Goal: Use online tool/utility: Utilize a website feature to perform a specific function

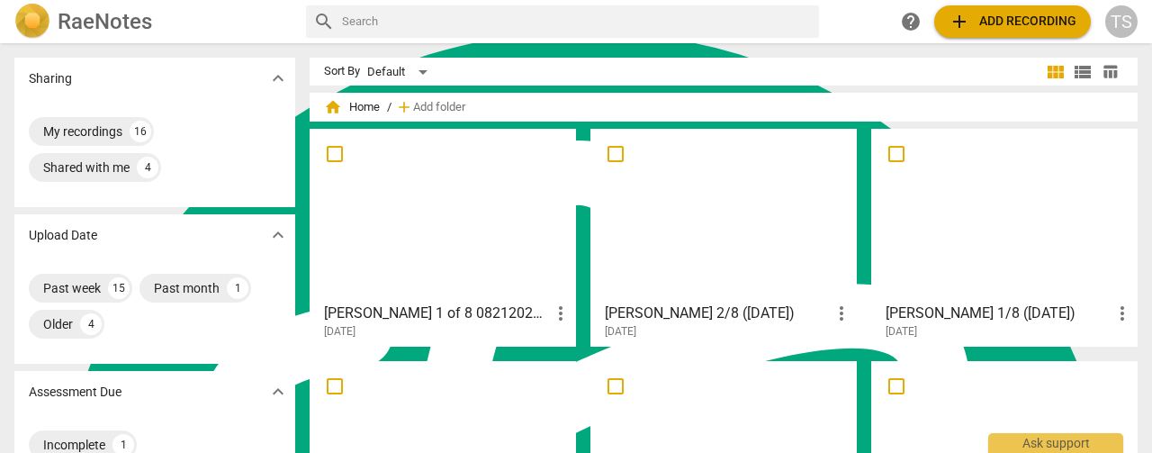
scroll to position [7229, 0]
click at [926, 244] on div at bounding box center [1004, 214] width 254 height 159
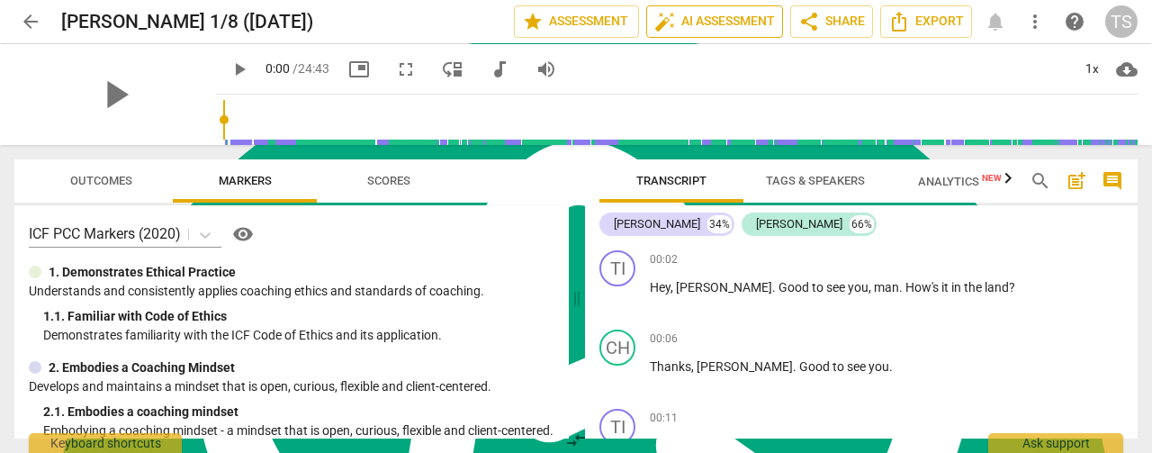
click at [720, 21] on span "auto_fix_high AI Assessment" at bounding box center [714, 22] width 121 height 22
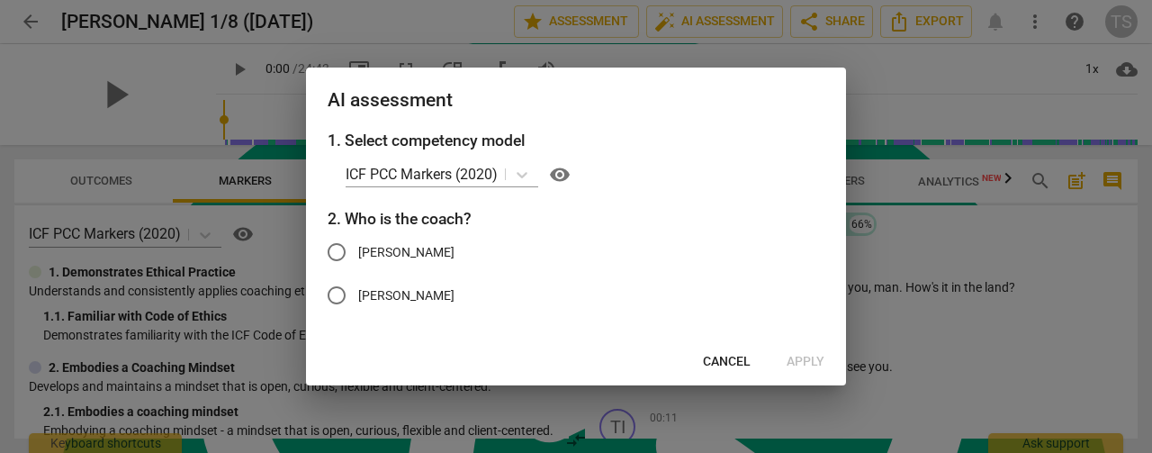
click at [333, 244] on input "[PERSON_NAME]" at bounding box center [336, 251] width 43 height 43
radio input "true"
drag, startPoint x: 793, startPoint y: 363, endPoint x: 792, endPoint y: 348, distance: 14.4
click at [794, 363] on span "Apply" at bounding box center [806, 362] width 38 height 18
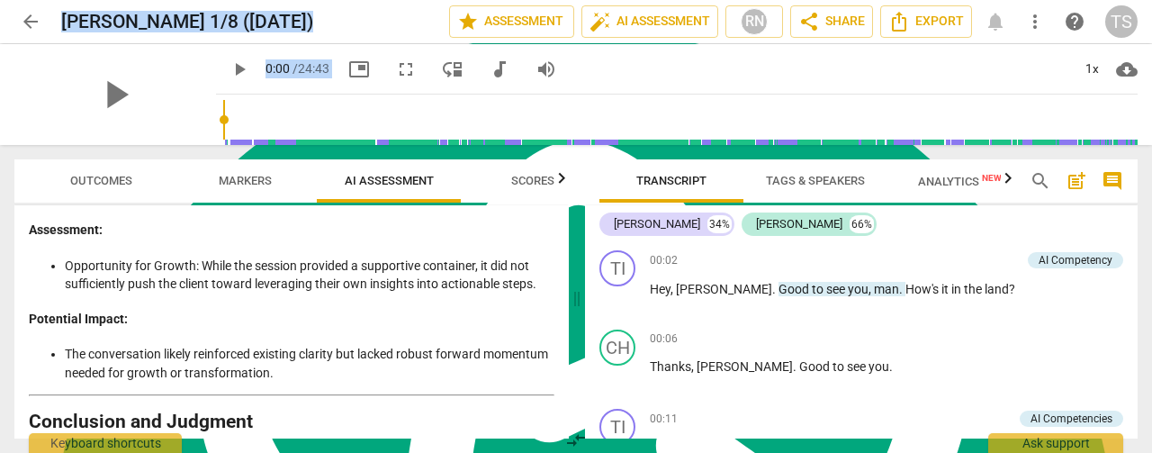
scroll to position [4237, 0]
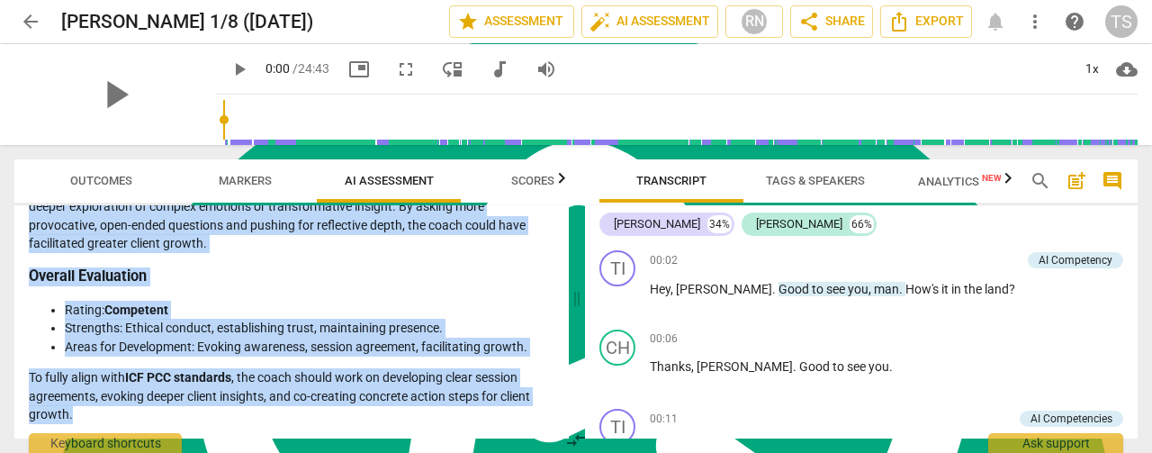
drag, startPoint x: 31, startPoint y: 271, endPoint x: 172, endPoint y: 408, distance: 196.7
copy div "Coaching Session Analysis Introduction This analysis evaluates the coach's perf…"
click at [914, 26] on span "Export" at bounding box center [926, 22] width 76 height 22
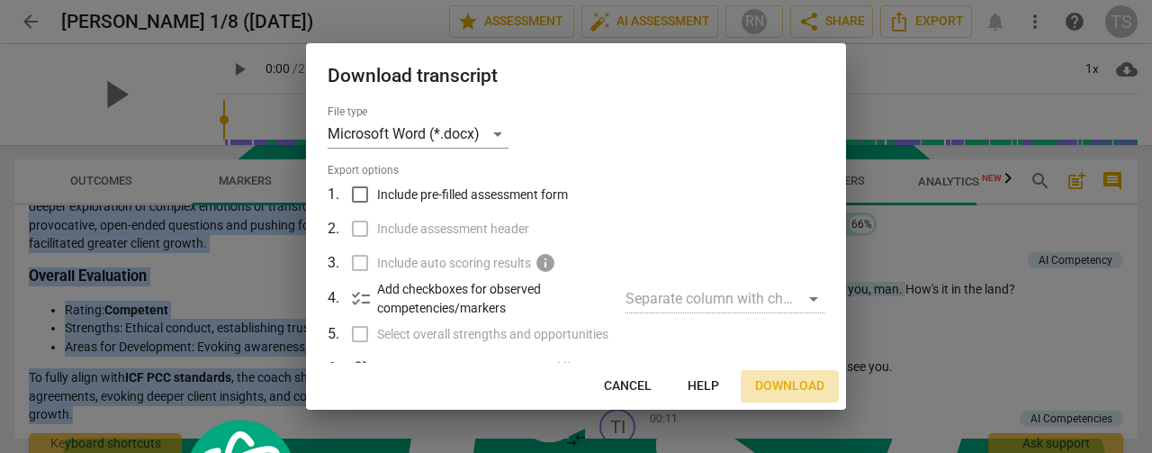
click at [792, 391] on span "Download" at bounding box center [789, 386] width 69 height 18
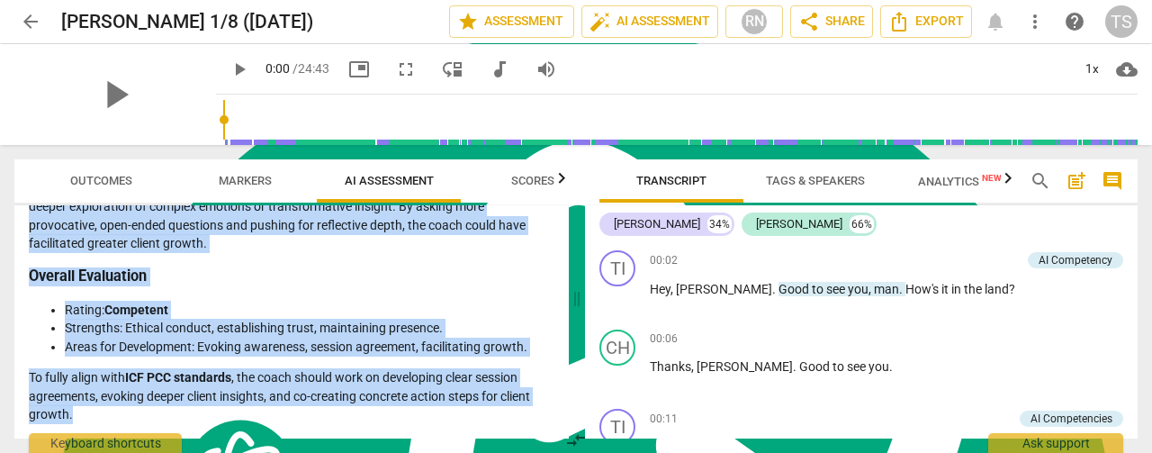
click at [25, 25] on span "arrow_back" at bounding box center [31, 22] width 22 height 22
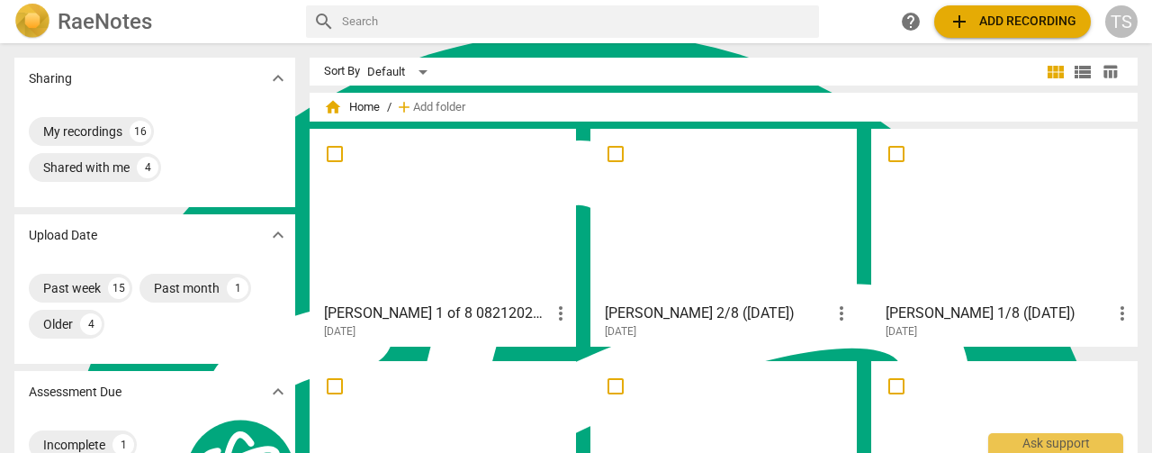
click at [669, 244] on div at bounding box center [724, 214] width 254 height 159
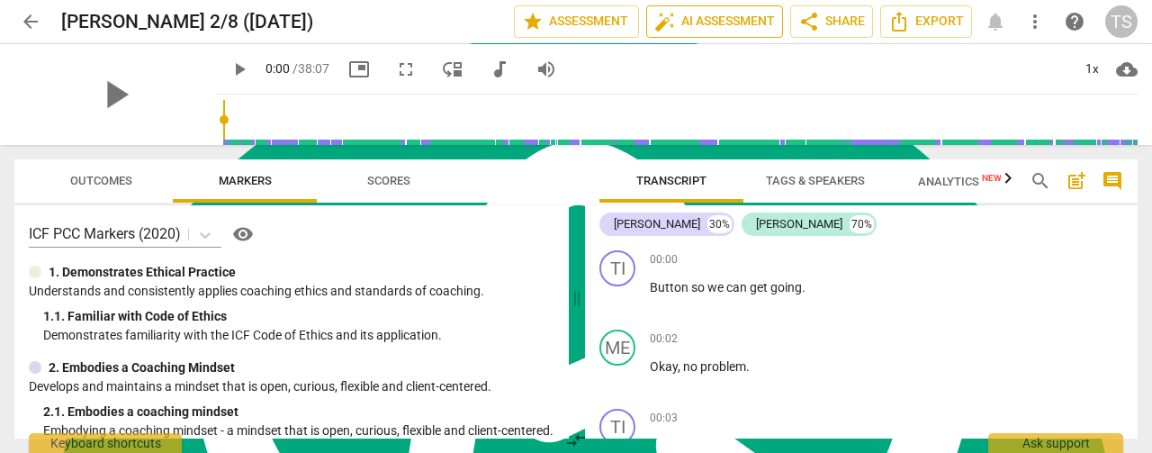
click at [733, 22] on span "auto_fix_high AI Assessment" at bounding box center [714, 22] width 121 height 22
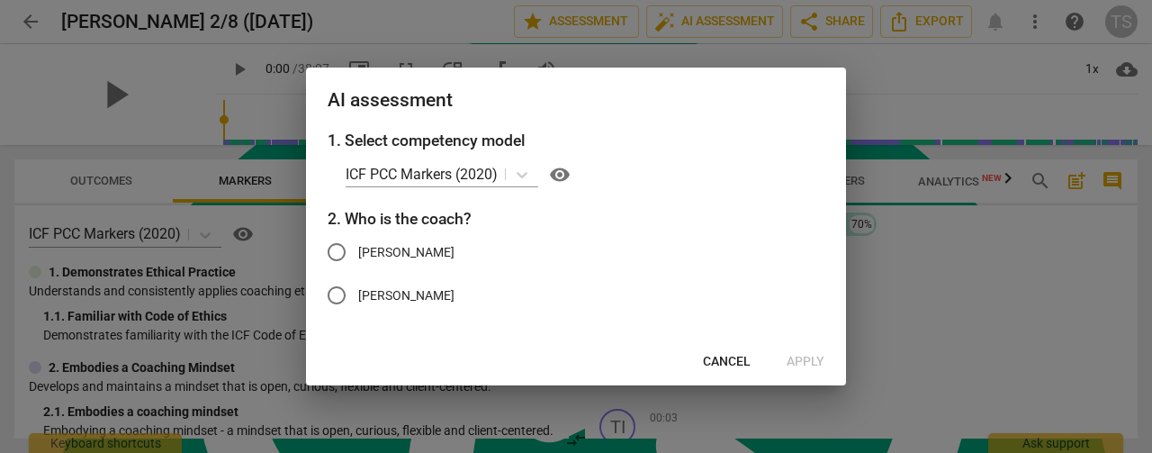
click at [363, 249] on span "[PERSON_NAME]" at bounding box center [406, 252] width 96 height 19
click at [358, 249] on input "[PERSON_NAME]" at bounding box center [336, 251] width 43 height 43
radio input "true"
click at [806, 362] on span "Apply" at bounding box center [806, 362] width 38 height 18
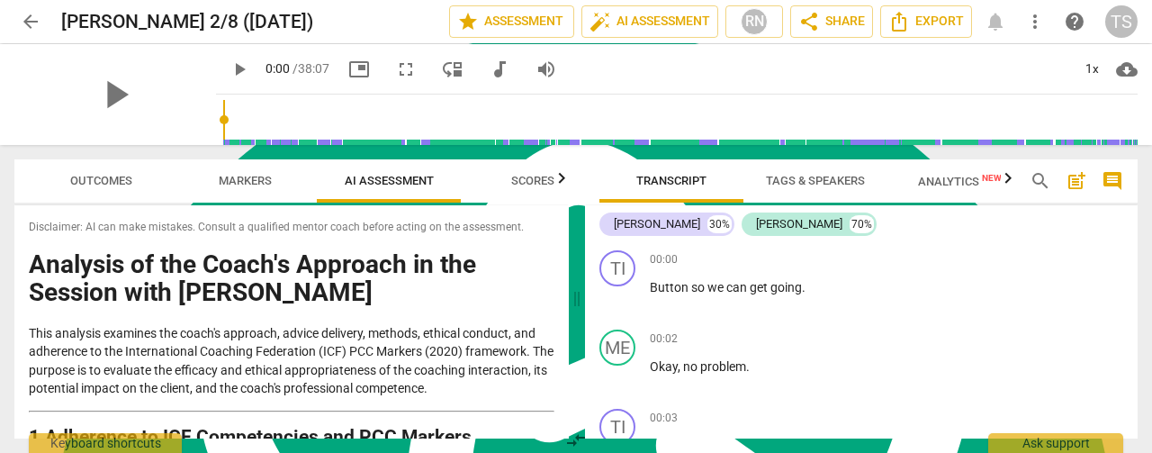
drag, startPoint x: 198, startPoint y: 414, endPoint x: 30, endPoint y: 274, distance: 218.6
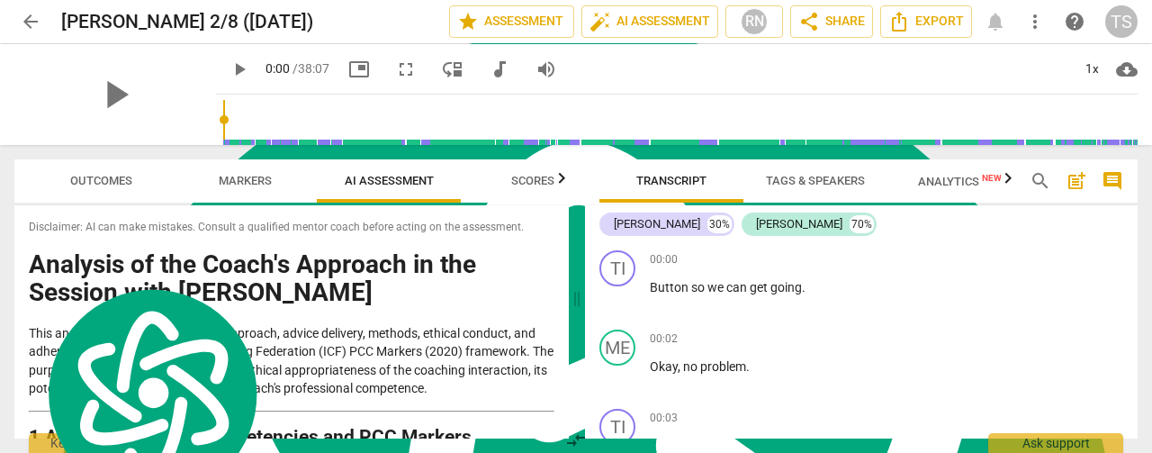
copy div "Analysis of the Coach's Approach in the Session with [PERSON_NAME] This analysi…"
click at [910, 22] on icon "Export" at bounding box center [899, 22] width 22 height 22
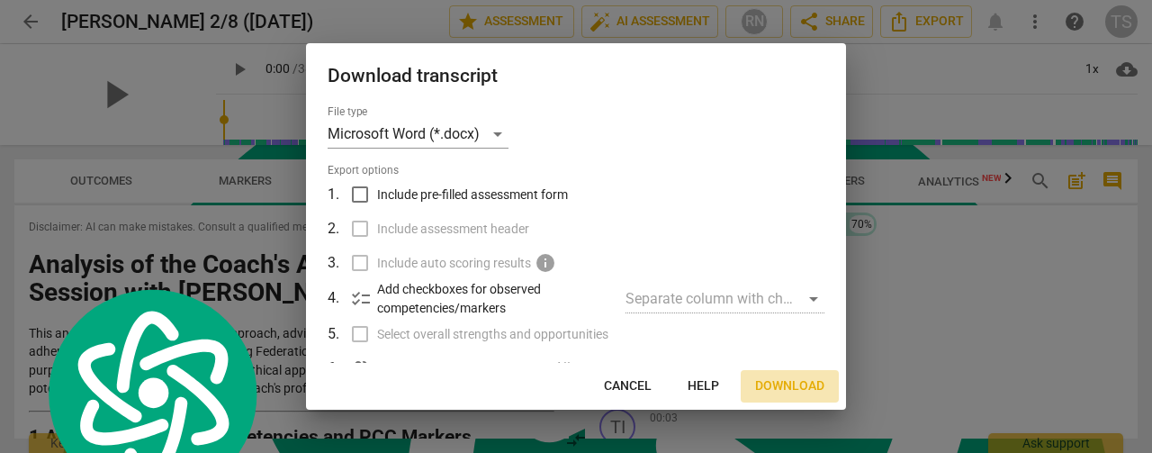
click at [793, 394] on span "Download" at bounding box center [789, 386] width 69 height 18
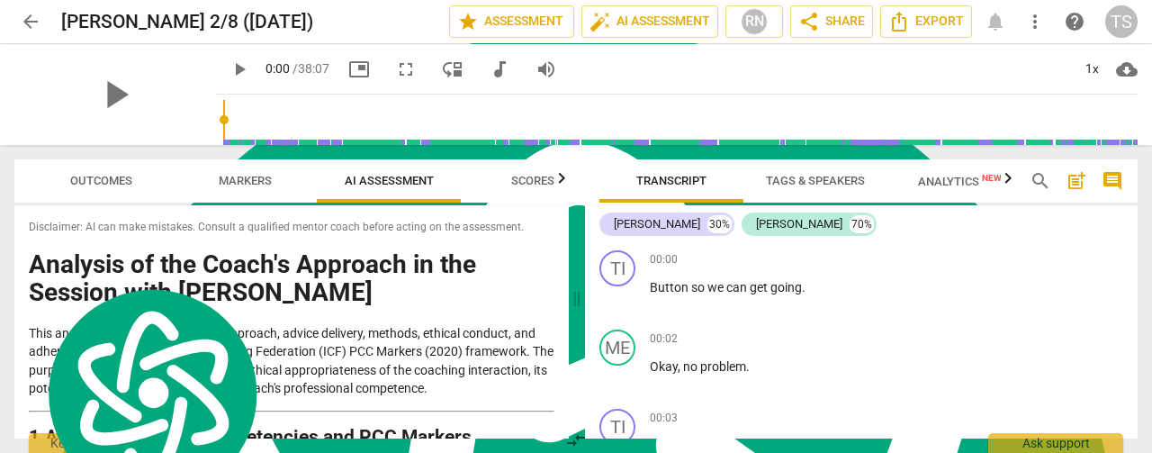
click at [32, 20] on span "arrow_back" at bounding box center [31, 22] width 22 height 22
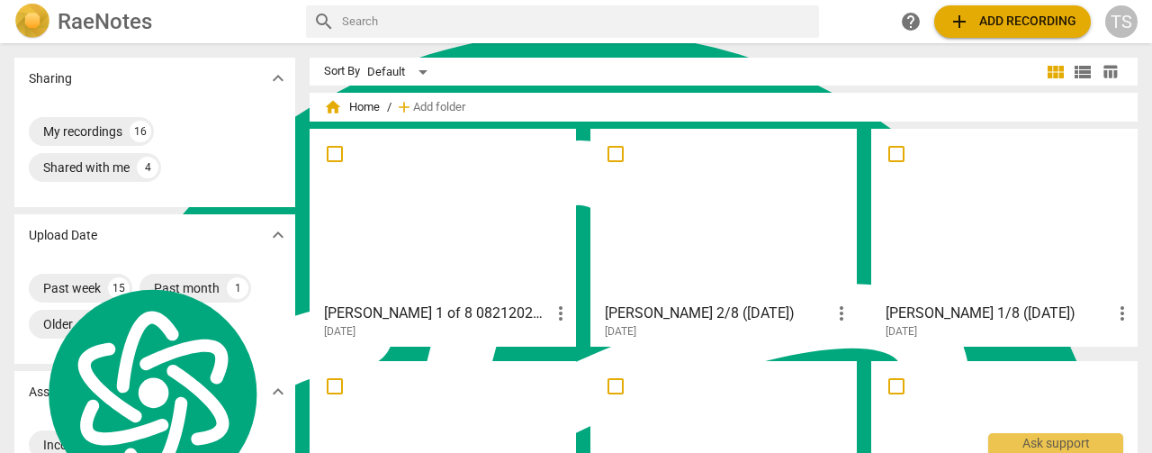
click at [463, 167] on div at bounding box center [443, 214] width 254 height 159
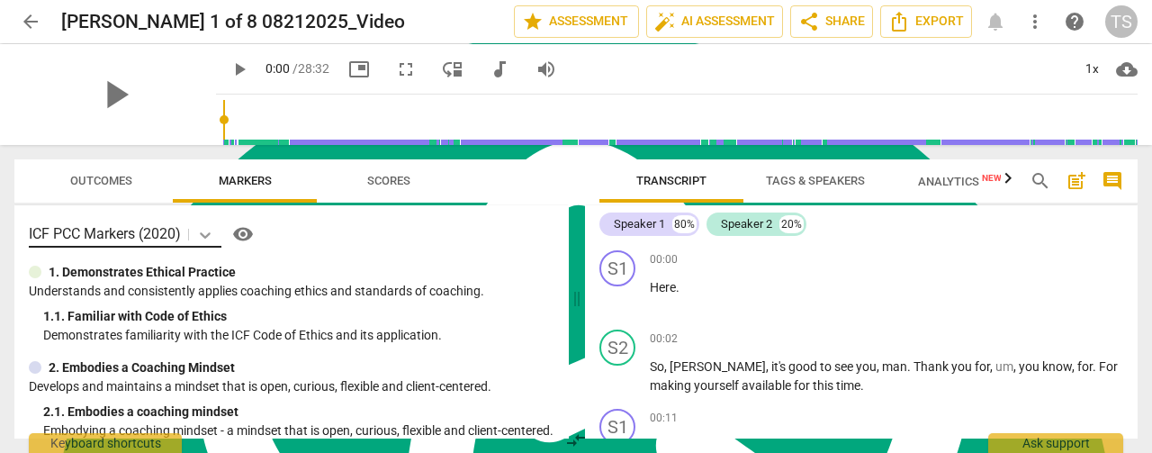
click at [202, 0] on body "arrow_back [PERSON_NAME] 1 of 8 08212025_Video edit star Assessment auto_fix_hi…" at bounding box center [576, 0] width 1152 height 0
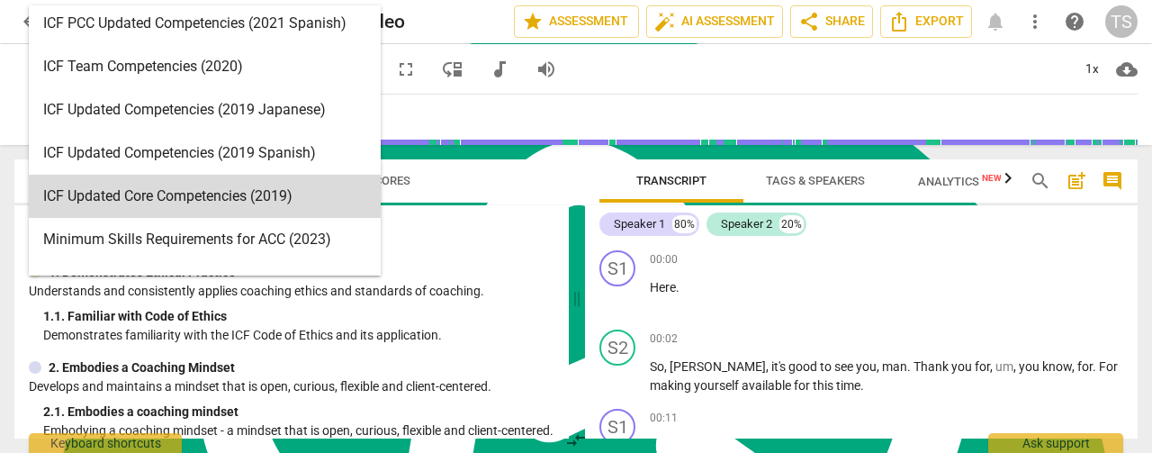
scroll to position [90, 0]
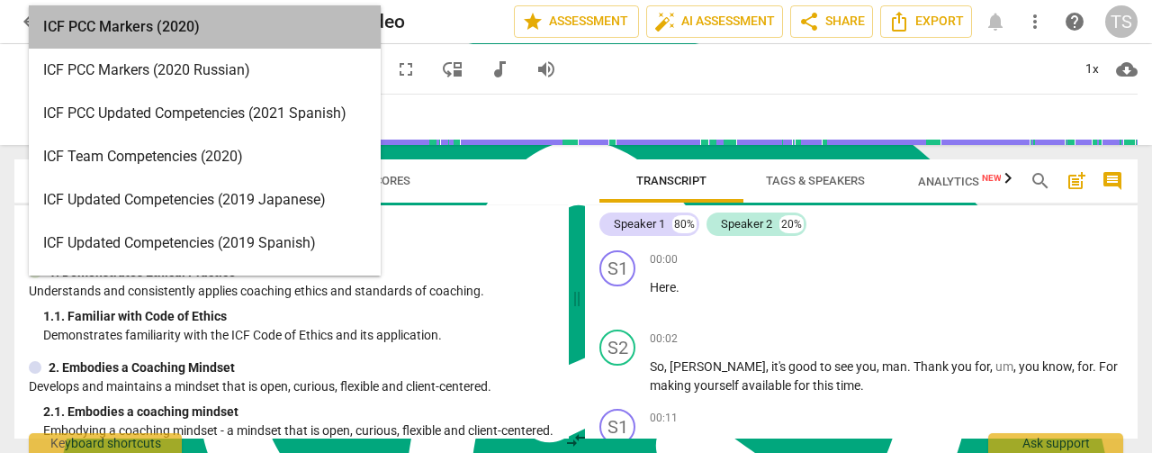
click at [153, 24] on div "ICF PCC Markers (2020)" at bounding box center [205, 26] width 352 height 43
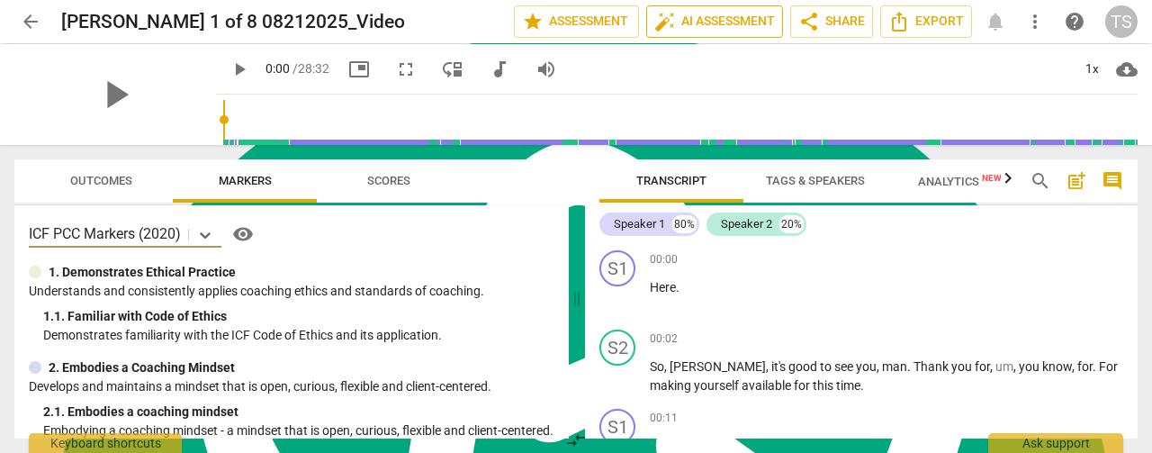
click at [740, 21] on span "auto_fix_high AI Assessment" at bounding box center [714, 22] width 121 height 22
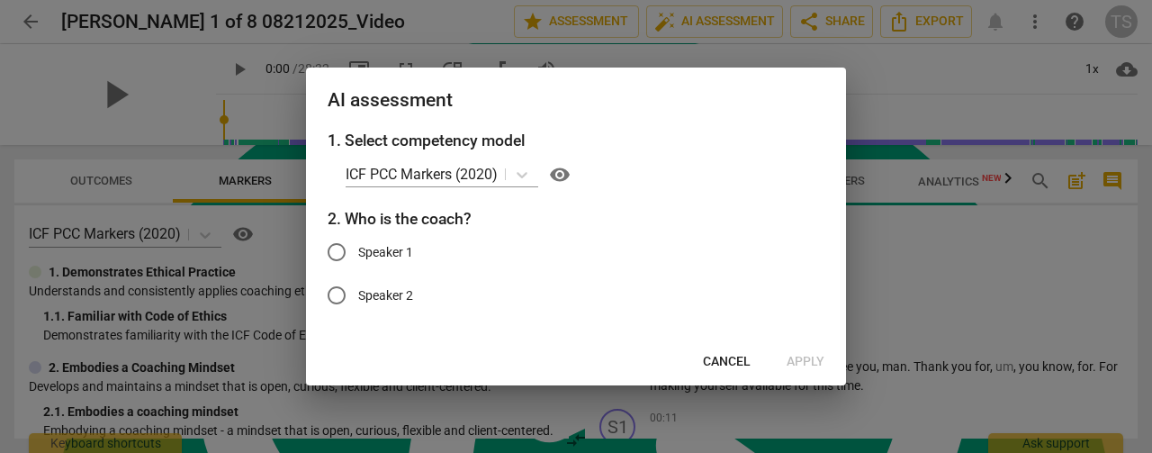
click at [355, 252] on input "Speaker 1" at bounding box center [336, 251] width 43 height 43
radio input "true"
click at [792, 356] on span "Apply" at bounding box center [806, 362] width 38 height 18
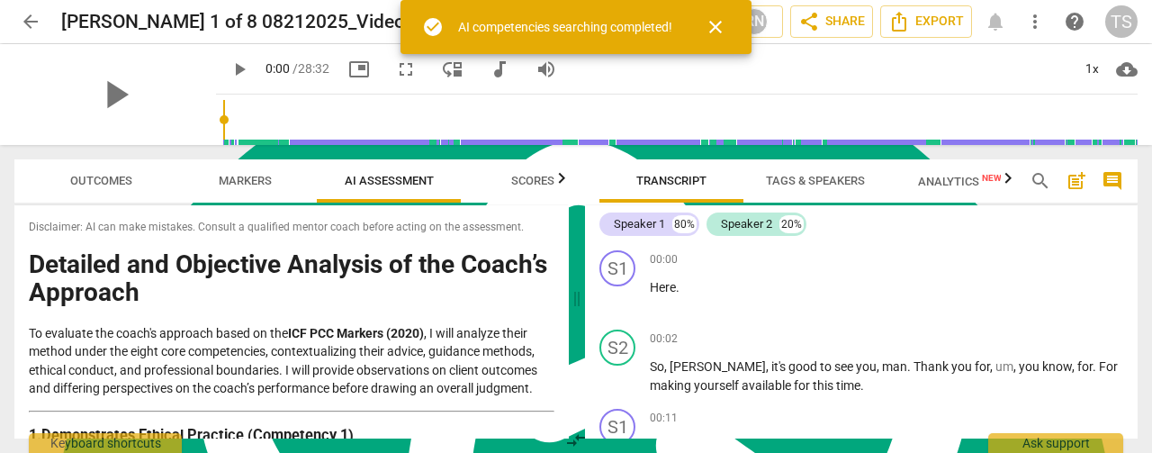
click at [715, 32] on span "close" at bounding box center [716, 27] width 22 height 22
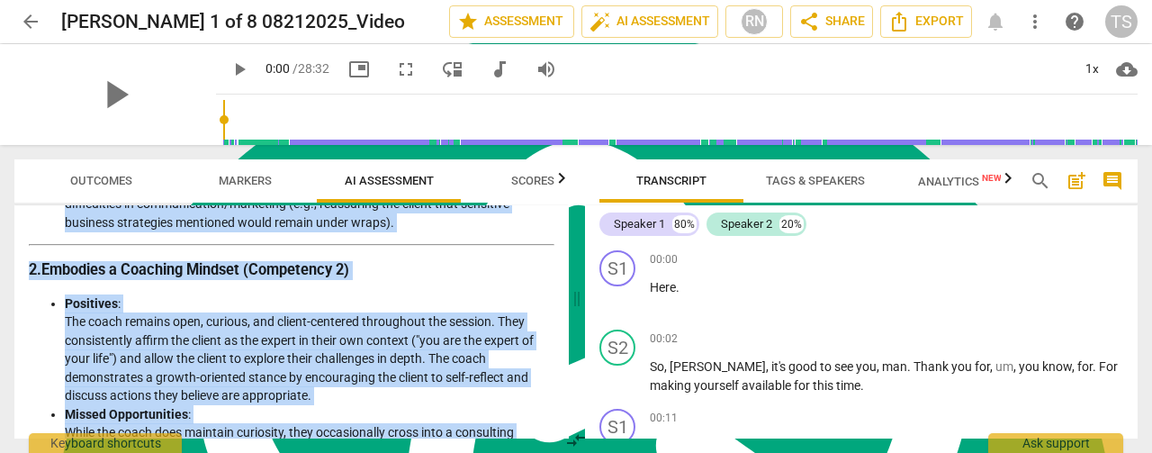
scroll to position [0, 0]
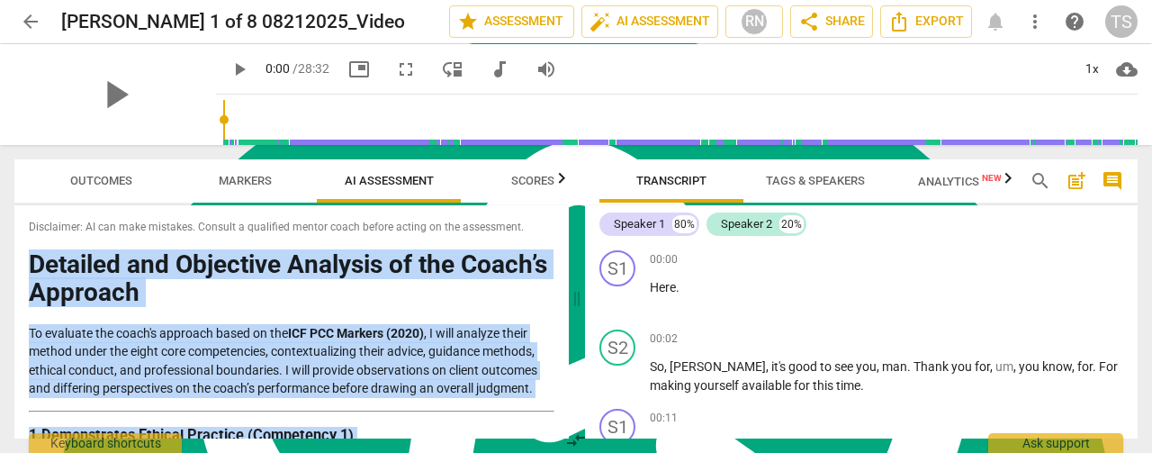
drag, startPoint x: 484, startPoint y: 418, endPoint x: 0, endPoint y: 273, distance: 505.6
click at [0, 273] on div "Outcomes Markers AI Assessment Scores Disclaimer: AI can make mistakes. Consult…" at bounding box center [288, 299] width 576 height 308
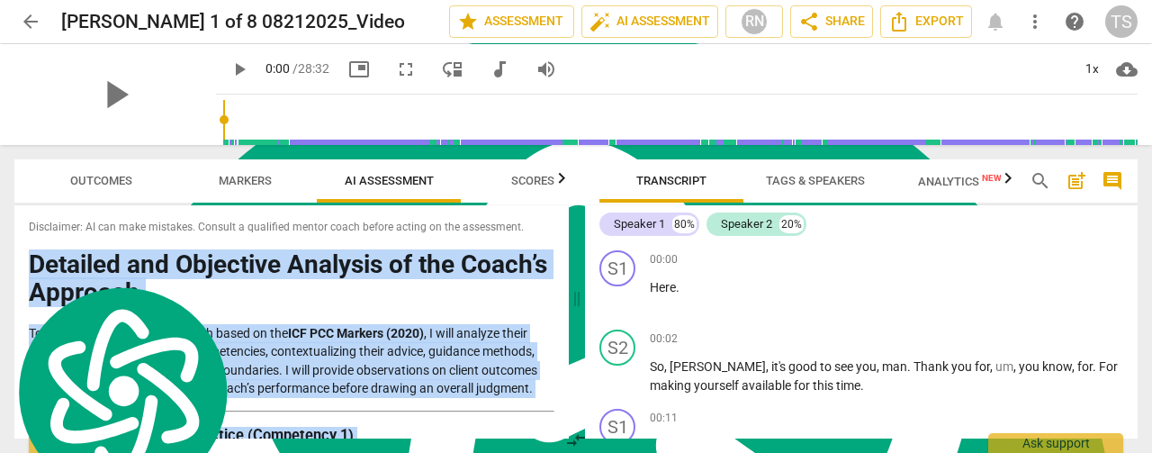
copy div "Loremips dol Sitametco Adipisci el sed Doeiu’t Incididu Ut laboreet dol magna'a…"
click at [920, 28] on span "Export" at bounding box center [926, 22] width 76 height 22
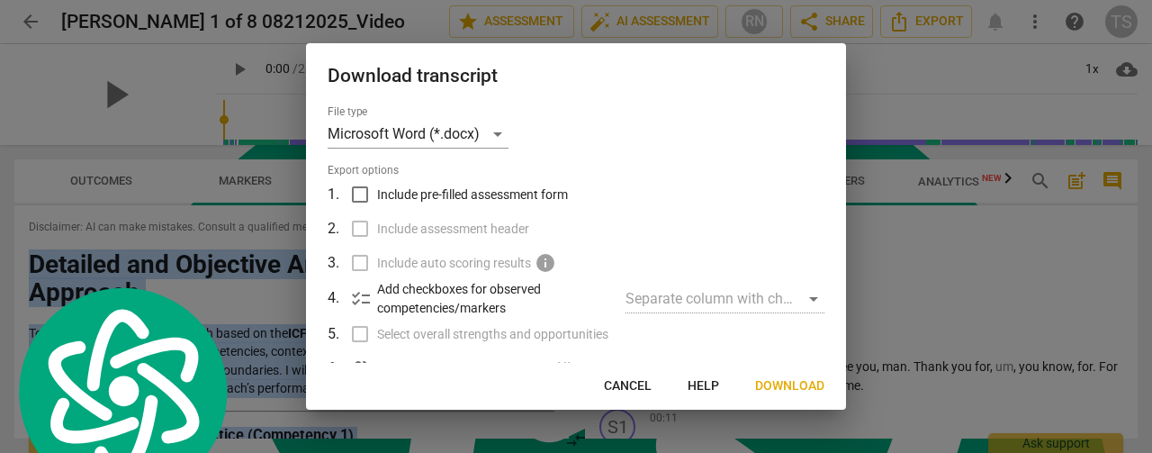
click at [639, 387] on span "Cancel" at bounding box center [628, 386] width 48 height 18
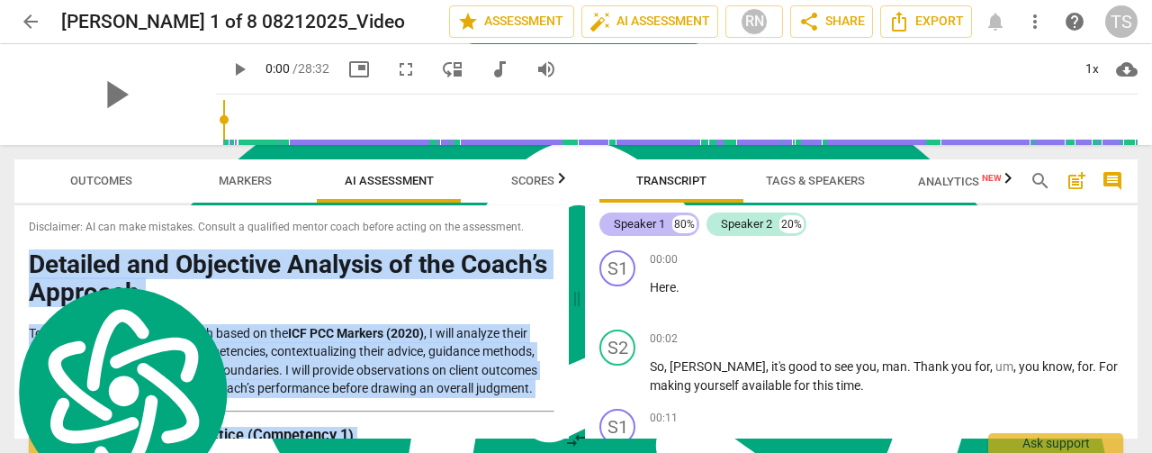
click at [648, 226] on div "Speaker 1" at bounding box center [639, 224] width 51 height 18
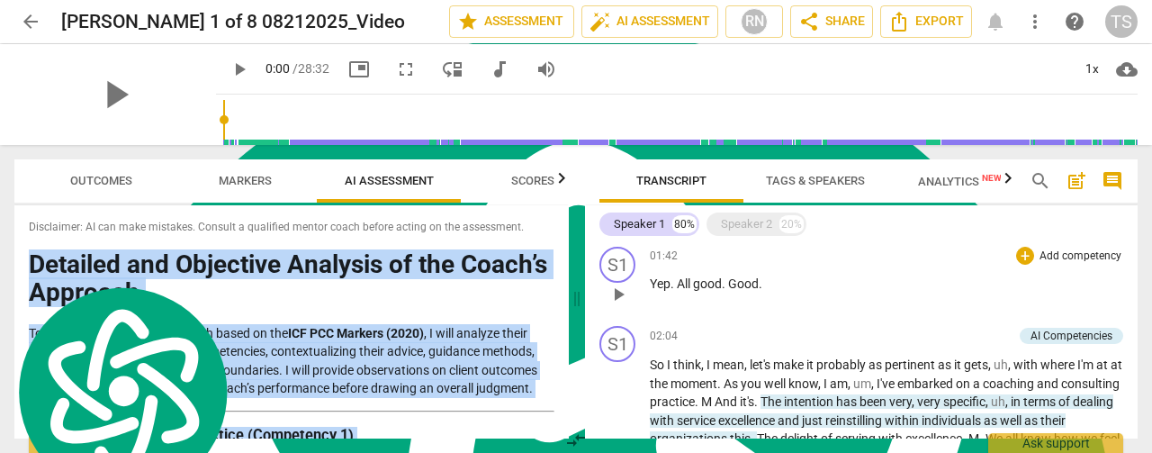
scroll to position [270, 0]
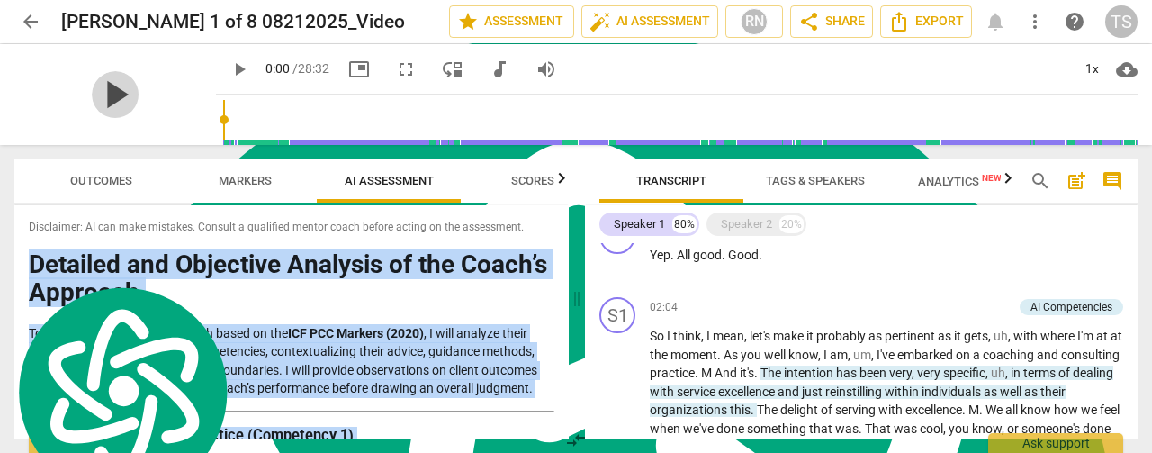
click at [117, 98] on span "play_arrow" at bounding box center [115, 94] width 47 height 47
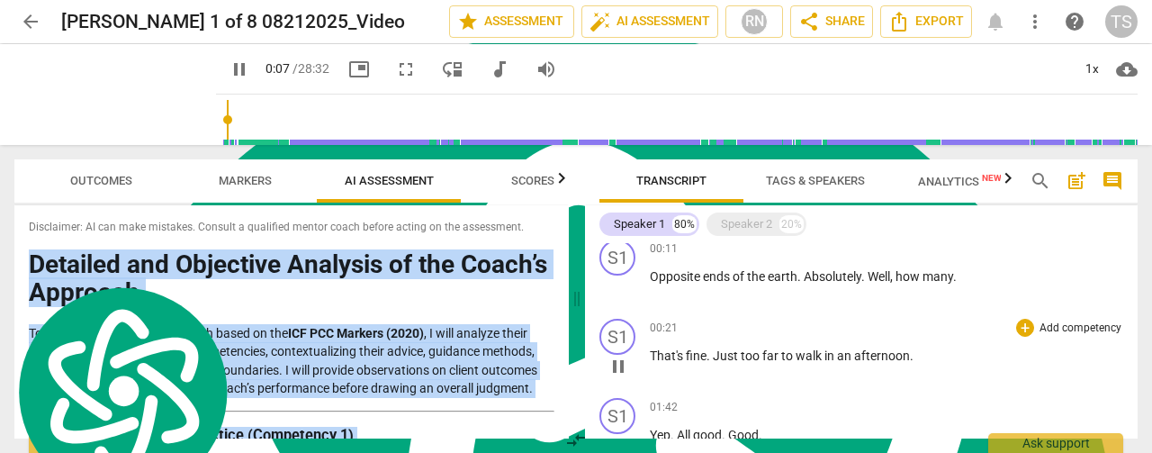
scroll to position [0, 0]
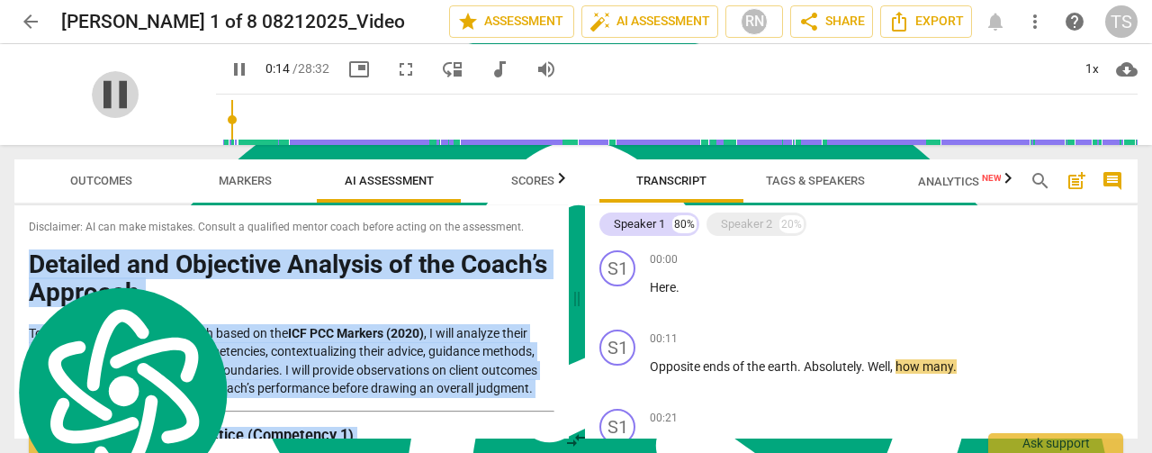
click at [106, 91] on span "pause" at bounding box center [115, 94] width 47 height 47
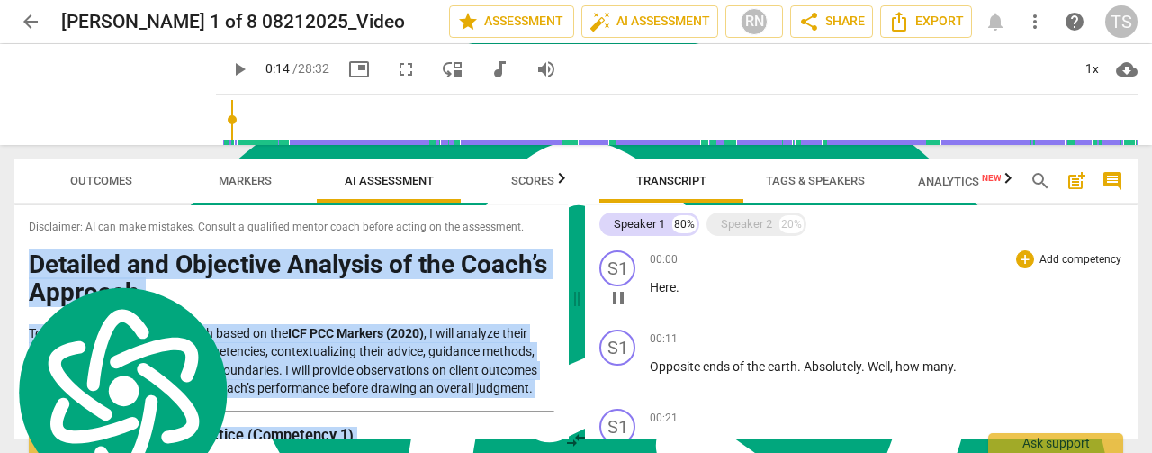
type input "15"
click at [621, 268] on div "S1" at bounding box center [617, 268] width 36 height 36
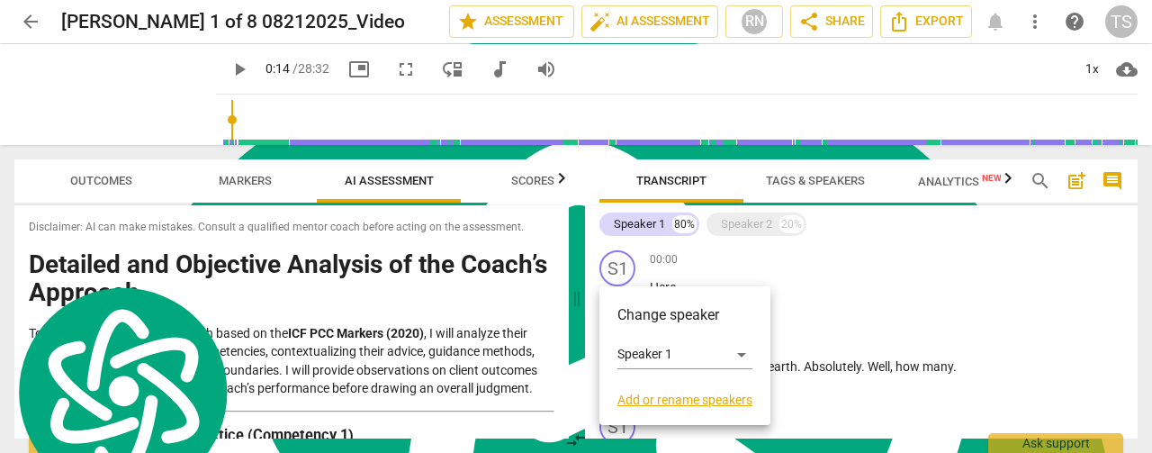
click at [664, 220] on div at bounding box center [576, 226] width 1152 height 453
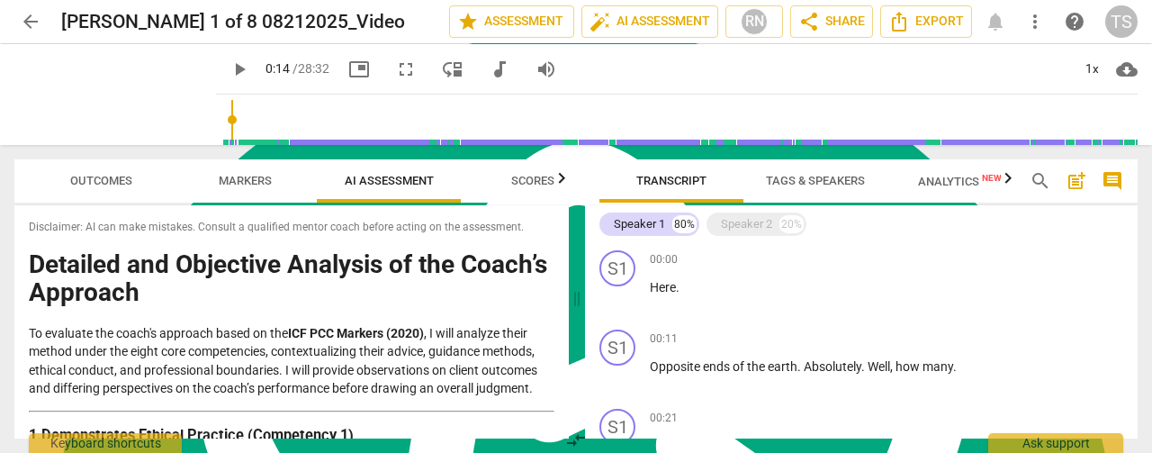
click at [804, 189] on span "Tags & Speakers" at bounding box center [815, 181] width 142 height 24
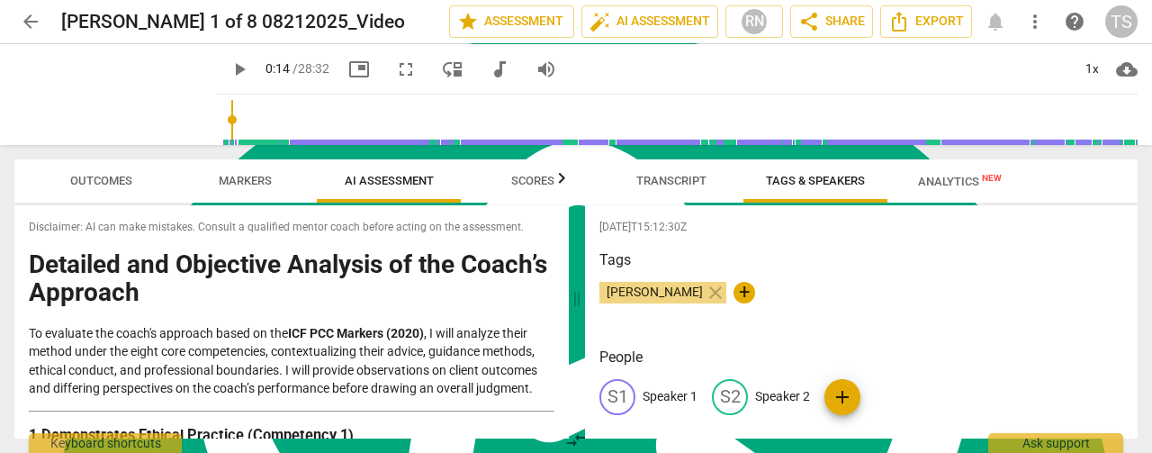
click at [668, 391] on p "Speaker 1" at bounding box center [670, 396] width 55 height 19
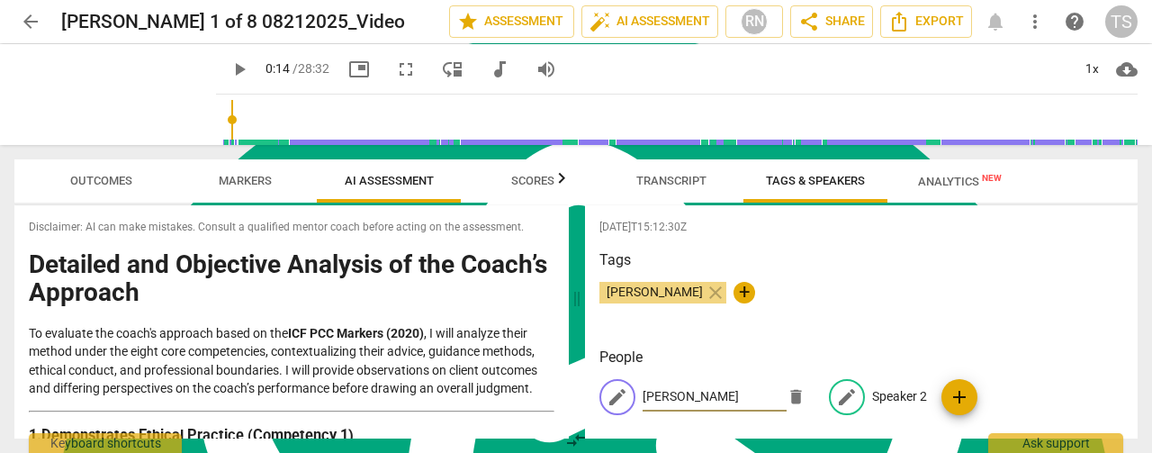
type input "[PERSON_NAME]"
click at [884, 397] on p "Speaker 2" at bounding box center [899, 396] width 55 height 19
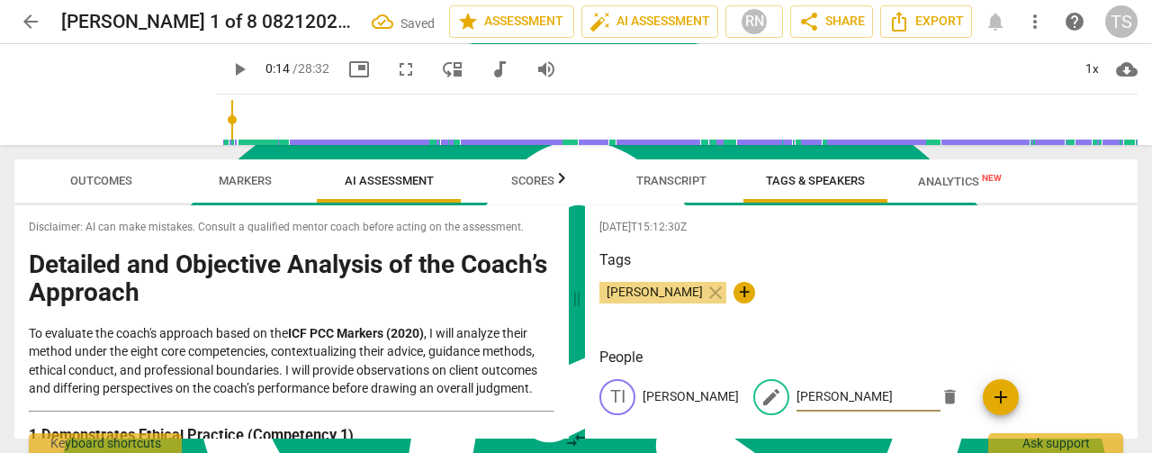
type input "[PERSON_NAME]"
click at [999, 325] on div "Tags [PERSON_NAME] close +" at bounding box center [861, 290] width 524 height 83
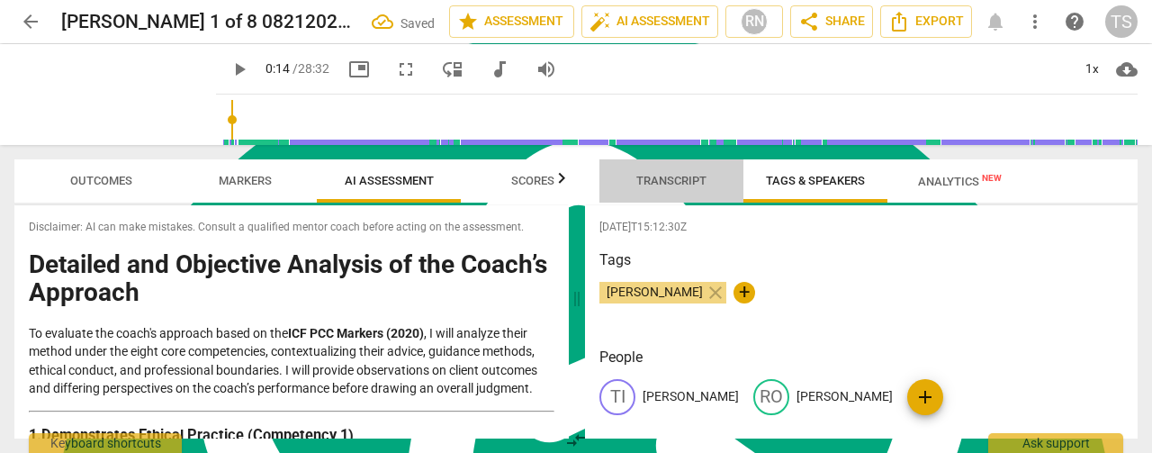
click at [677, 191] on span "Transcript" at bounding box center [671, 181] width 113 height 24
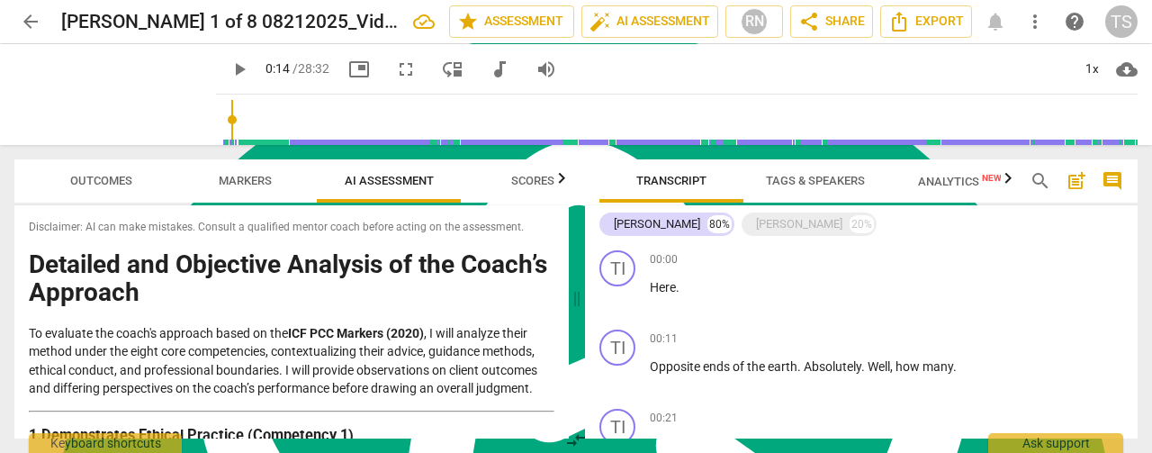
click at [814, 179] on span "Tags & Speakers" at bounding box center [815, 180] width 99 height 13
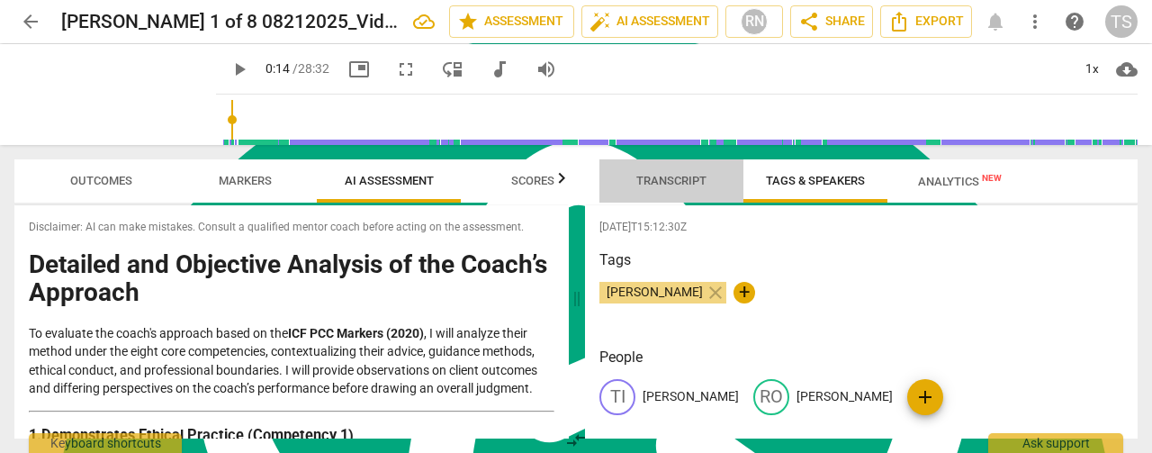
click at [670, 182] on span "Transcript" at bounding box center [671, 180] width 70 height 13
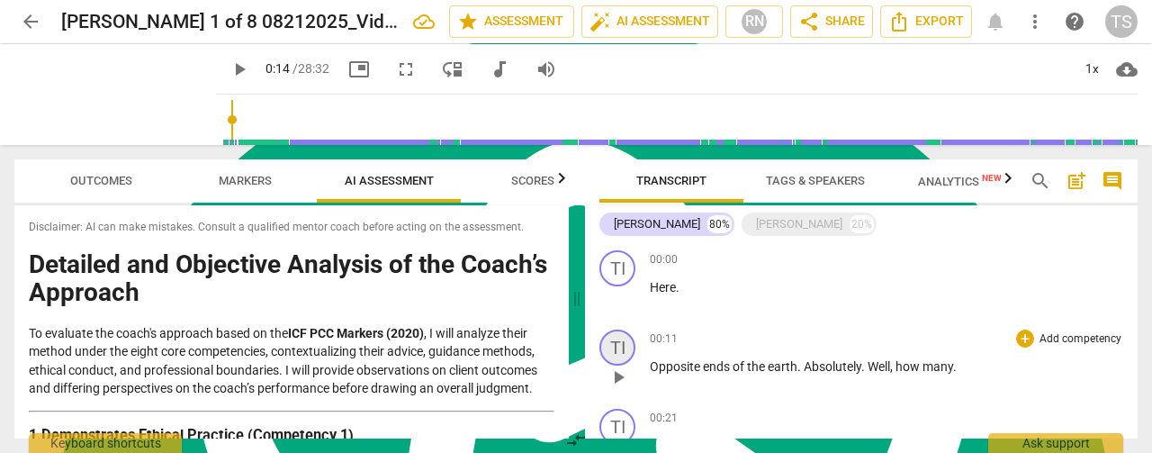
click at [617, 350] on div "TI" at bounding box center [617, 347] width 36 height 36
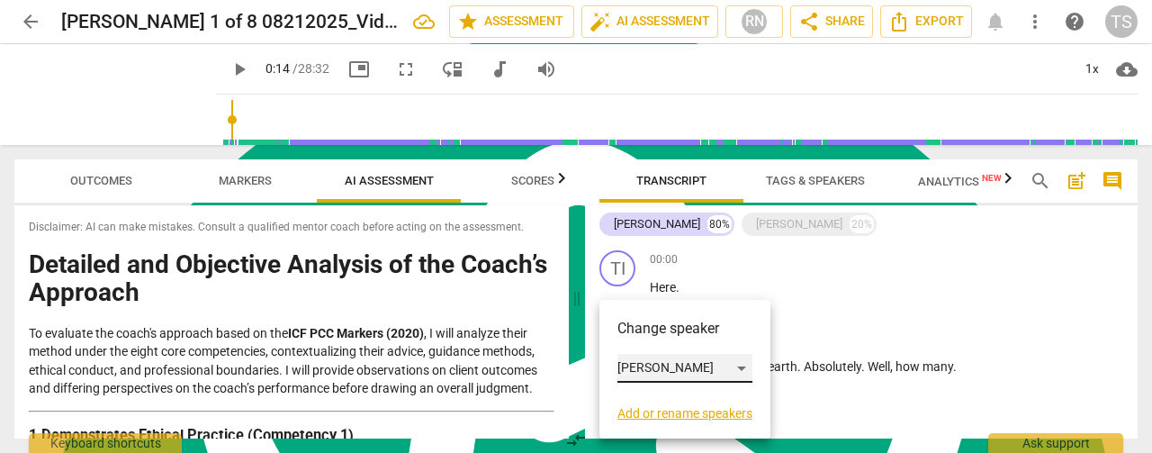
click at [743, 372] on div "[PERSON_NAME]" at bounding box center [684, 368] width 135 height 29
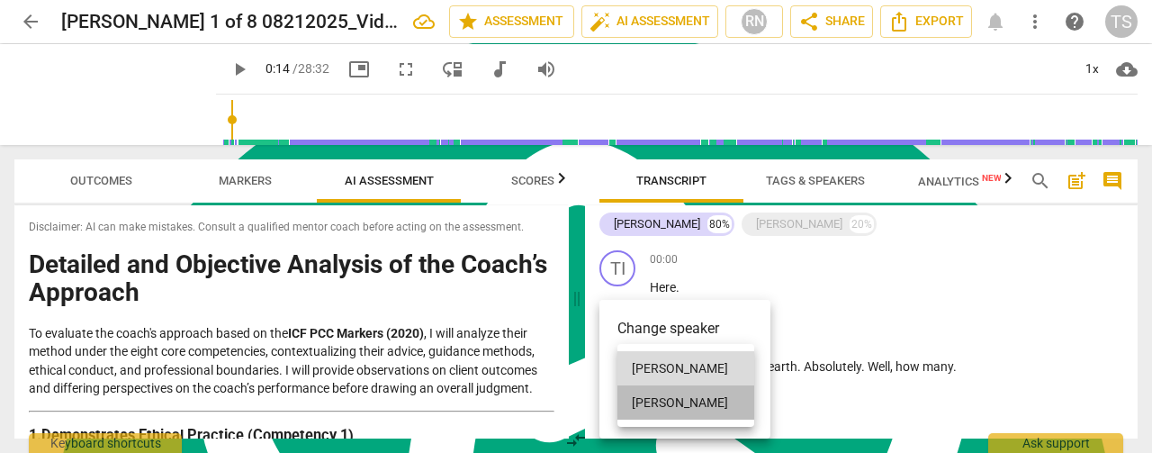
click at [706, 401] on li "[PERSON_NAME]" at bounding box center [685, 402] width 137 height 34
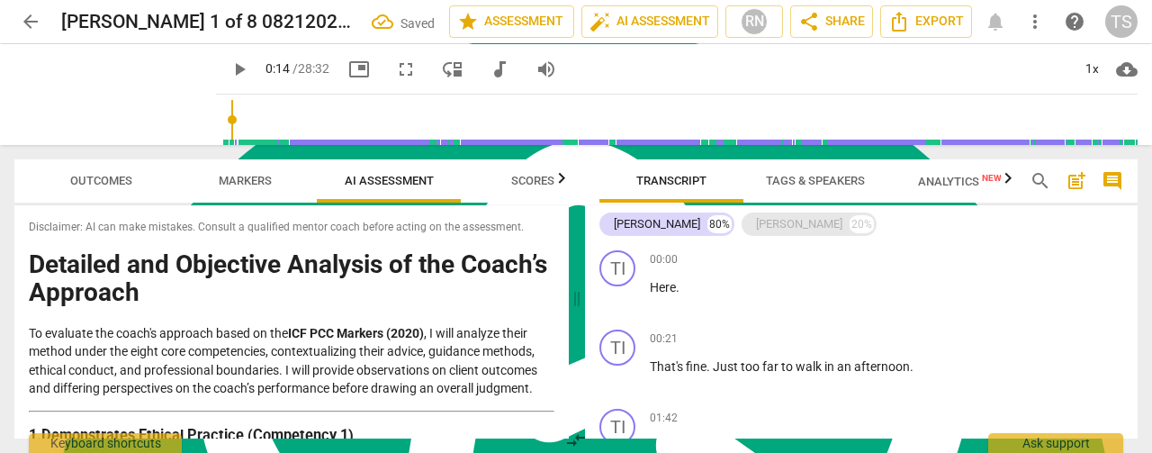
click at [756, 222] on div "[PERSON_NAME]" at bounding box center [799, 224] width 86 height 18
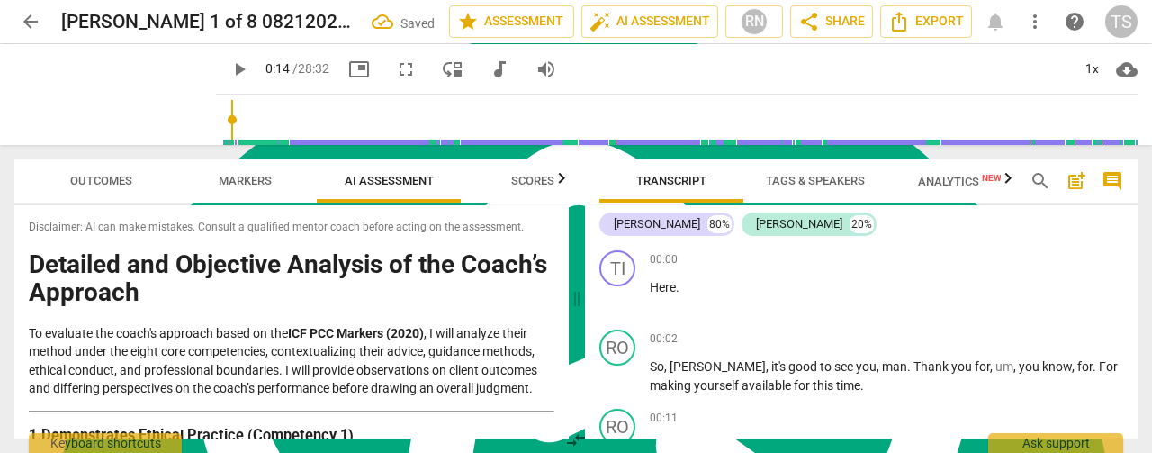
click at [797, 181] on span "Tags & Speakers" at bounding box center [815, 180] width 99 height 13
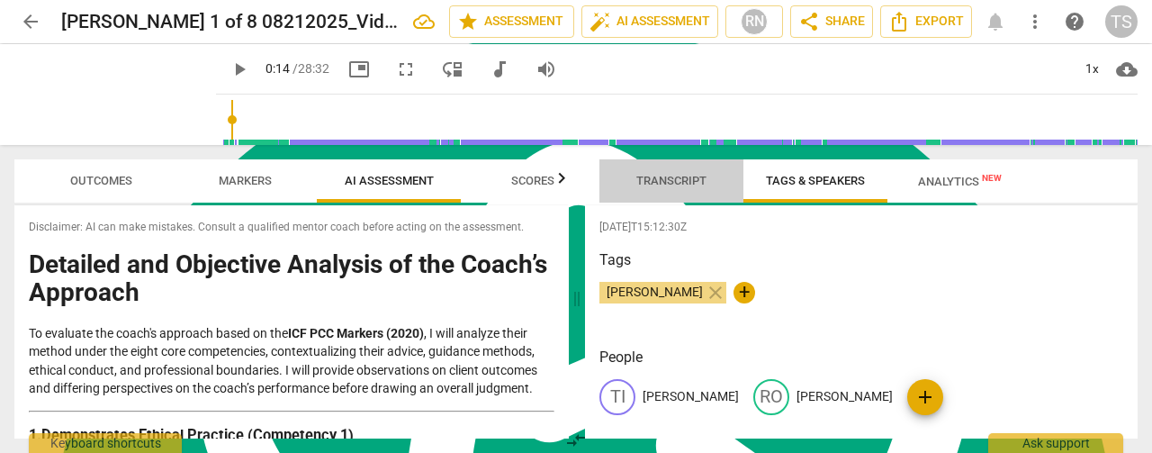
click at [677, 181] on span "Transcript" at bounding box center [671, 180] width 70 height 13
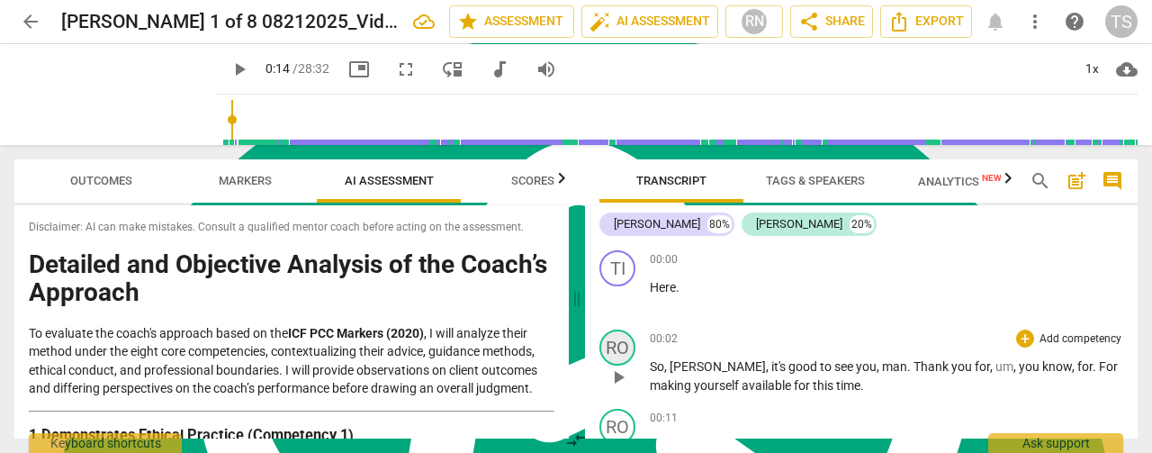
click at [610, 345] on div "RO" at bounding box center [617, 347] width 36 height 36
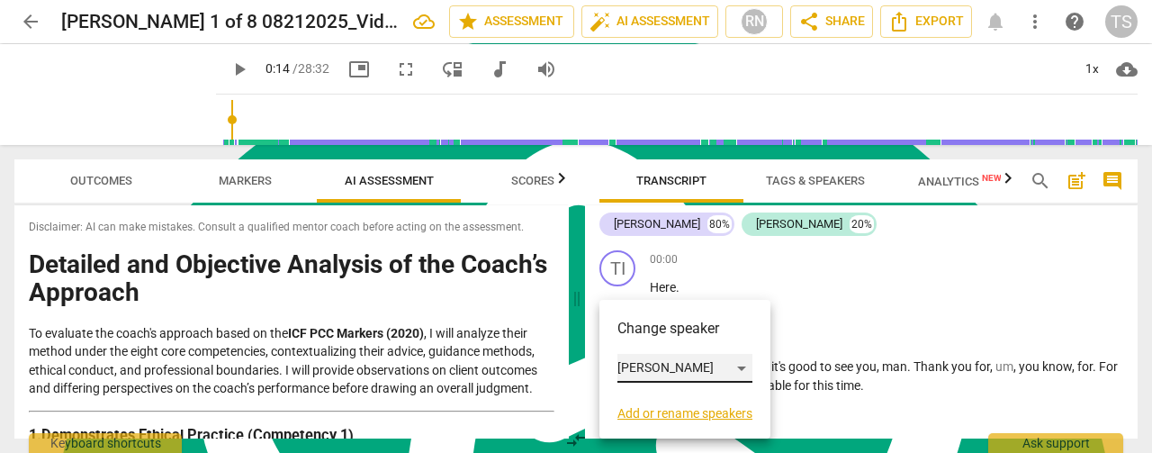
click at [740, 363] on div "[PERSON_NAME]" at bounding box center [684, 368] width 135 height 29
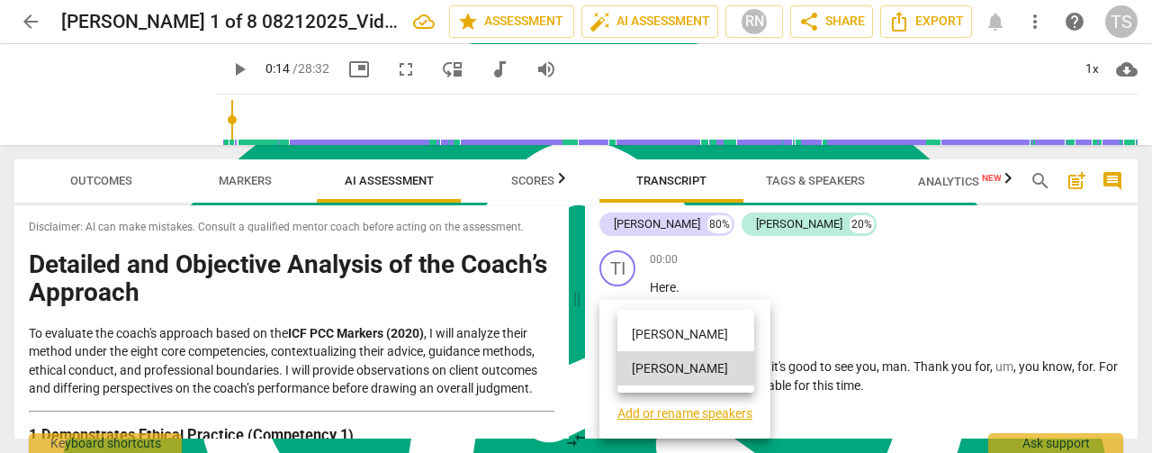
click at [690, 335] on li "[PERSON_NAME]" at bounding box center [685, 334] width 137 height 34
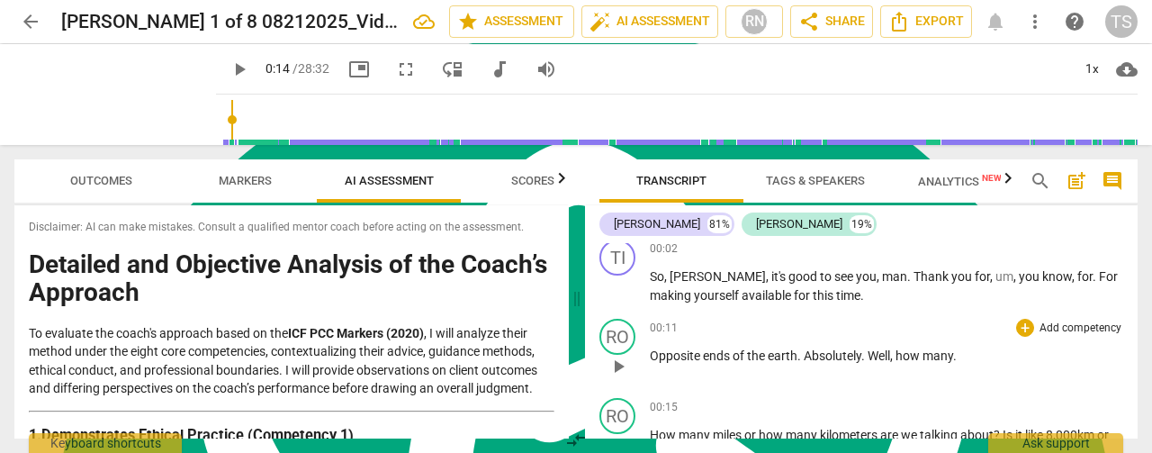
scroll to position [180, 0]
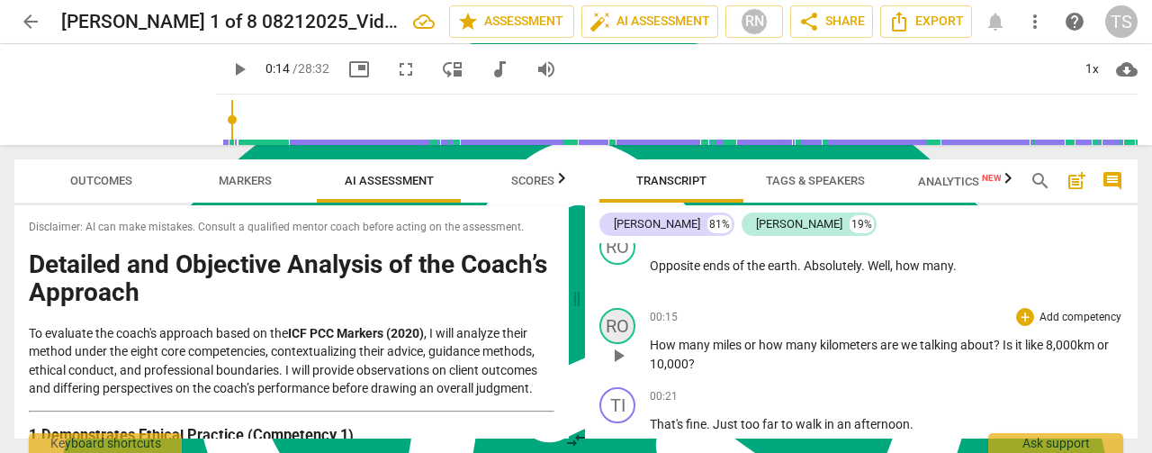
click at [632, 330] on div "RO" at bounding box center [617, 326] width 36 height 36
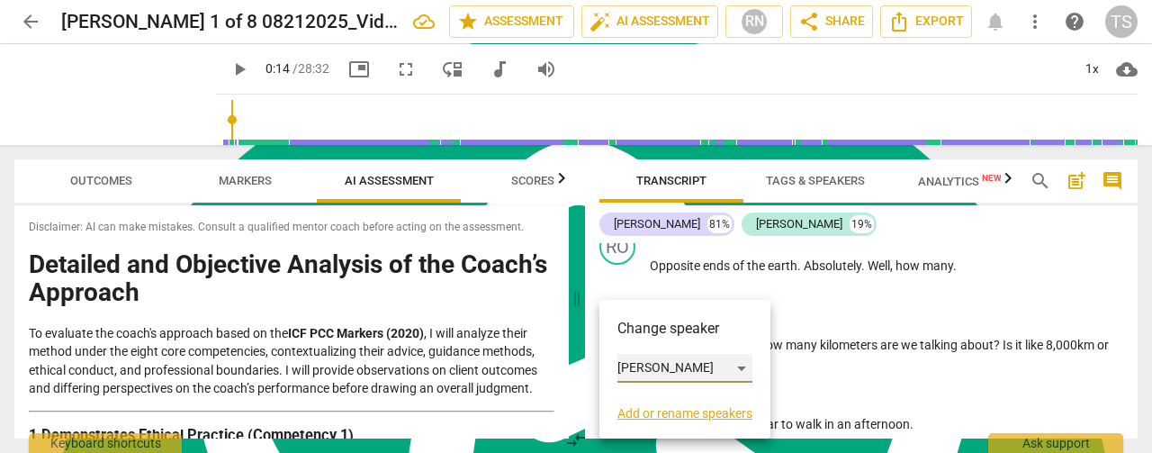
click at [733, 364] on div "[PERSON_NAME]" at bounding box center [684, 368] width 135 height 29
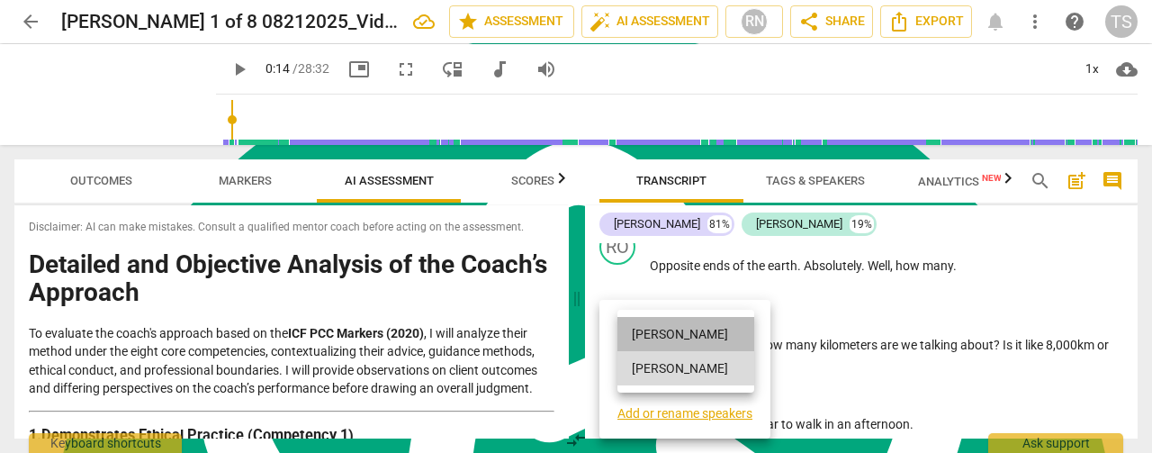
click at [682, 339] on li "[PERSON_NAME]" at bounding box center [685, 334] width 137 height 34
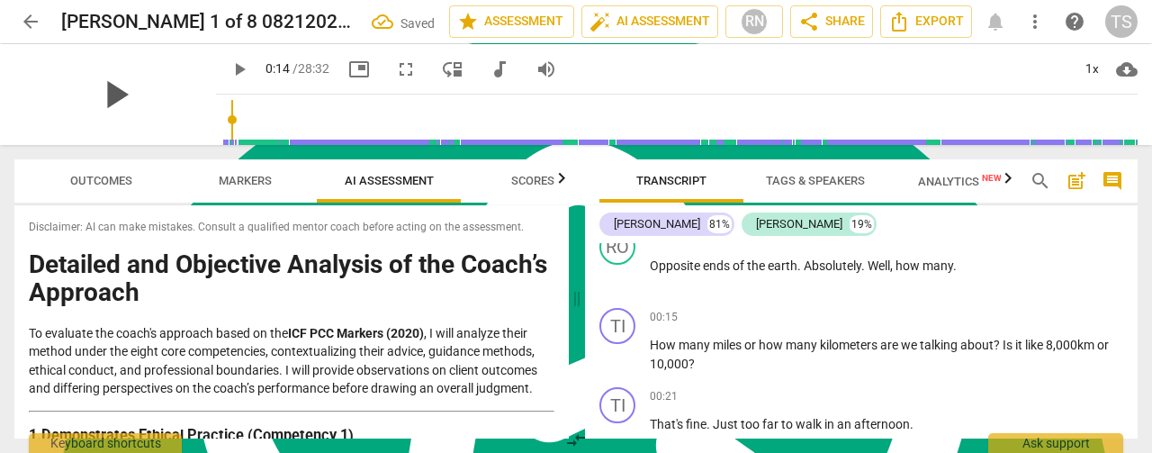
click at [112, 94] on span "play_arrow" at bounding box center [115, 94] width 47 height 47
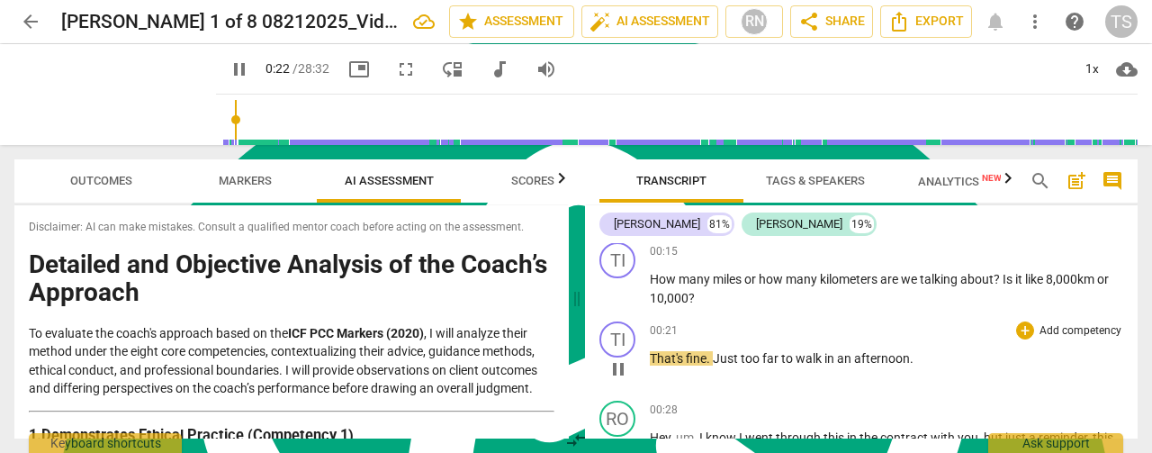
scroll to position [270, 0]
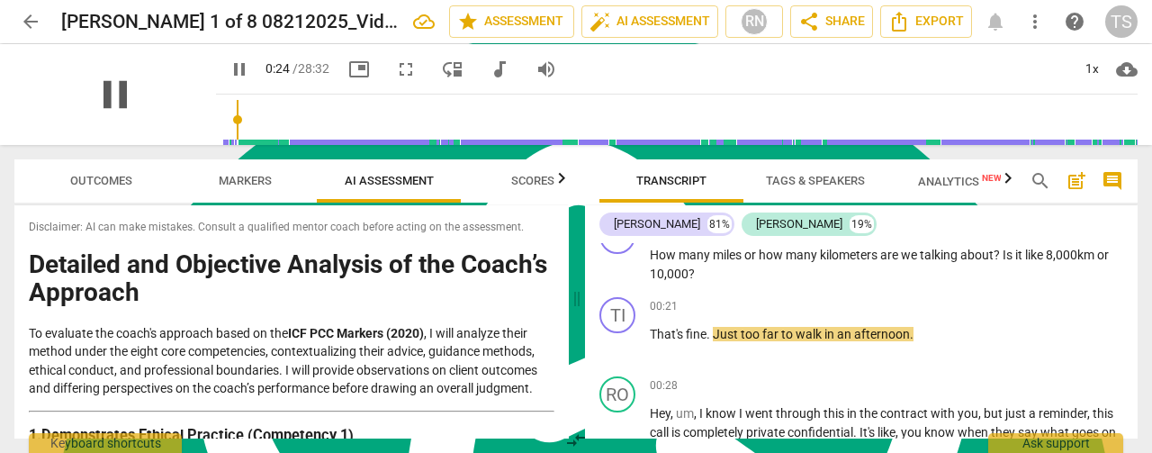
click at [106, 96] on span "pause" at bounding box center [115, 94] width 47 height 47
click at [616, 313] on div "TI" at bounding box center [617, 315] width 36 height 36
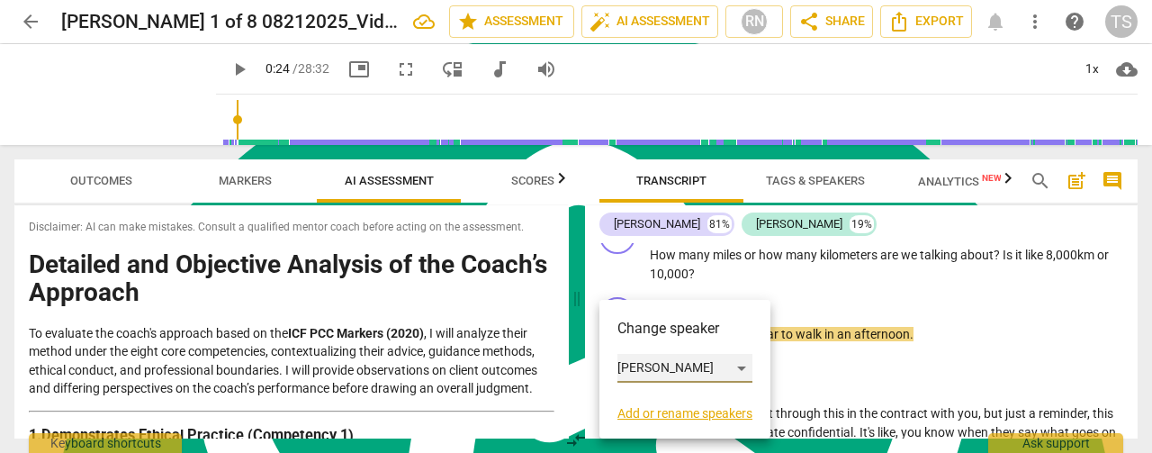
click at [741, 369] on div "[PERSON_NAME]" at bounding box center [684, 368] width 135 height 29
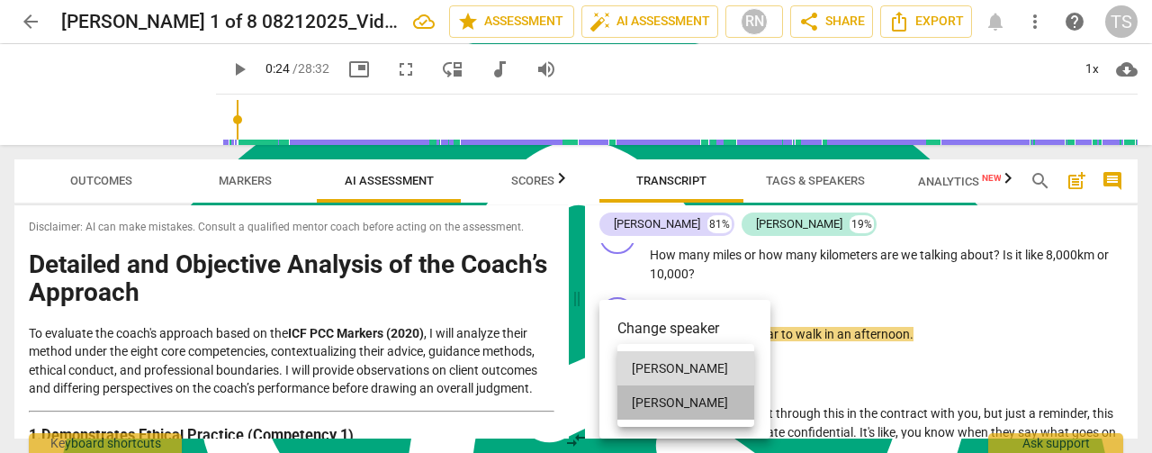
click at [685, 400] on li "[PERSON_NAME]" at bounding box center [685, 402] width 137 height 34
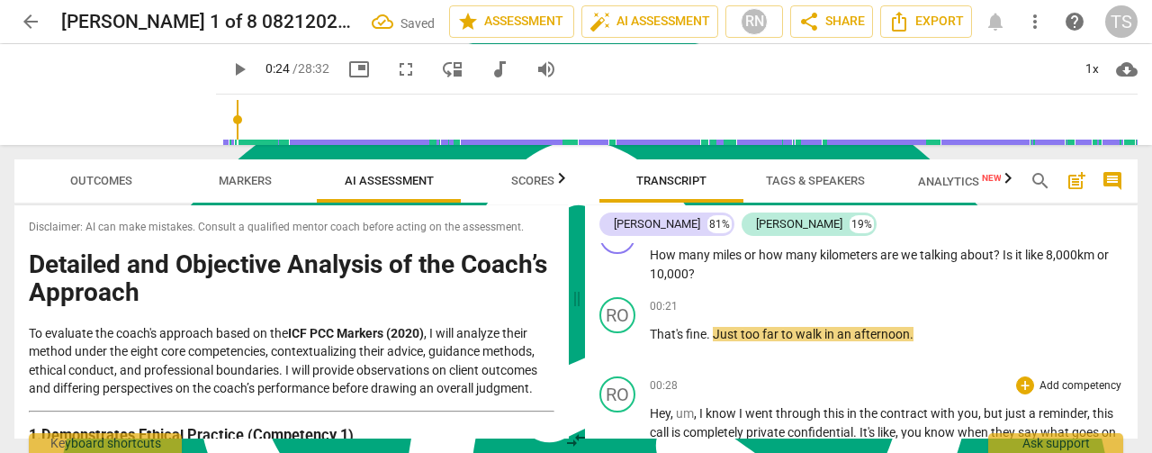
scroll to position [360, 0]
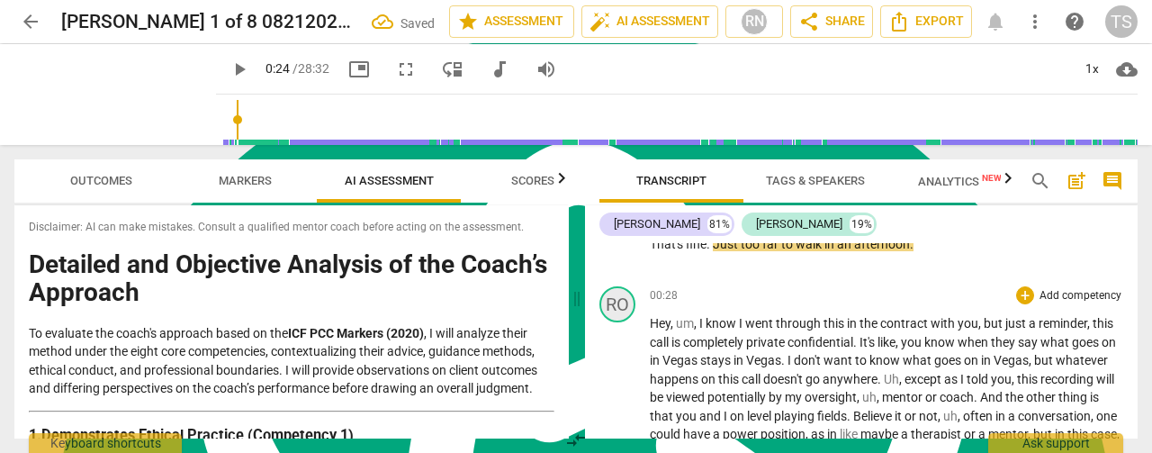
click at [626, 311] on div "RO" at bounding box center [617, 304] width 36 height 36
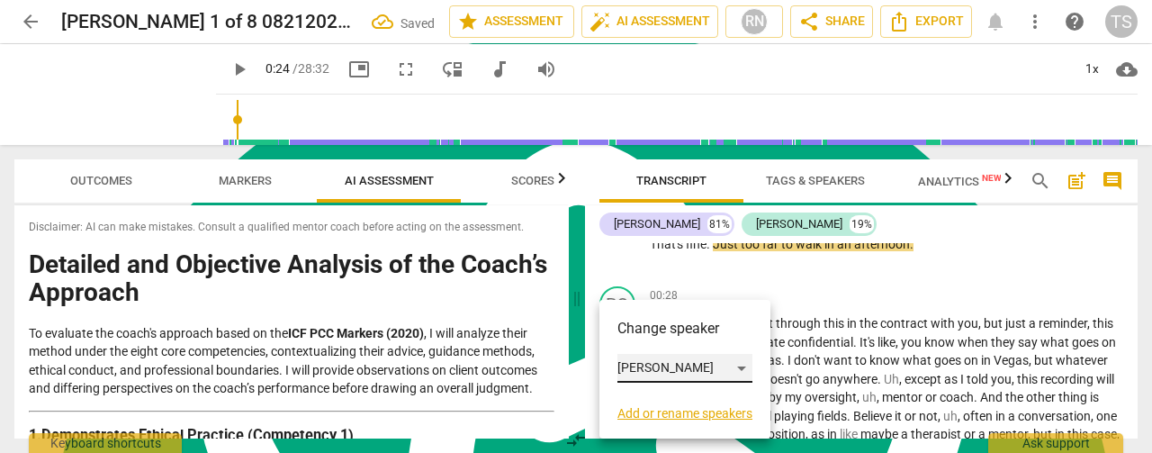
click at [741, 364] on div "[PERSON_NAME]" at bounding box center [684, 368] width 135 height 29
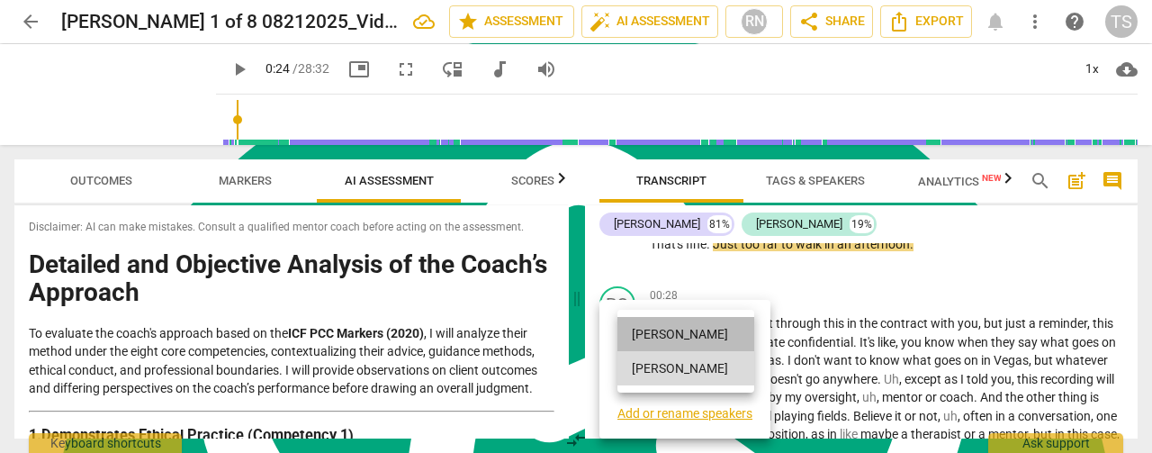
click at [667, 328] on li "[PERSON_NAME]" at bounding box center [685, 334] width 137 height 34
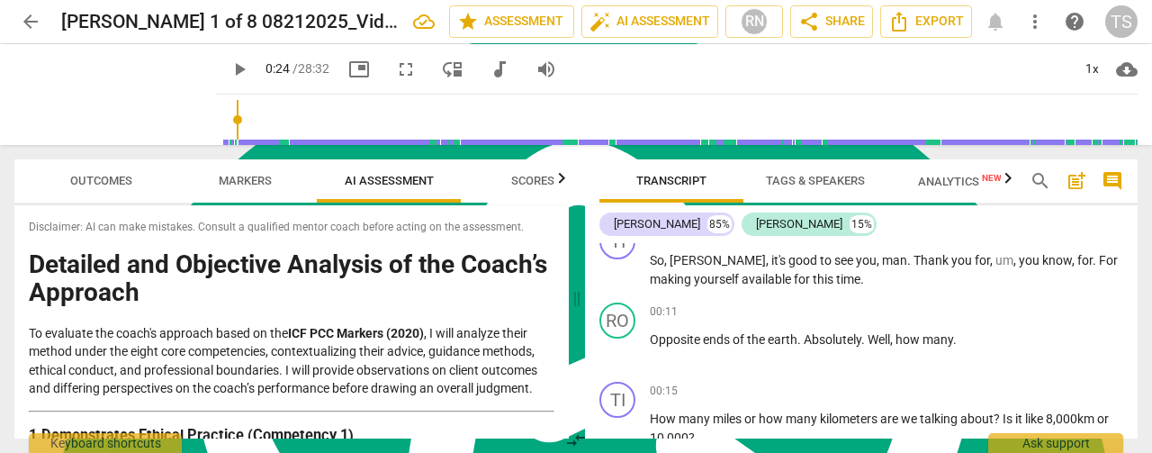
scroll to position [0, 0]
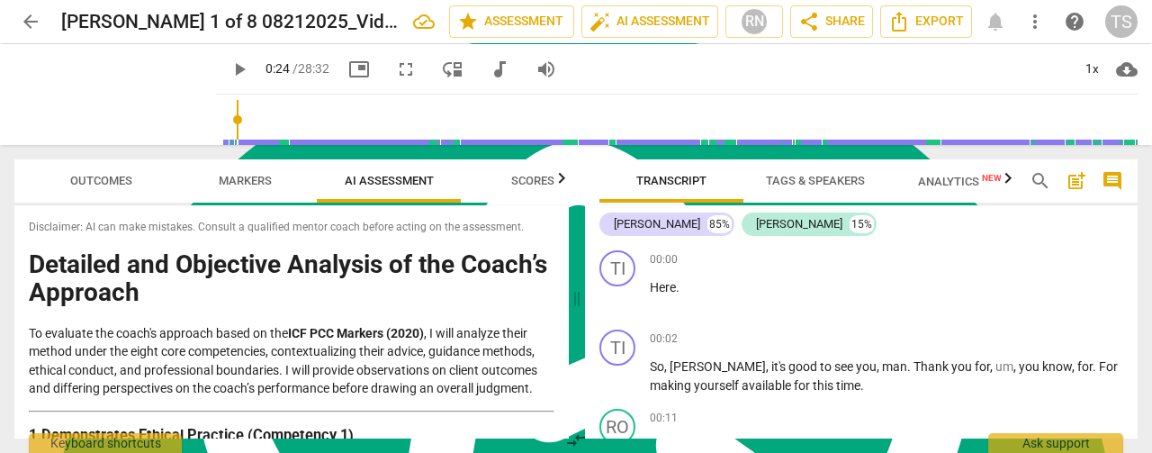
click at [815, 175] on span "Tags & Speakers" at bounding box center [815, 180] width 99 height 13
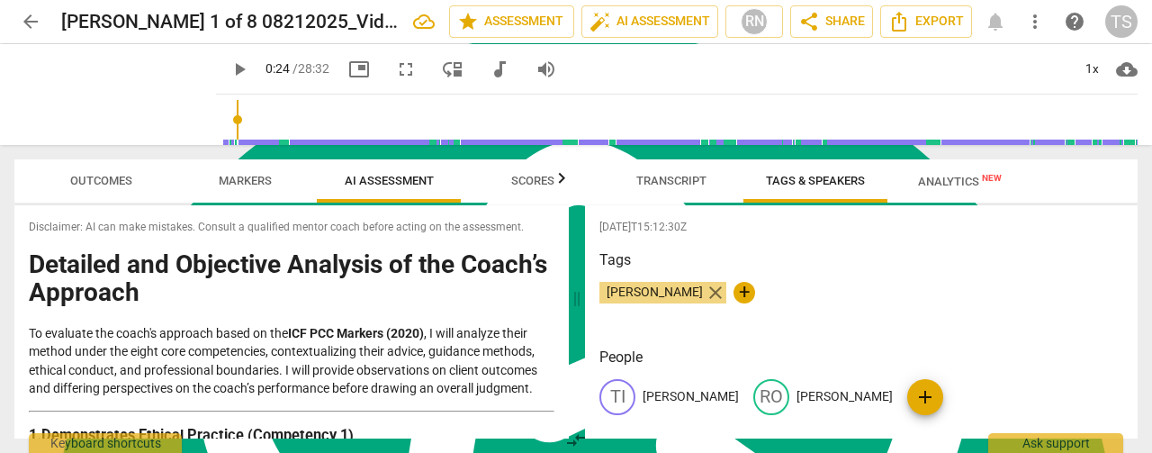
click at [705, 292] on span "close" at bounding box center [716, 293] width 22 height 22
click at [665, 184] on span "Transcript" at bounding box center [671, 180] width 70 height 13
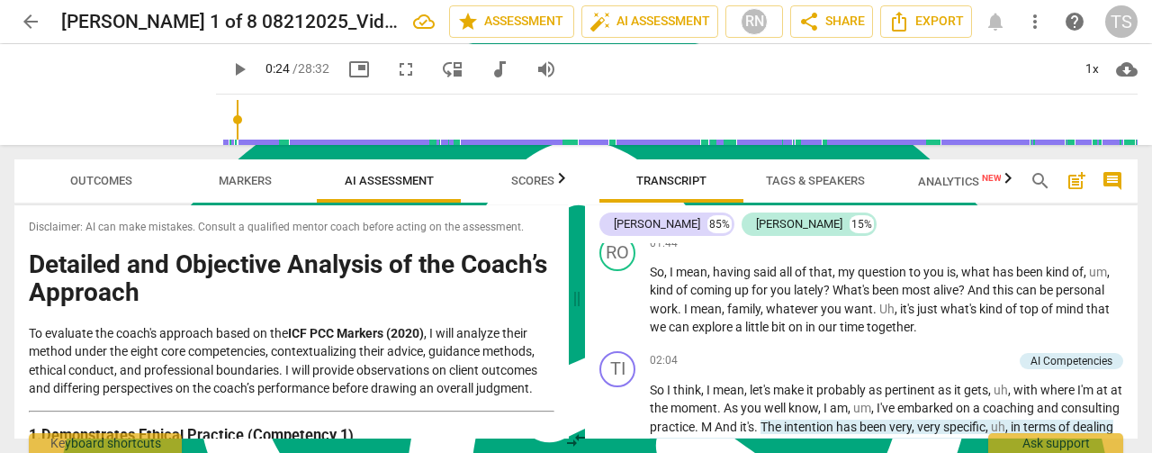
scroll to position [720, 0]
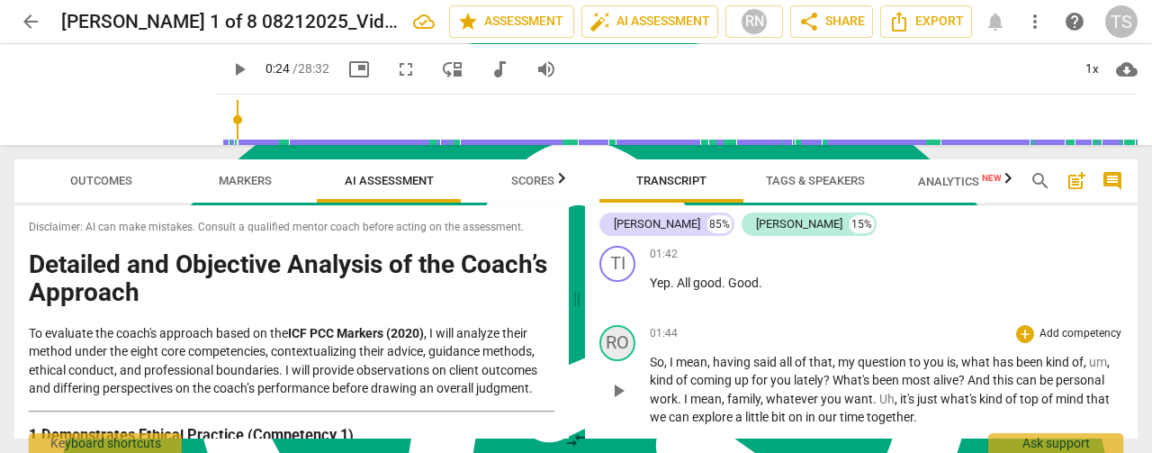
click at [623, 354] on div "RO" at bounding box center [617, 343] width 36 height 36
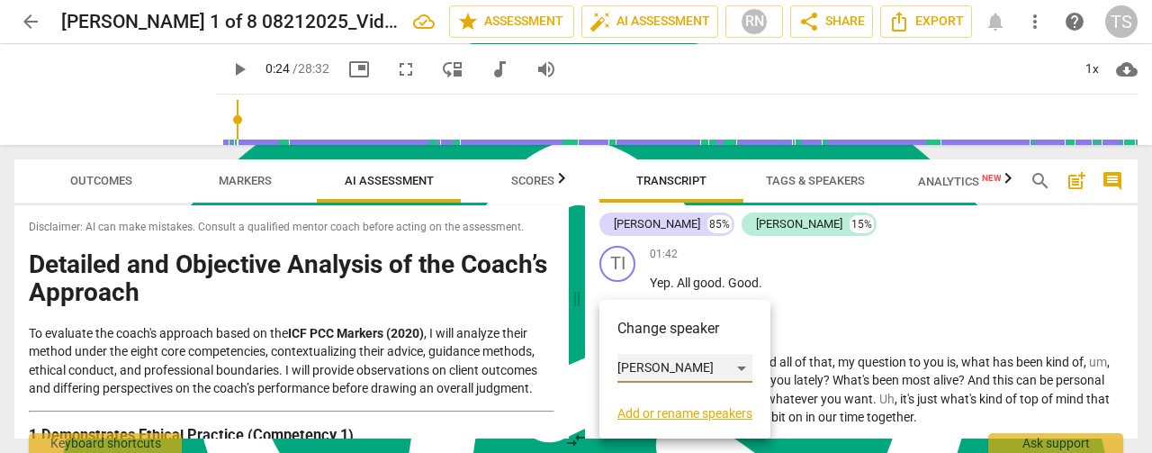
click at [710, 364] on div "[PERSON_NAME]" at bounding box center [684, 368] width 135 height 29
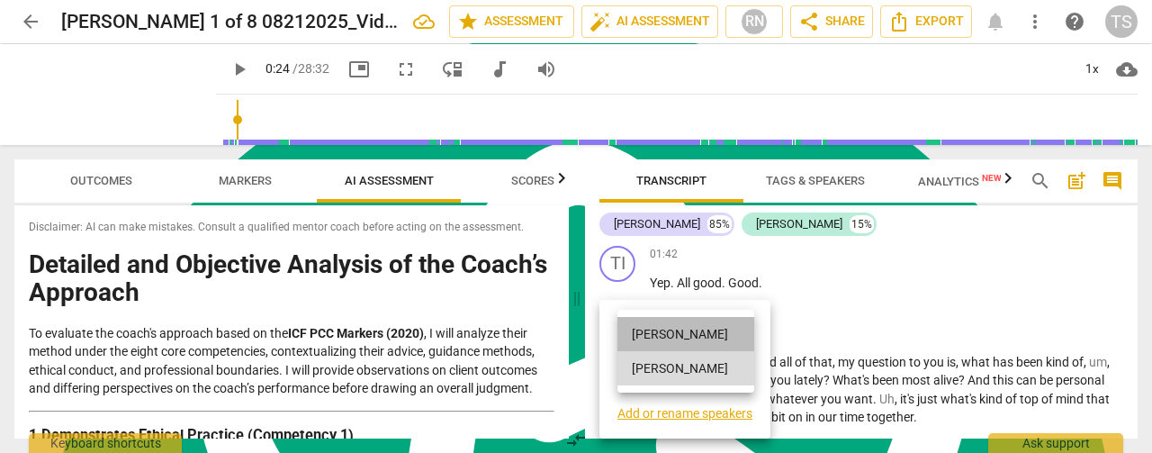
click at [671, 340] on li "[PERSON_NAME]" at bounding box center [685, 334] width 137 height 34
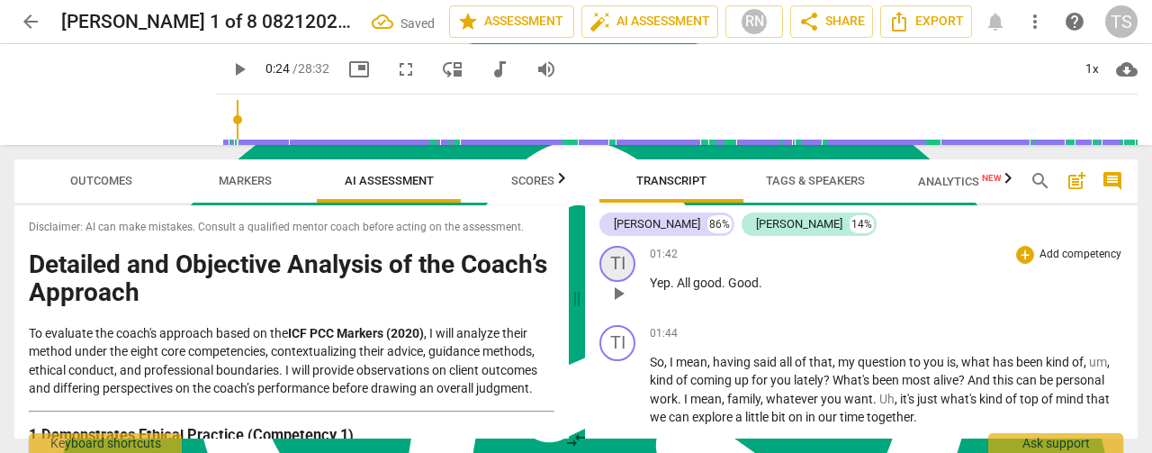
click at [625, 271] on div "TI" at bounding box center [617, 264] width 36 height 36
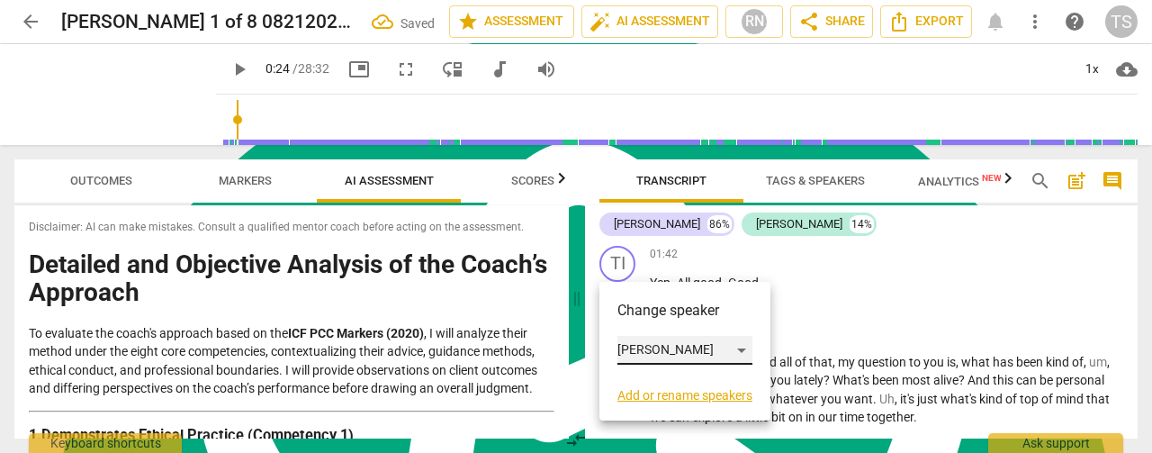
click at [673, 346] on div "[PERSON_NAME]" at bounding box center [684, 350] width 135 height 29
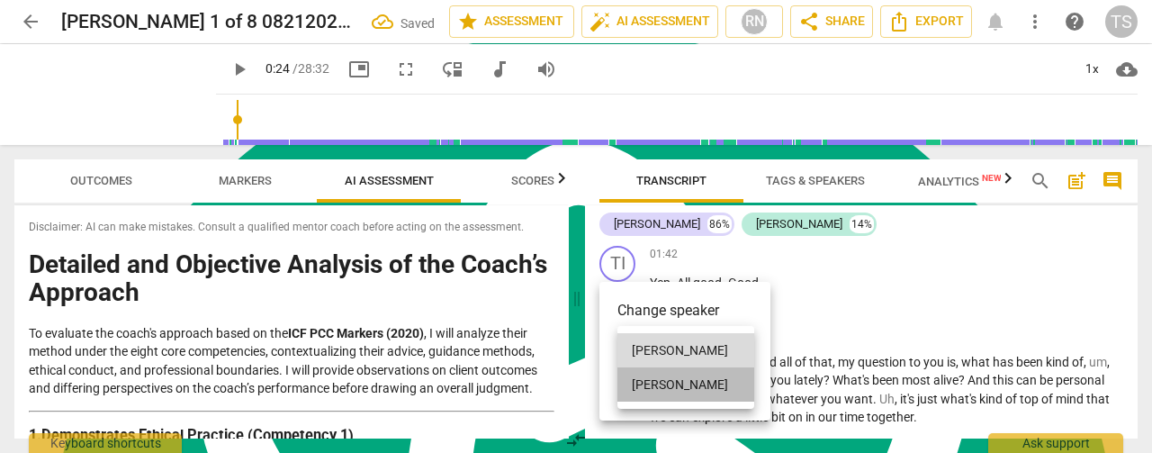
click at [677, 381] on li "[PERSON_NAME]" at bounding box center [685, 384] width 137 height 34
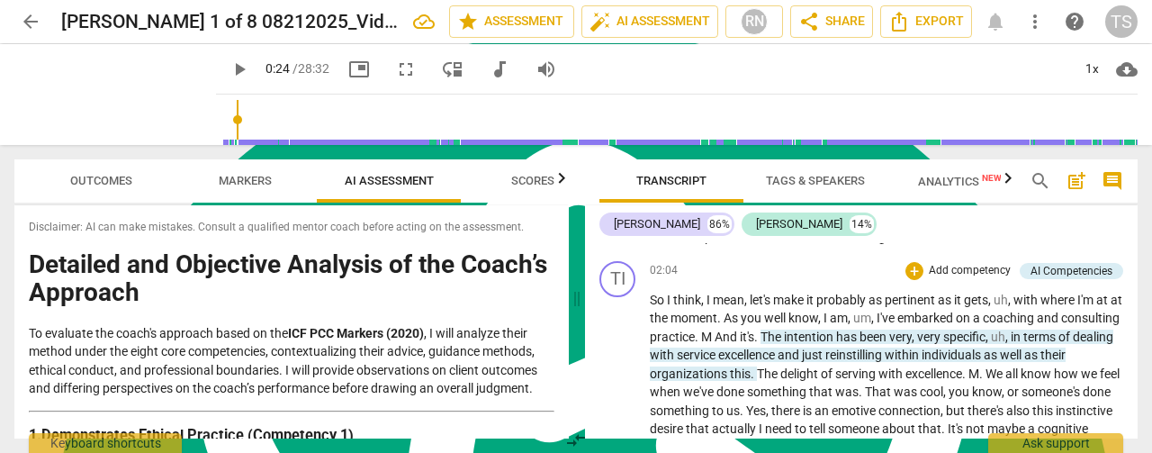
scroll to position [810, 0]
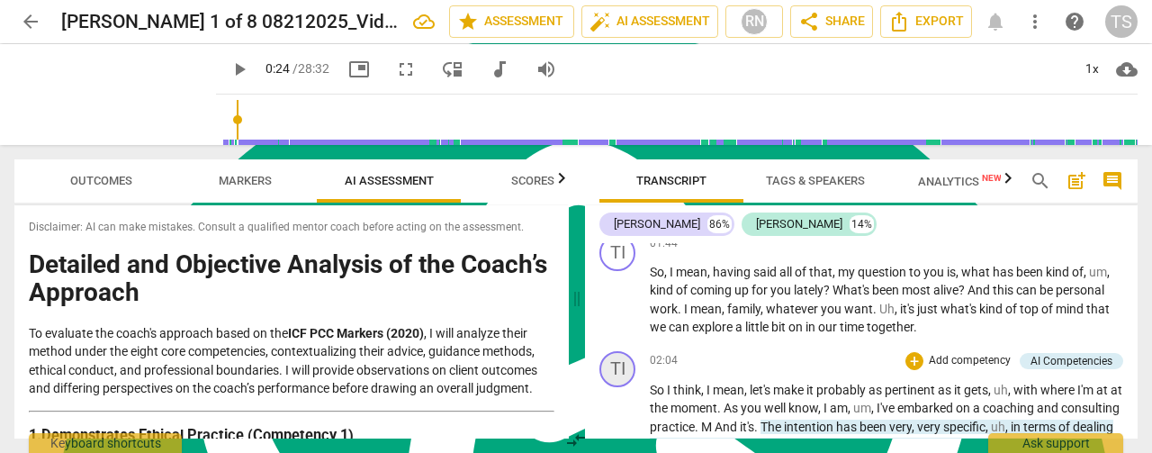
click at [620, 370] on div "TI" at bounding box center [617, 369] width 36 height 36
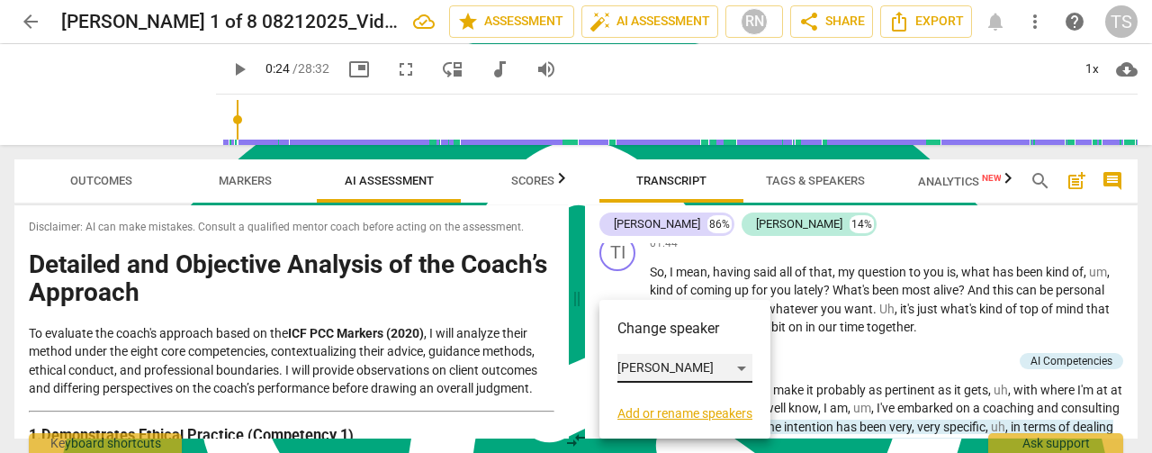
click at [722, 364] on div "[PERSON_NAME]" at bounding box center [684, 368] width 135 height 29
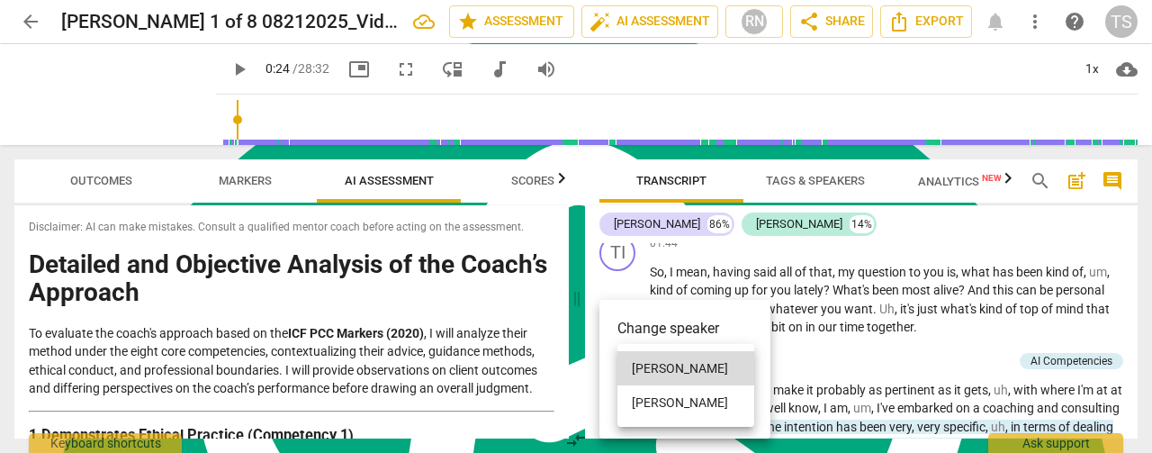
click at [667, 397] on li "[PERSON_NAME]" at bounding box center [685, 402] width 137 height 34
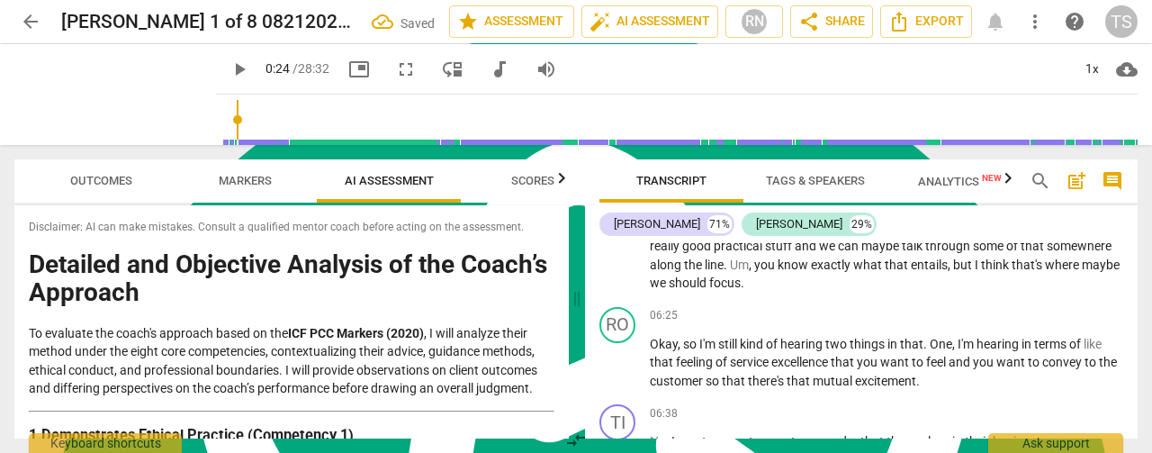
scroll to position [1710, 0]
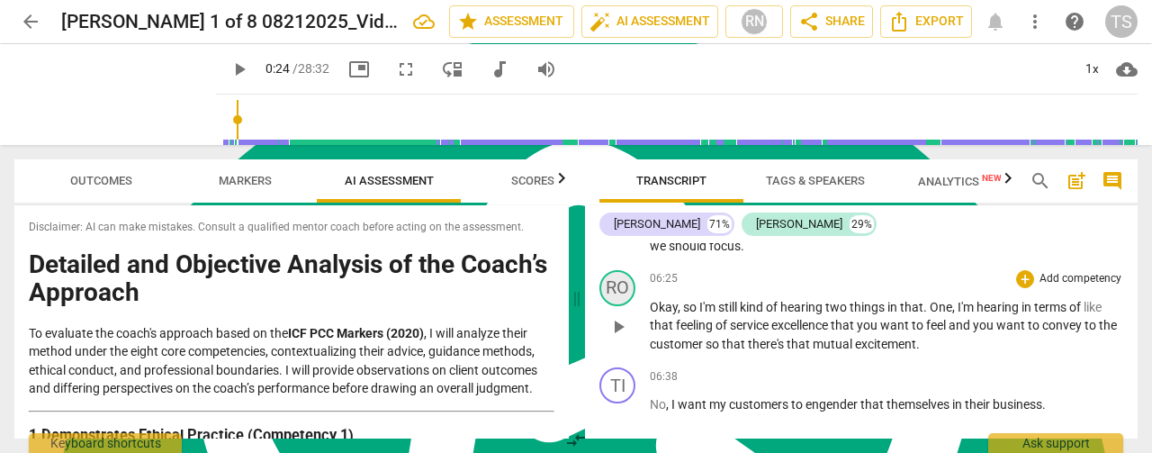
click at [610, 284] on div "RO" at bounding box center [617, 288] width 36 height 36
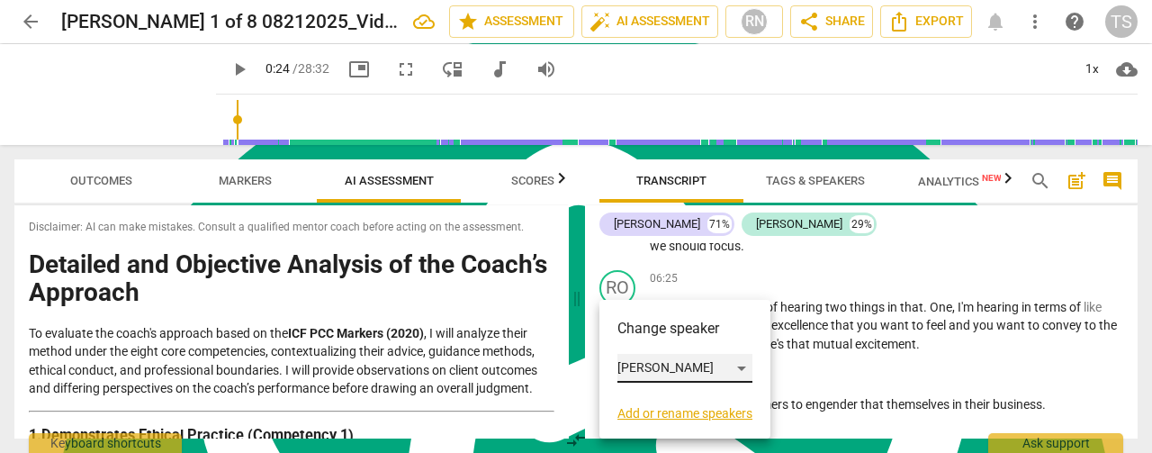
click at [747, 366] on div "[PERSON_NAME]" at bounding box center [684, 368] width 135 height 29
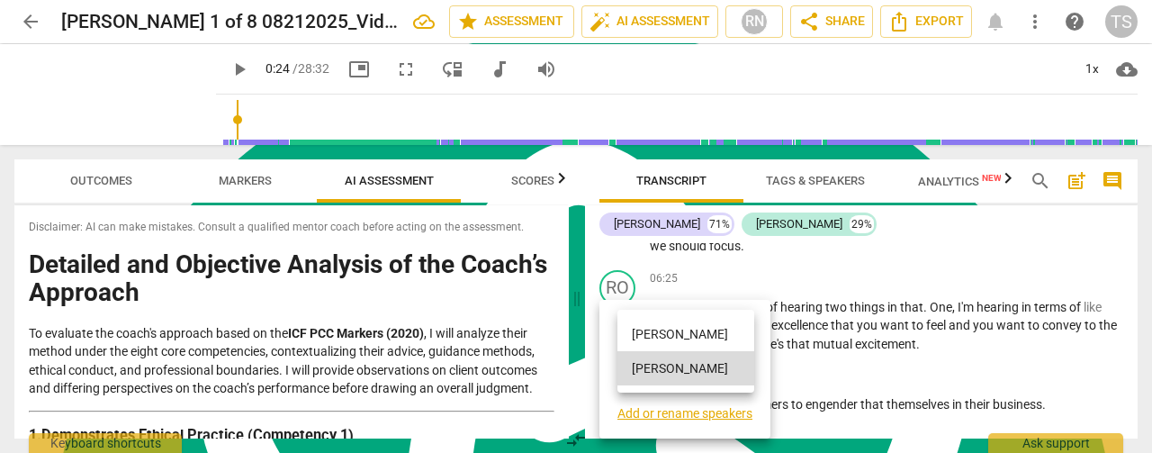
click at [698, 339] on li "[PERSON_NAME]" at bounding box center [685, 334] width 137 height 34
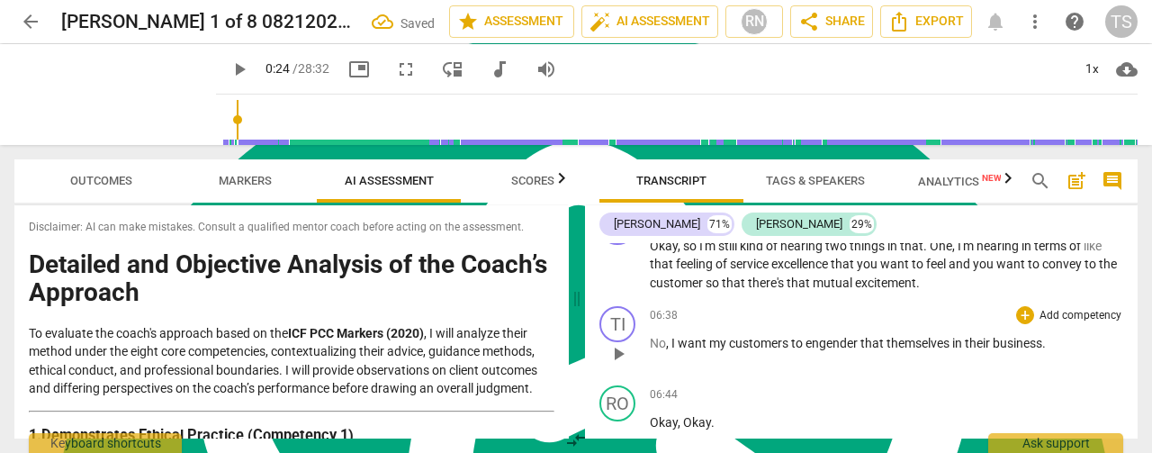
scroll to position [1800, 0]
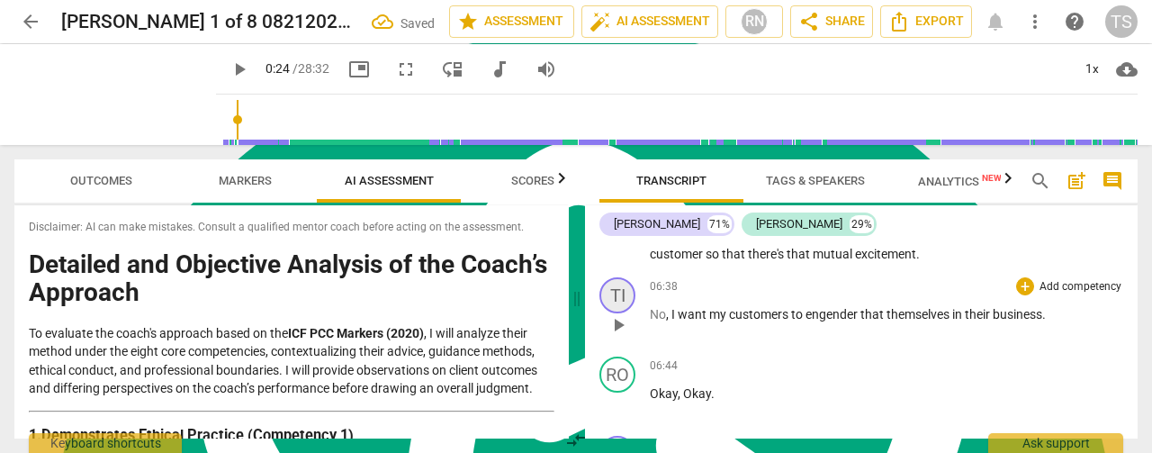
click at [619, 294] on div "TI" at bounding box center [617, 295] width 36 height 36
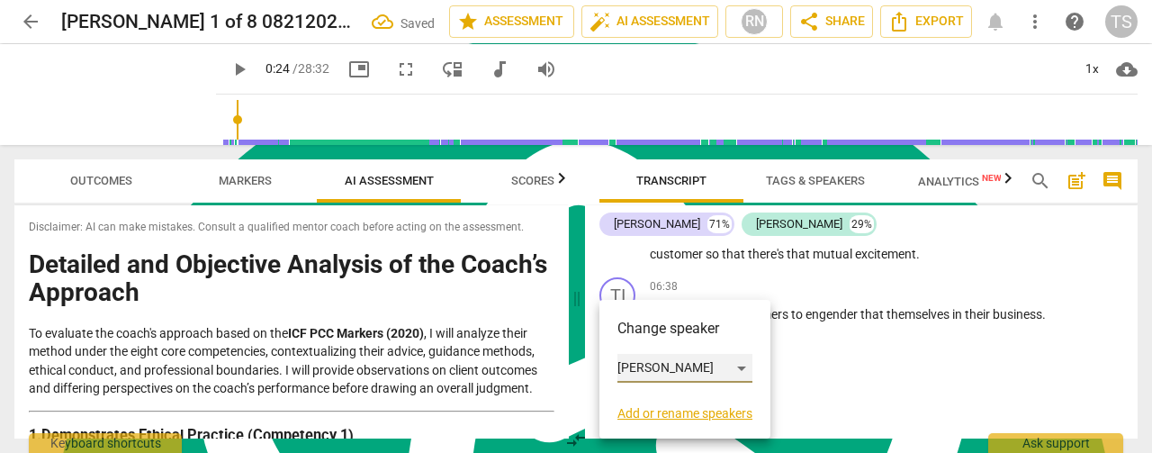
click at [677, 370] on div "[PERSON_NAME]" at bounding box center [684, 368] width 135 height 29
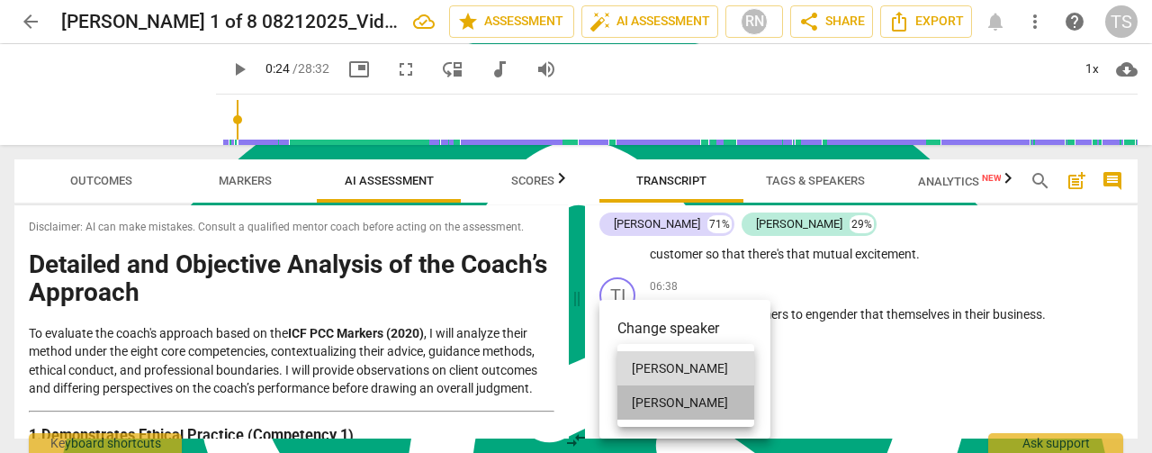
click at [679, 390] on li "[PERSON_NAME]" at bounding box center [685, 402] width 137 height 34
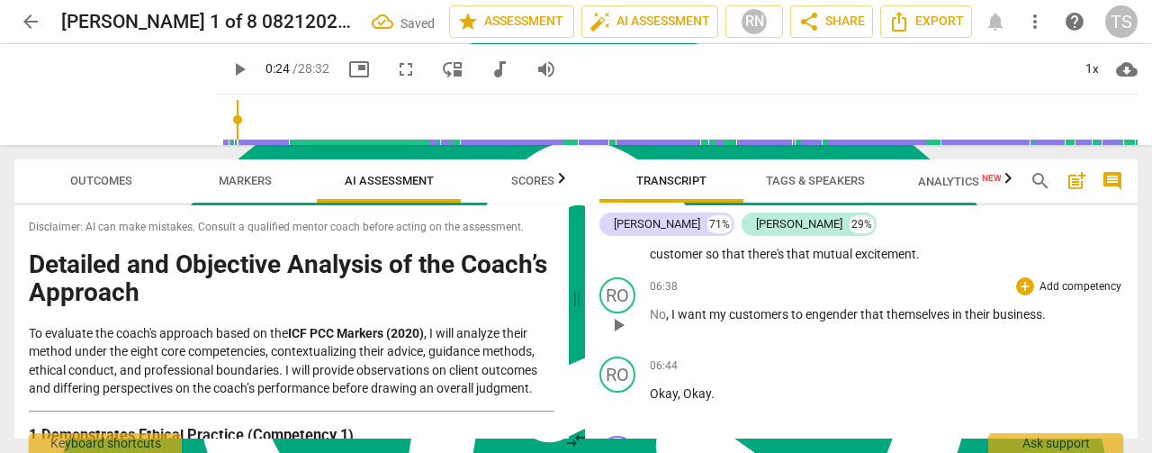
click at [661, 312] on span "No" at bounding box center [658, 314] width 16 height 14
click at [625, 322] on span "play_arrow" at bounding box center [618, 325] width 22 height 22
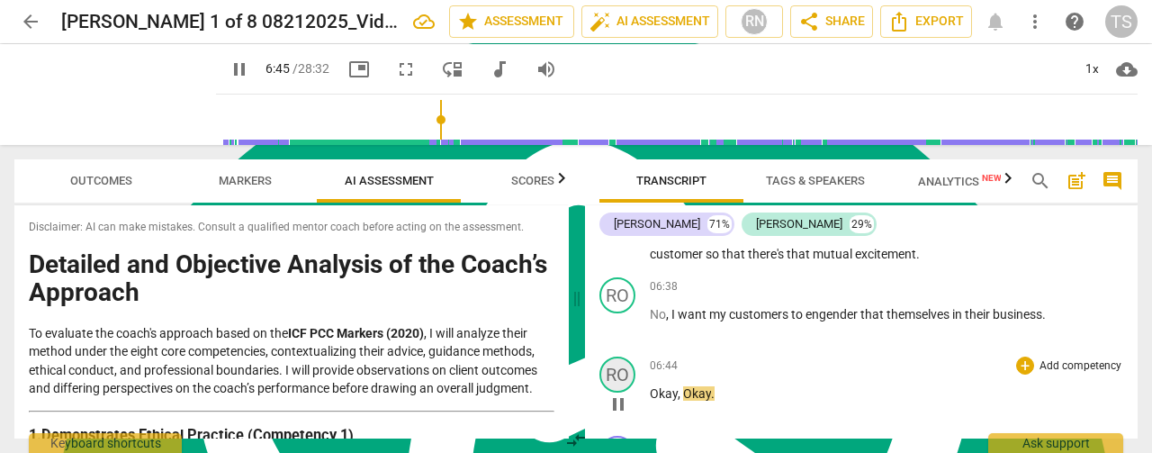
click at [615, 380] on div "RO" at bounding box center [617, 374] width 36 height 36
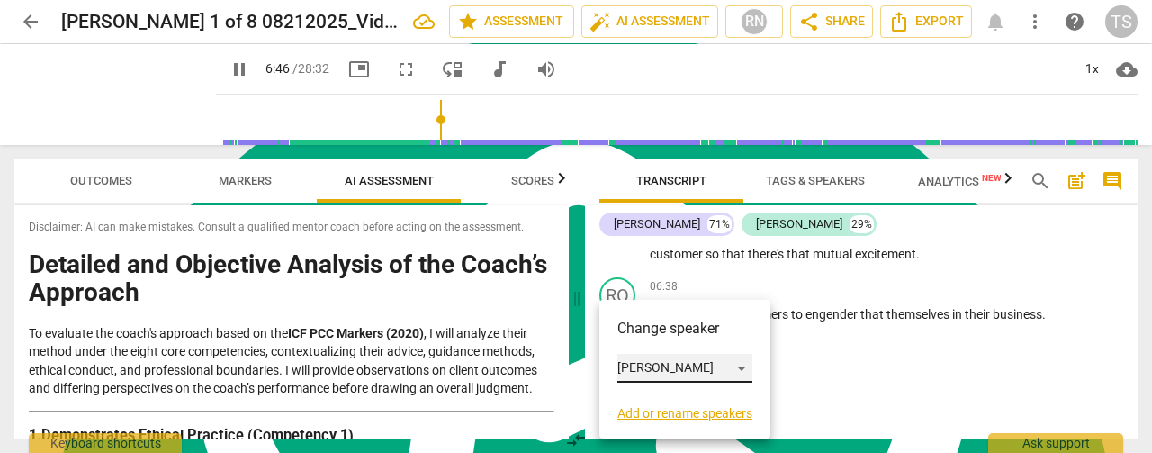
click at [643, 375] on div "[PERSON_NAME]" at bounding box center [684, 368] width 135 height 29
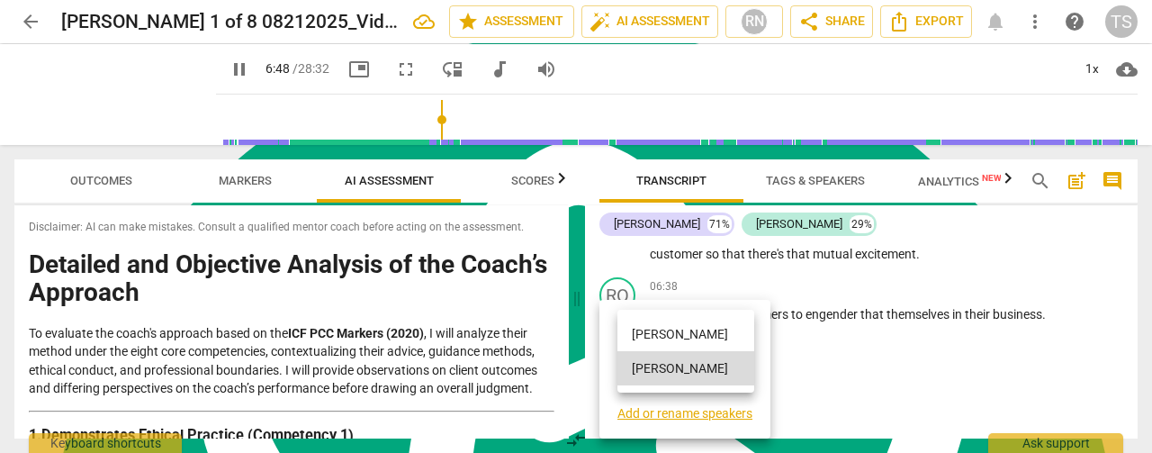
scroll to position [2021, 0]
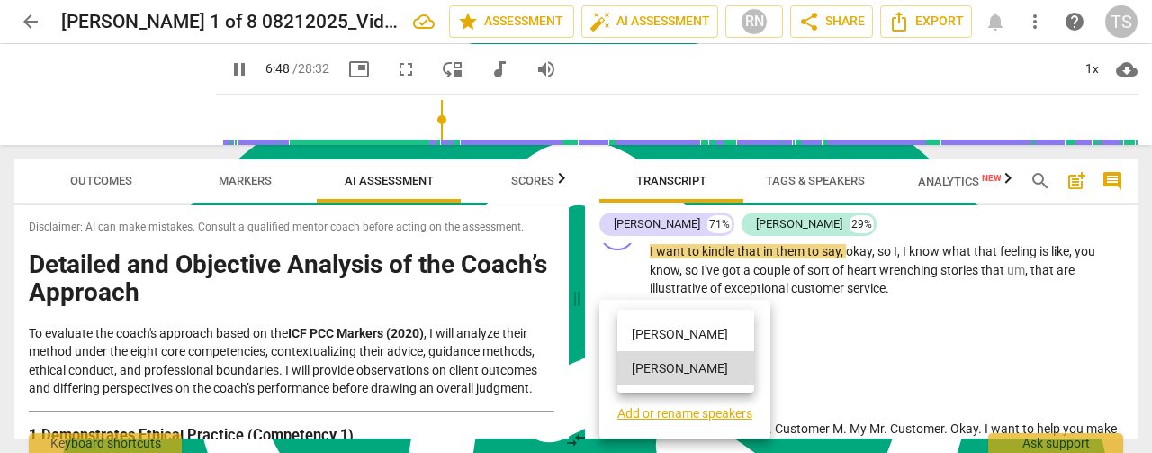
click at [647, 341] on li "[PERSON_NAME]" at bounding box center [685, 334] width 137 height 34
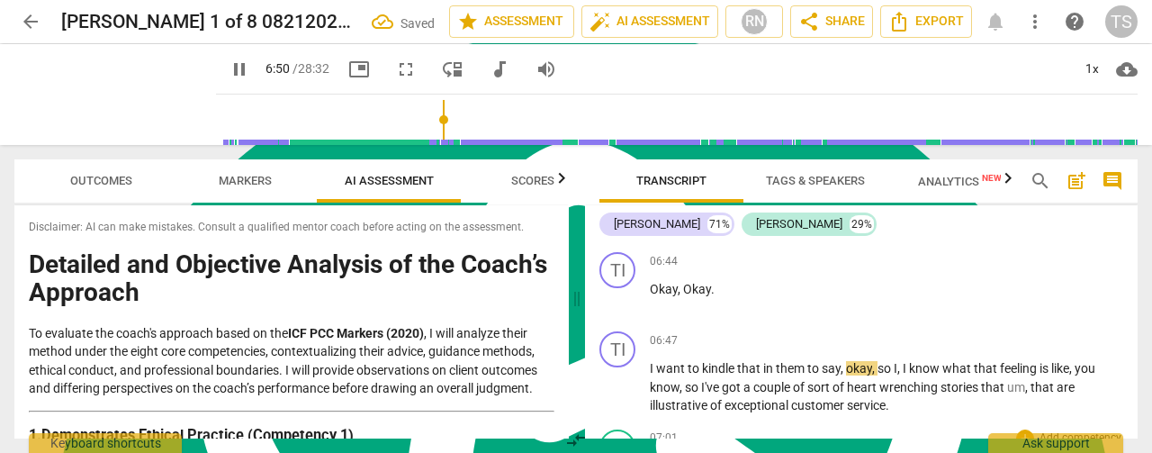
scroll to position [1931, 0]
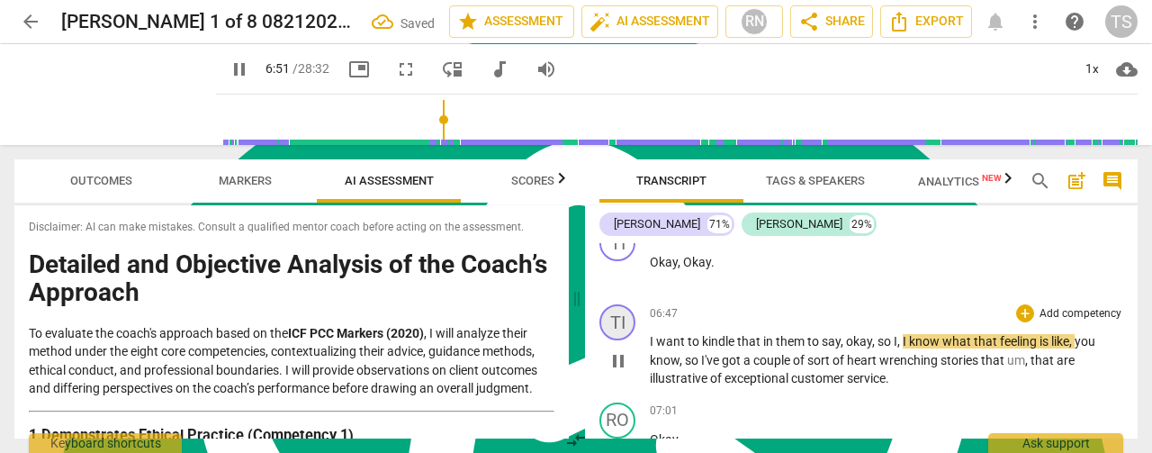
click at [614, 320] on div "TI" at bounding box center [617, 322] width 36 height 36
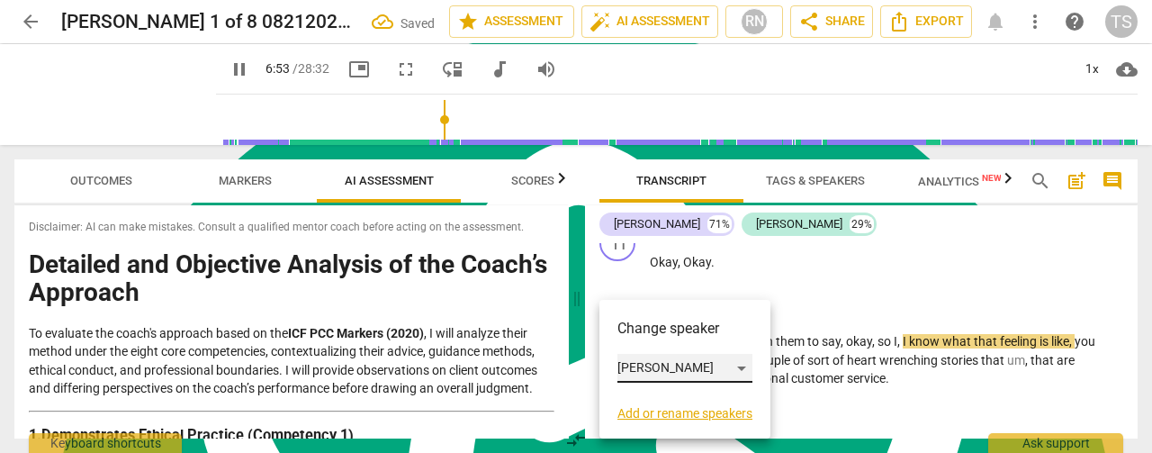
click at [733, 365] on div "[PERSON_NAME]" at bounding box center [684, 368] width 135 height 29
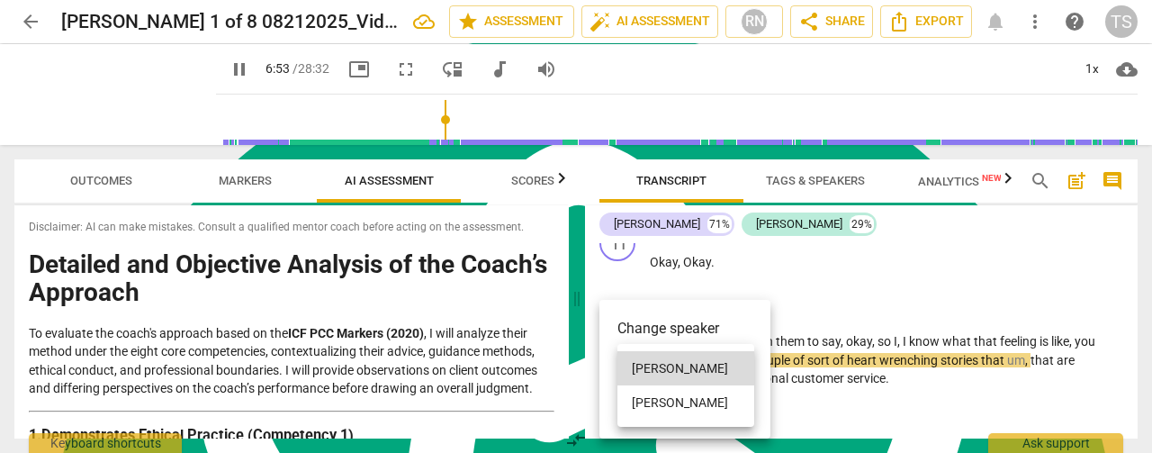
click at [674, 399] on li "[PERSON_NAME]" at bounding box center [685, 402] width 137 height 34
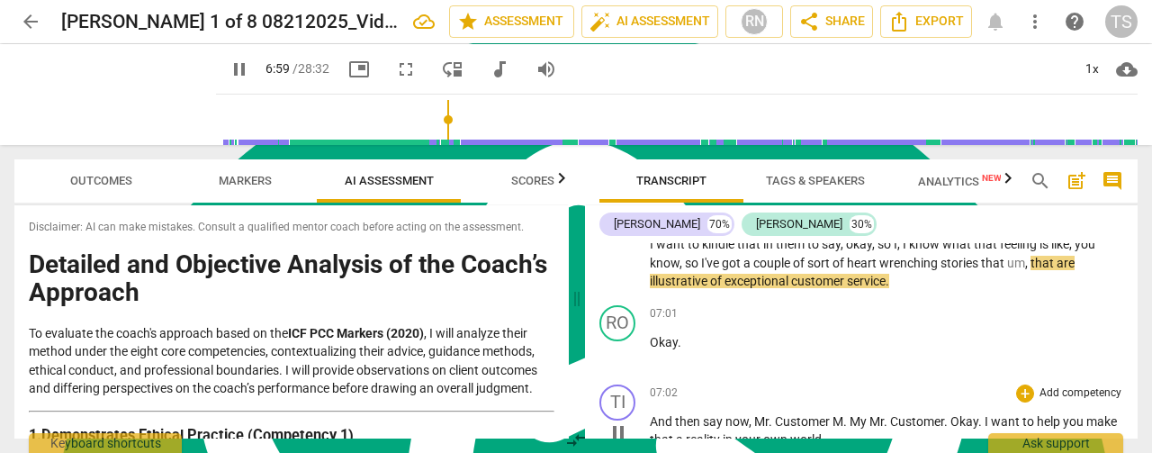
scroll to position [2021, 0]
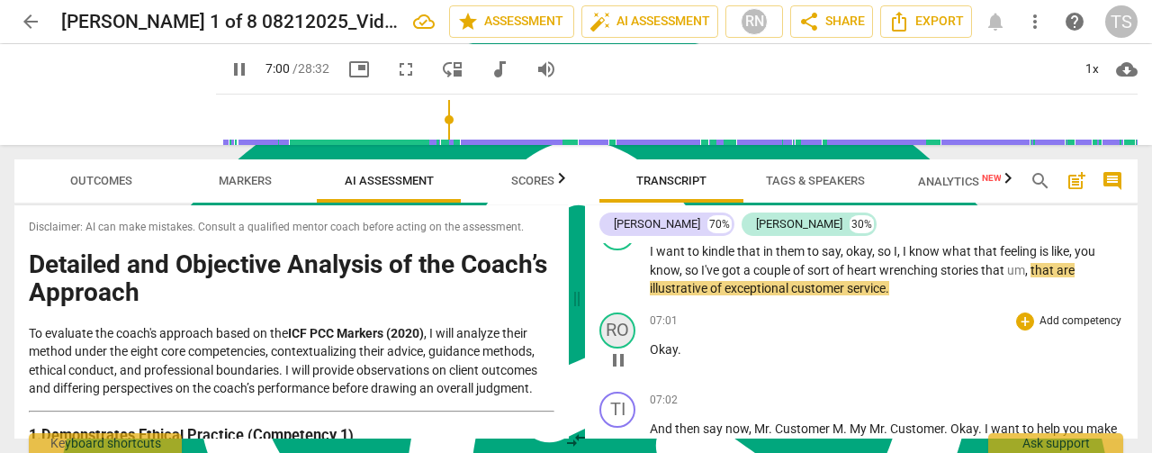
click at [614, 330] on div "RO" at bounding box center [617, 330] width 36 height 36
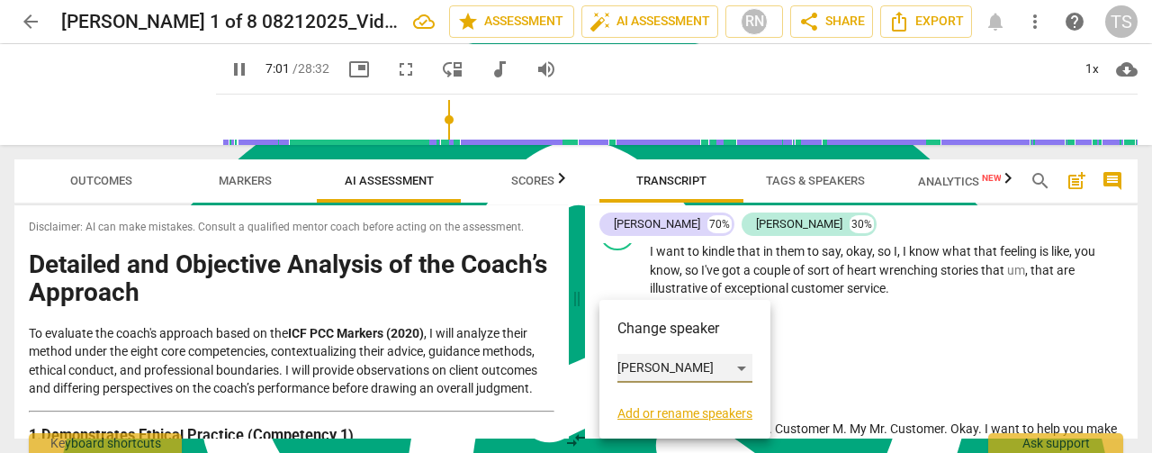
click at [732, 368] on div "[PERSON_NAME]" at bounding box center [684, 368] width 135 height 29
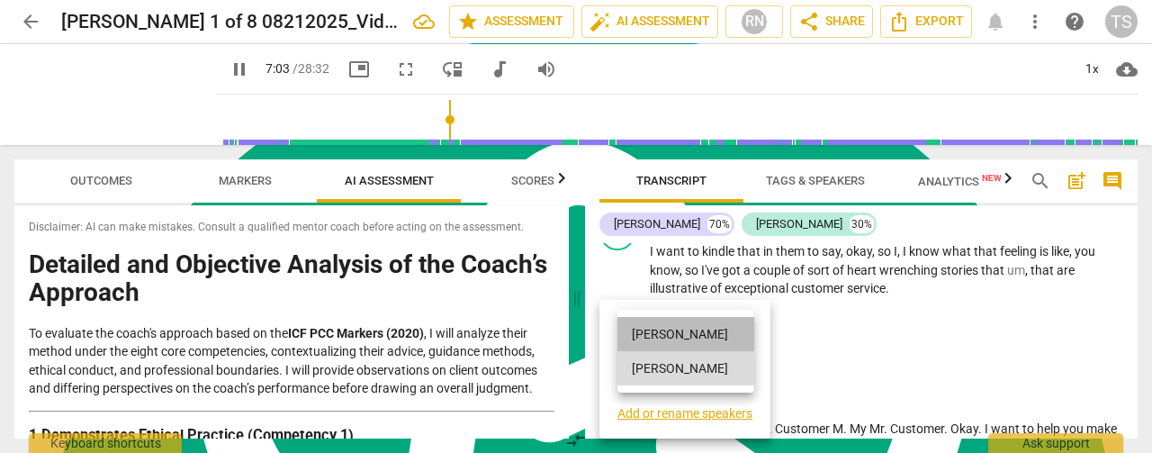
click at [682, 346] on li "[PERSON_NAME]" at bounding box center [685, 334] width 137 height 34
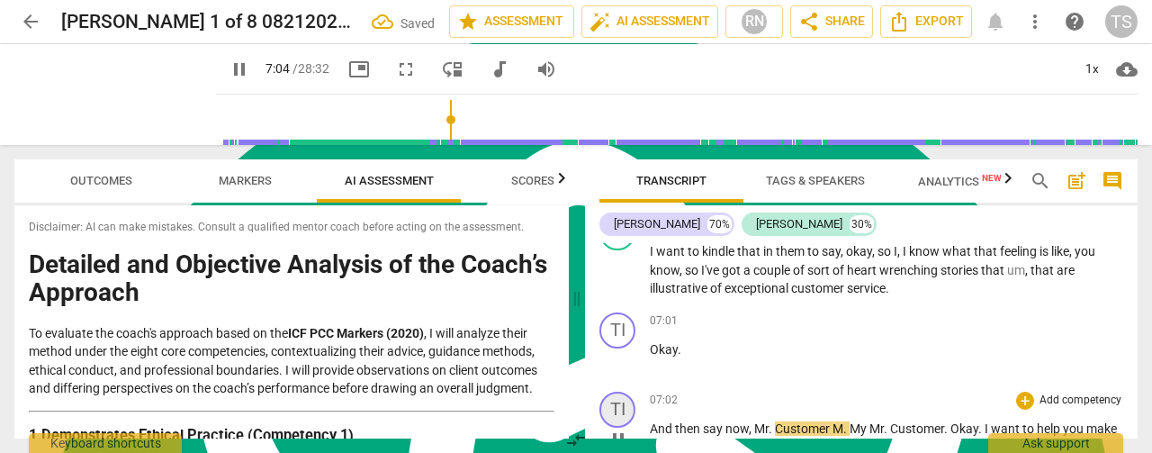
click at [623, 404] on div "TI" at bounding box center [617, 409] width 36 height 36
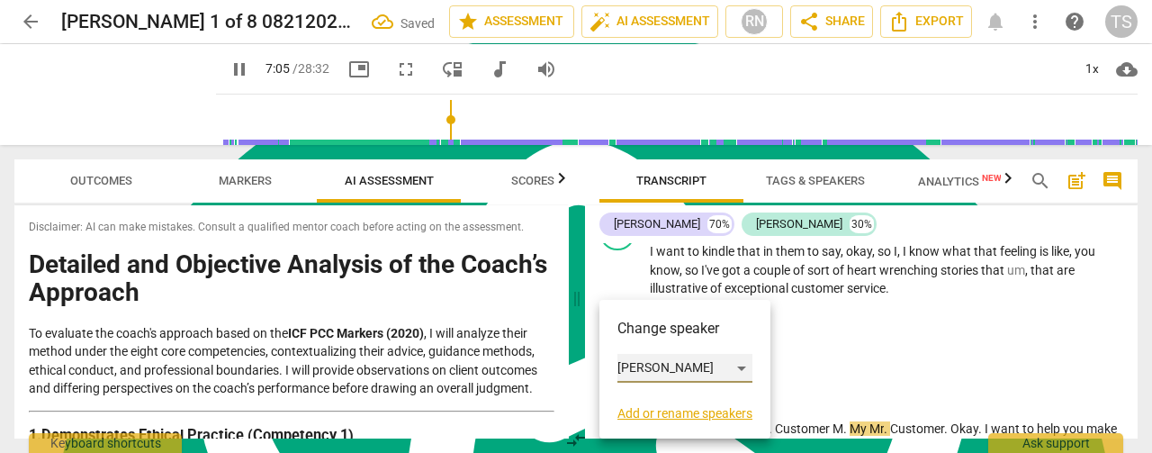
click at [677, 370] on div "[PERSON_NAME]" at bounding box center [684, 368] width 135 height 29
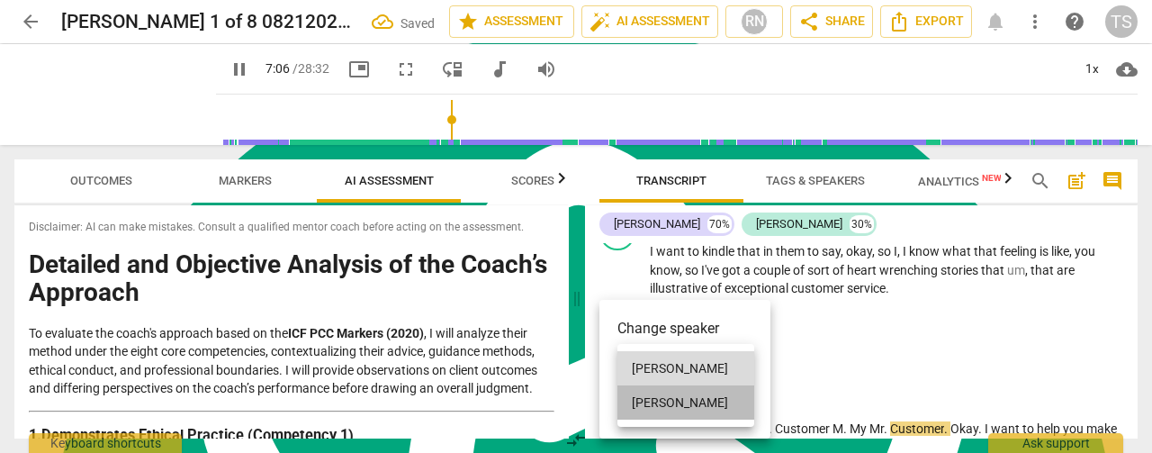
click at [671, 389] on li "[PERSON_NAME]" at bounding box center [685, 402] width 137 height 34
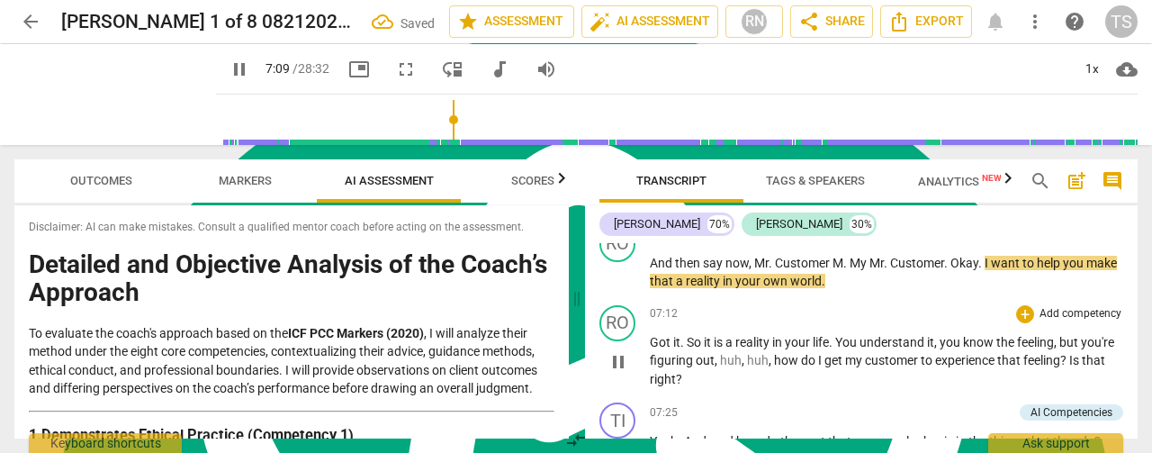
scroll to position [2201, 0]
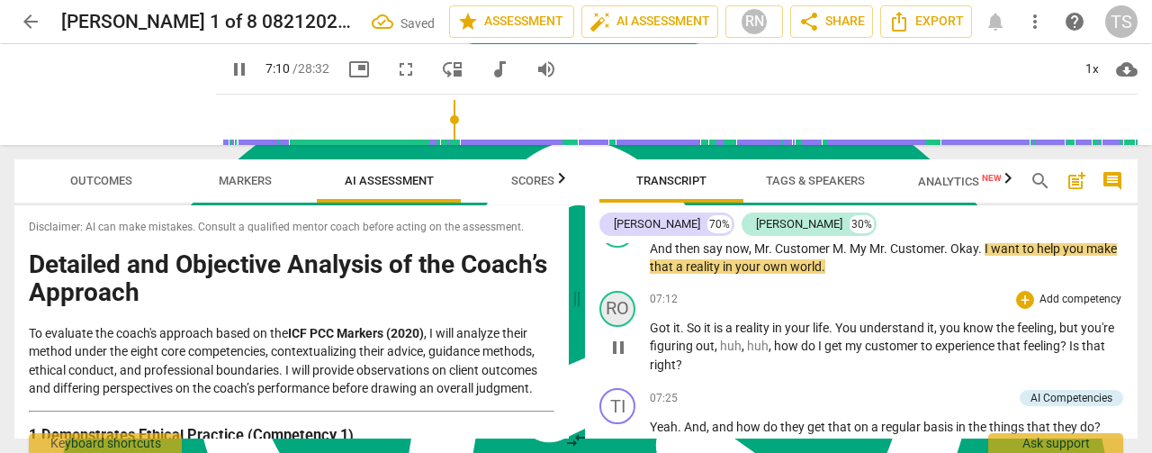
click at [618, 312] on div "RO" at bounding box center [617, 309] width 36 height 36
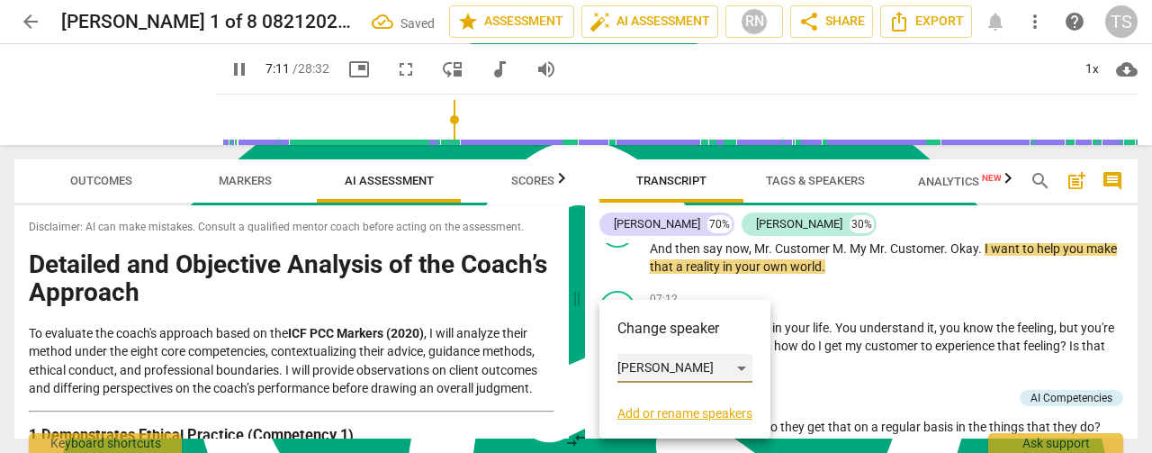
click at [640, 366] on div "[PERSON_NAME]" at bounding box center [684, 368] width 135 height 29
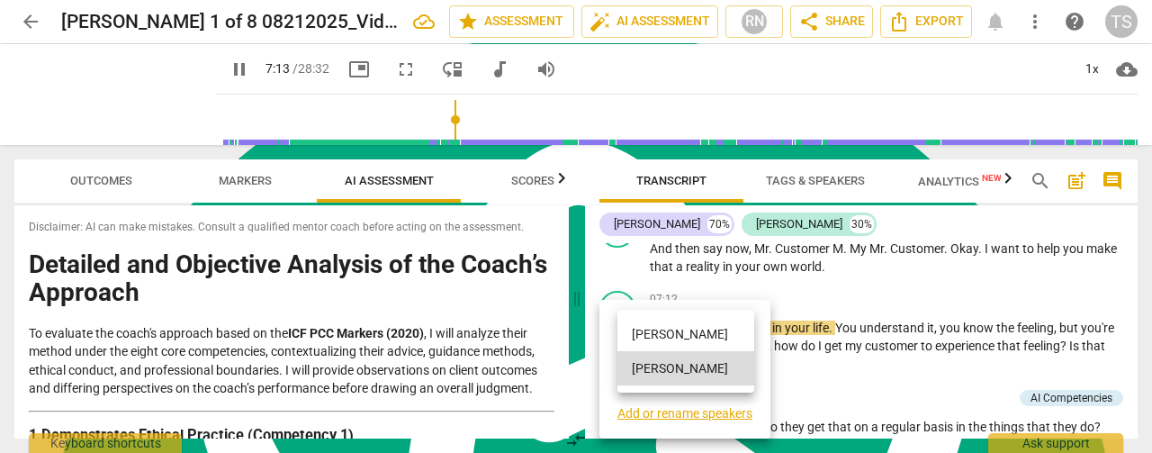
click at [634, 340] on li "[PERSON_NAME]" at bounding box center [685, 334] width 137 height 34
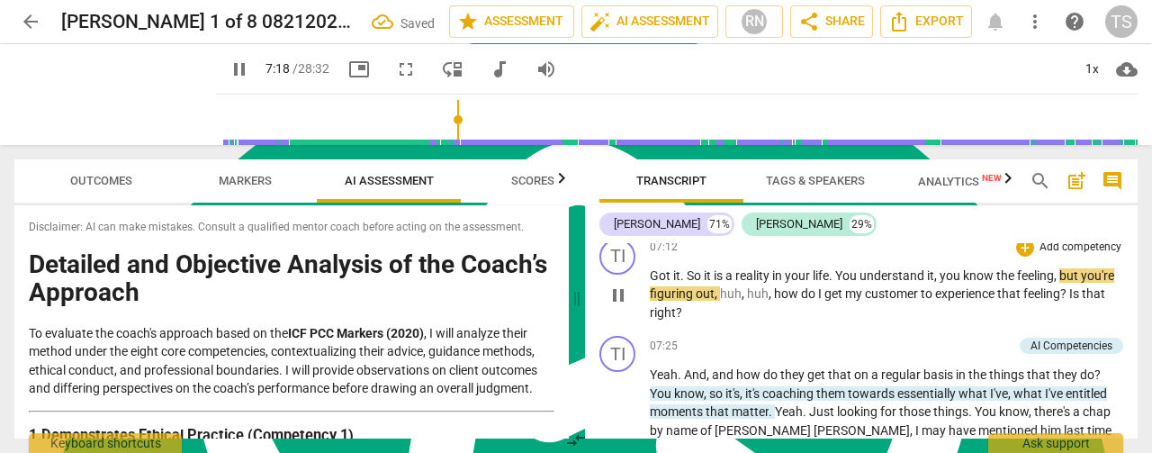
scroll to position [2291, 0]
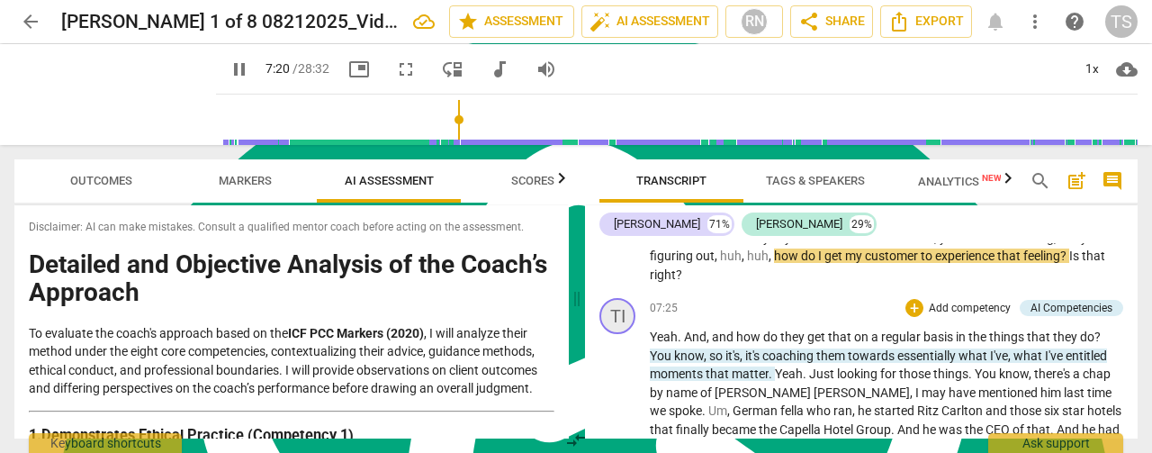
click at [624, 318] on div "TI" at bounding box center [617, 316] width 36 height 36
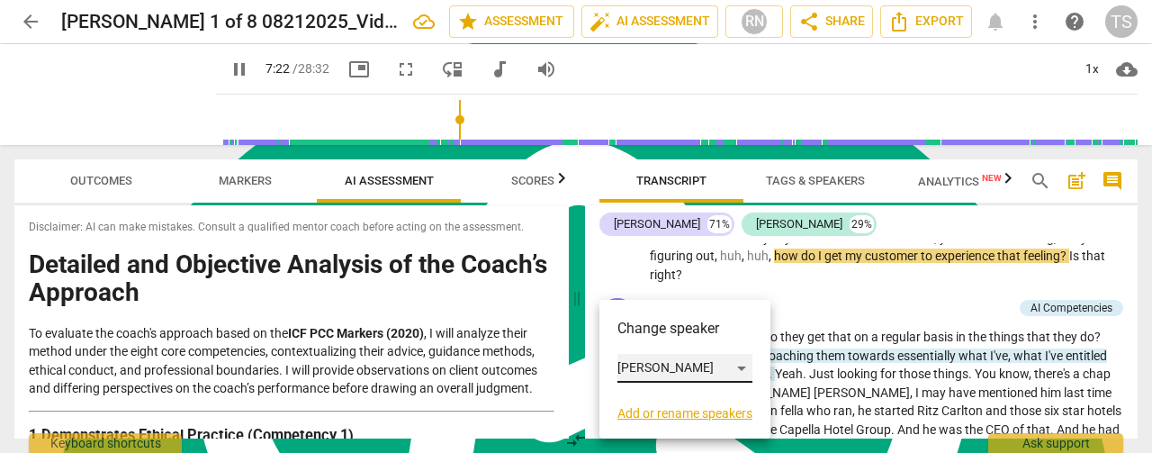
click at [634, 366] on div "[PERSON_NAME]" at bounding box center [684, 368] width 135 height 29
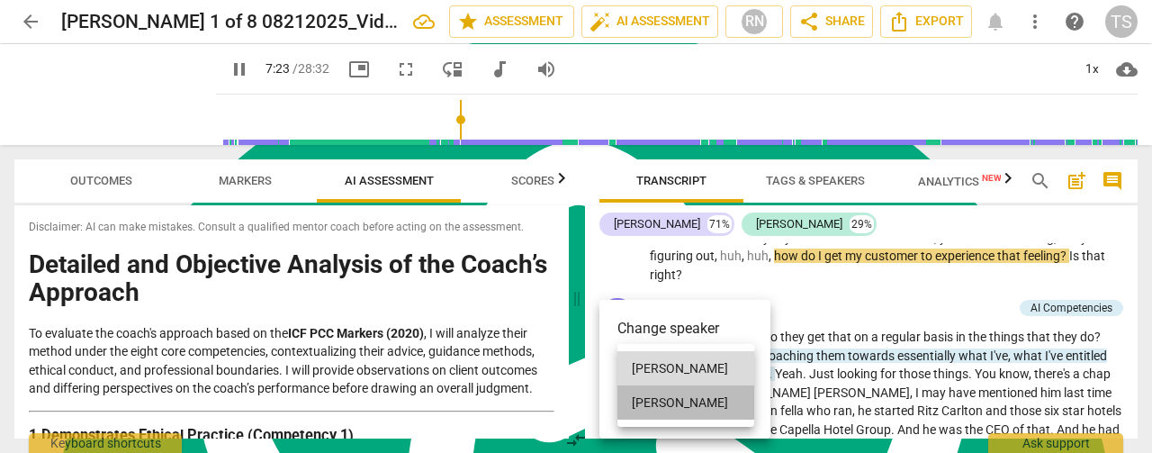
click at [641, 393] on li "[PERSON_NAME]" at bounding box center [685, 402] width 137 height 34
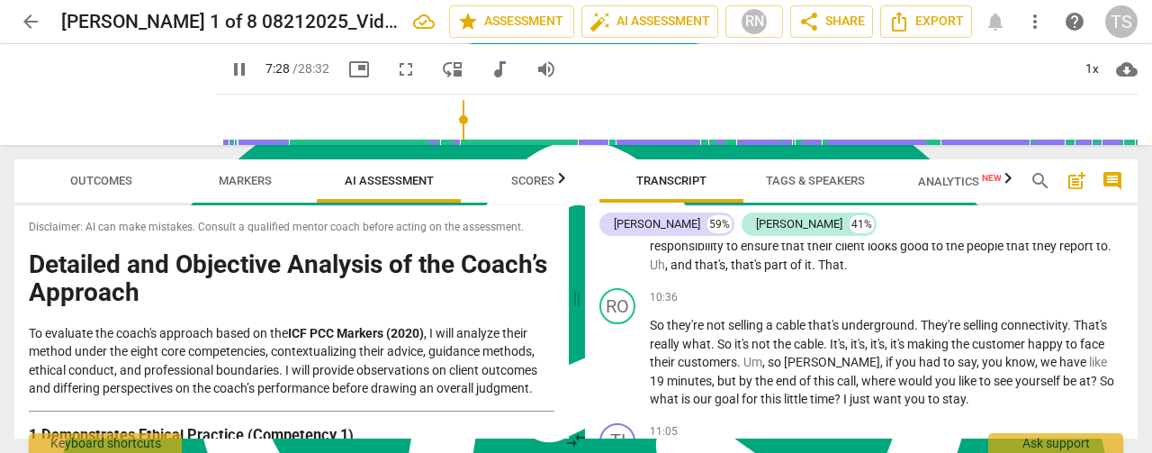
scroll to position [3011, 0]
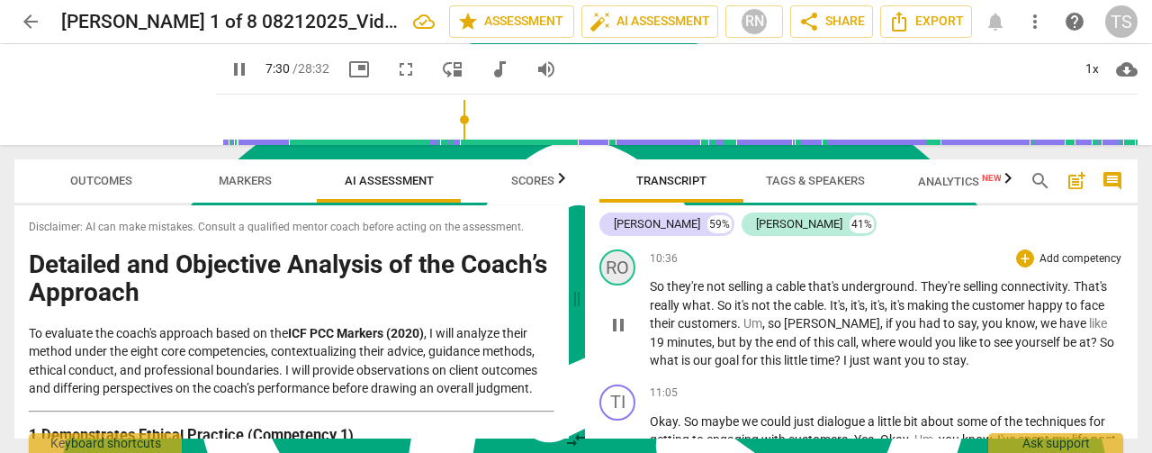
click at [624, 274] on div "RO" at bounding box center [617, 267] width 36 height 36
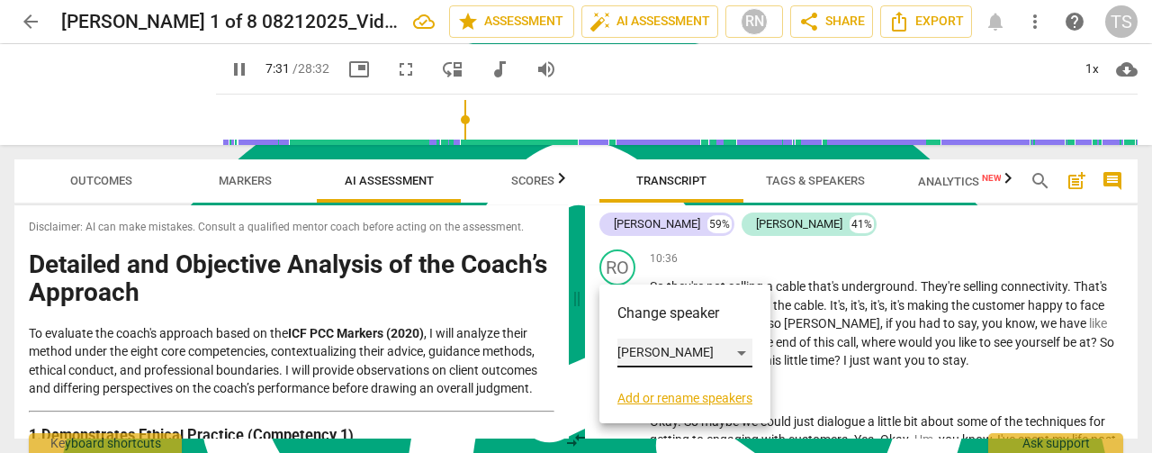
click at [670, 348] on div "[PERSON_NAME]" at bounding box center [684, 352] width 135 height 29
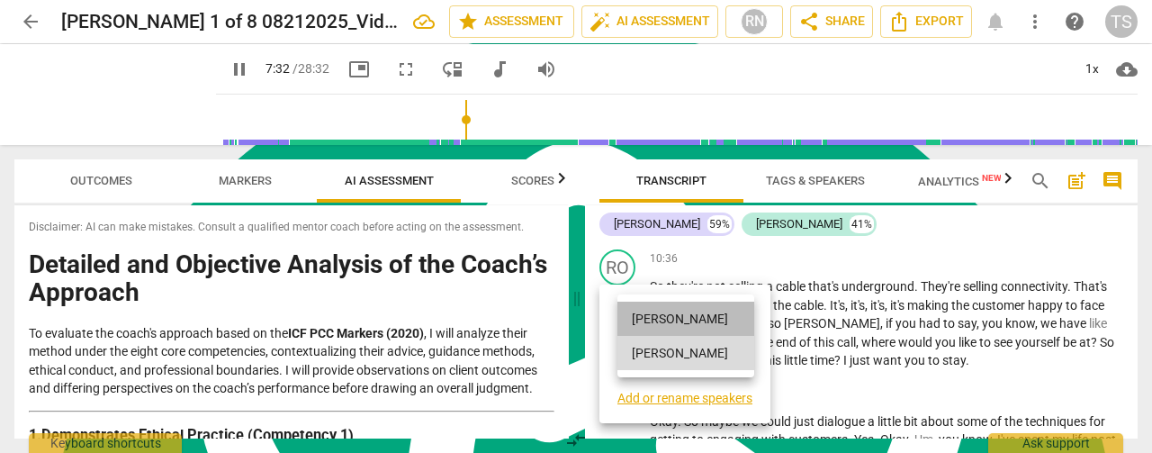
click at [666, 325] on li "[PERSON_NAME]" at bounding box center [685, 318] width 137 height 34
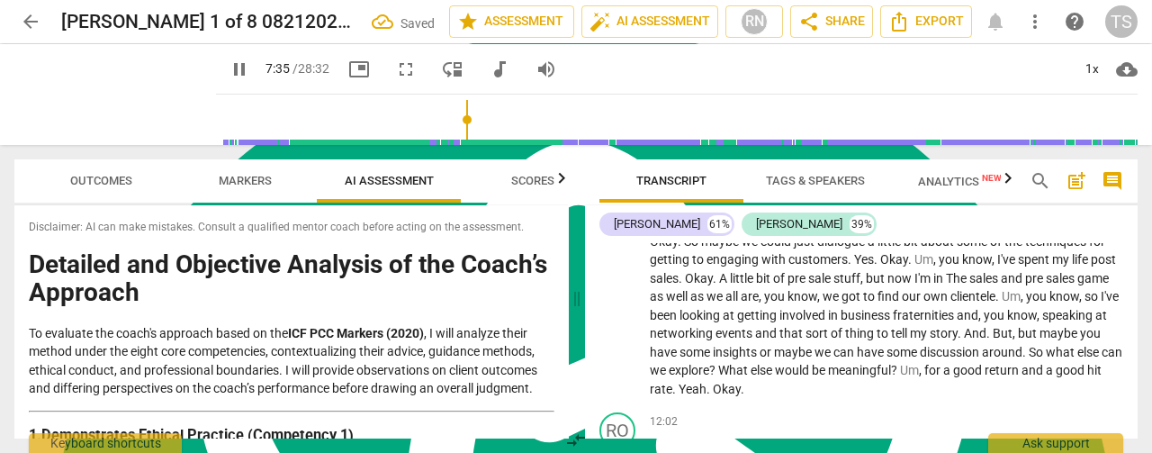
scroll to position [3101, 0]
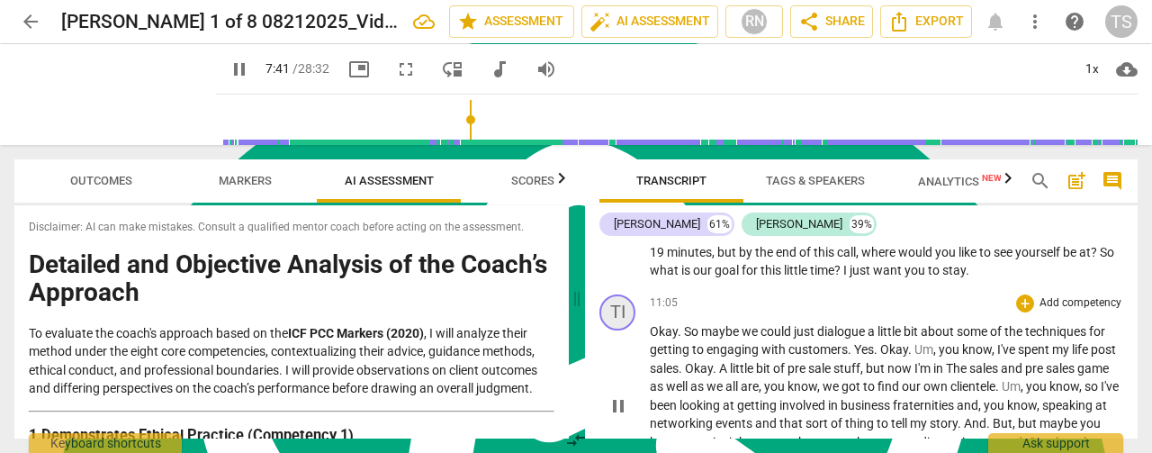
click at [616, 317] on div "TI" at bounding box center [617, 312] width 36 height 36
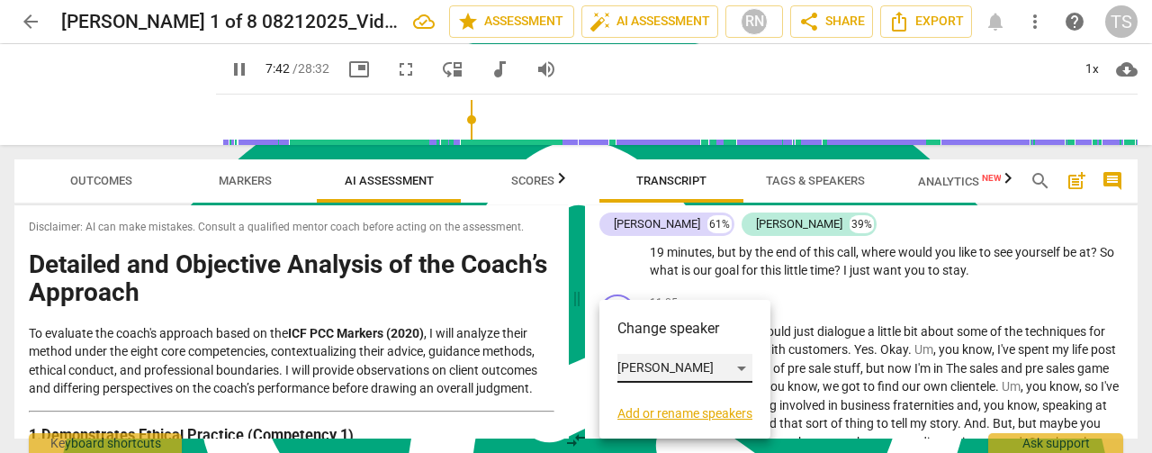
click at [730, 368] on div "[PERSON_NAME]" at bounding box center [684, 368] width 135 height 29
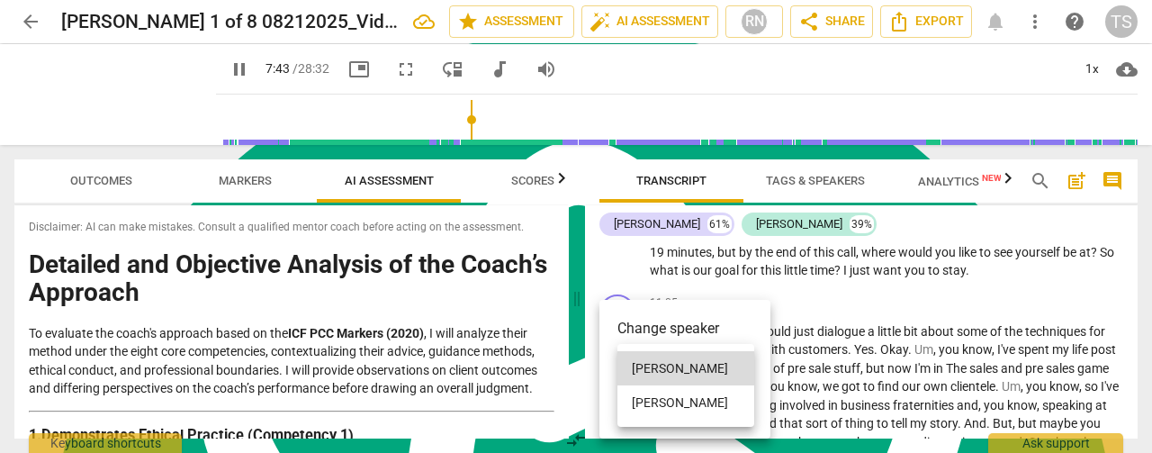
click at [675, 397] on li "[PERSON_NAME]" at bounding box center [685, 402] width 137 height 34
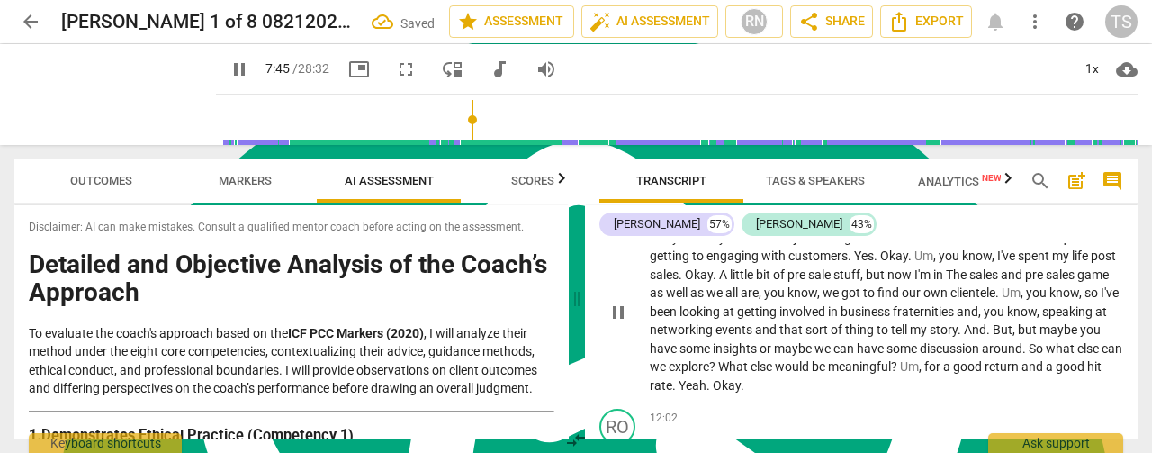
scroll to position [3281, 0]
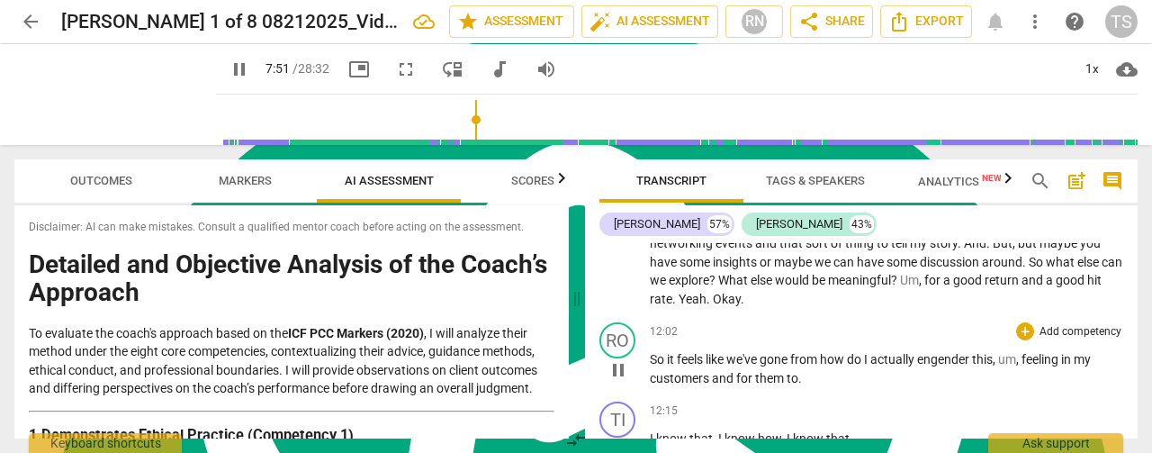
drag, startPoint x: 619, startPoint y: 364, endPoint x: 628, endPoint y: 368, distance: 9.7
click at [619, 364] on span "pause" at bounding box center [618, 370] width 22 height 22
click at [621, 371] on span "play_arrow" at bounding box center [618, 370] width 22 height 22
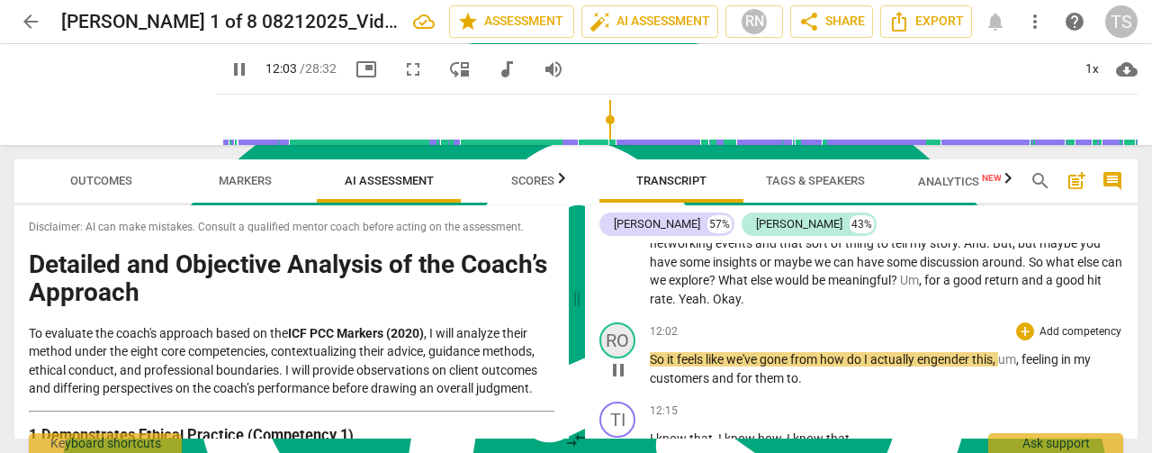
click at [623, 345] on div "RO" at bounding box center [617, 340] width 36 height 36
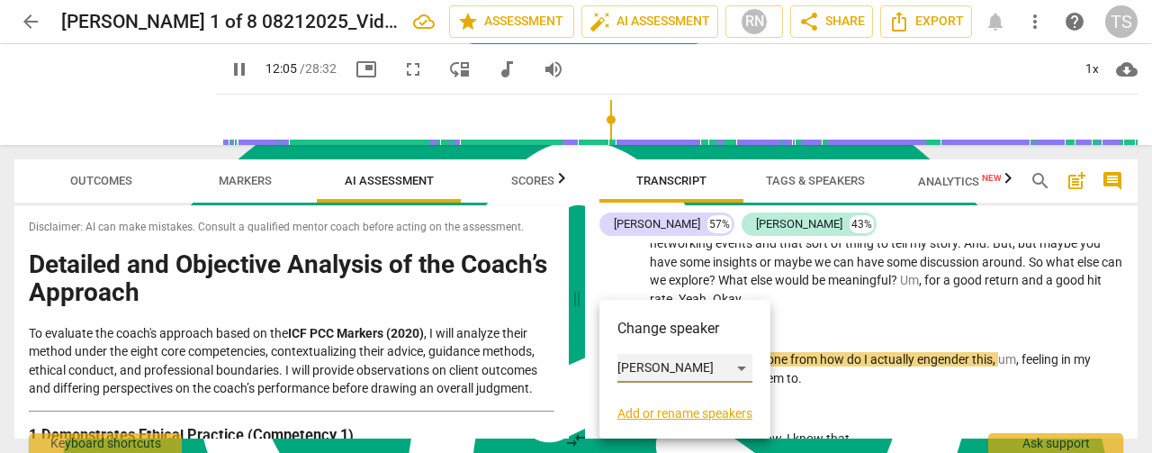
click at [671, 366] on div "[PERSON_NAME]" at bounding box center [684, 368] width 135 height 29
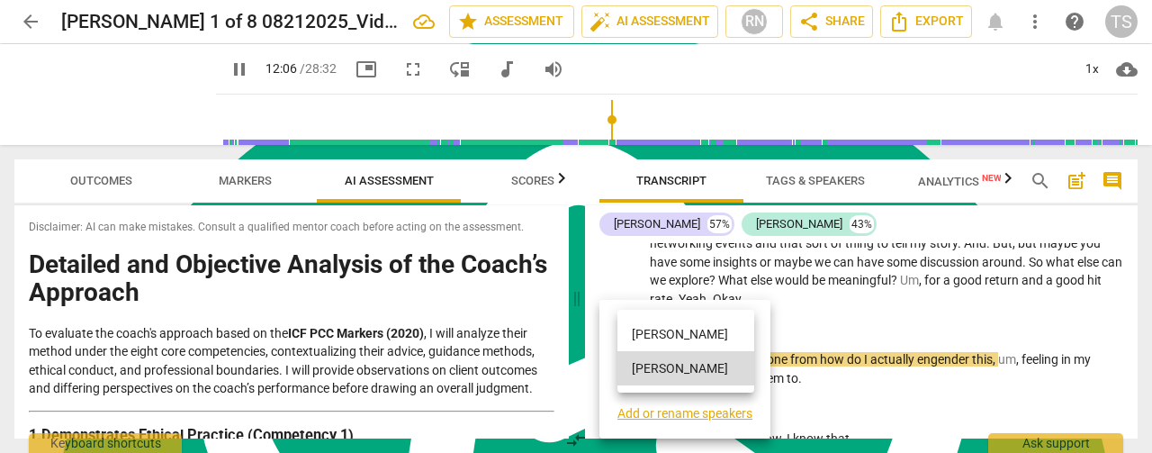
click at [661, 339] on li "[PERSON_NAME]" at bounding box center [685, 334] width 137 height 34
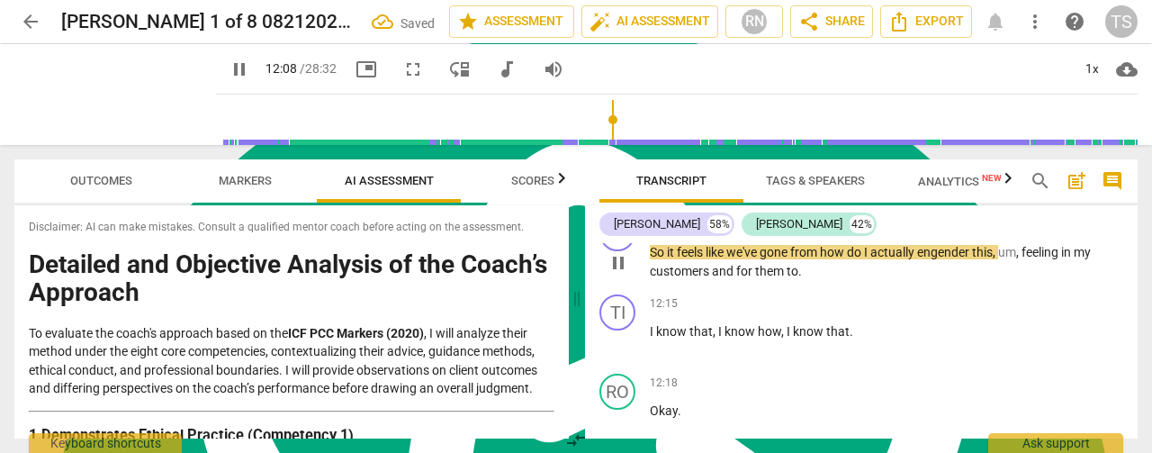
scroll to position [3371, 0]
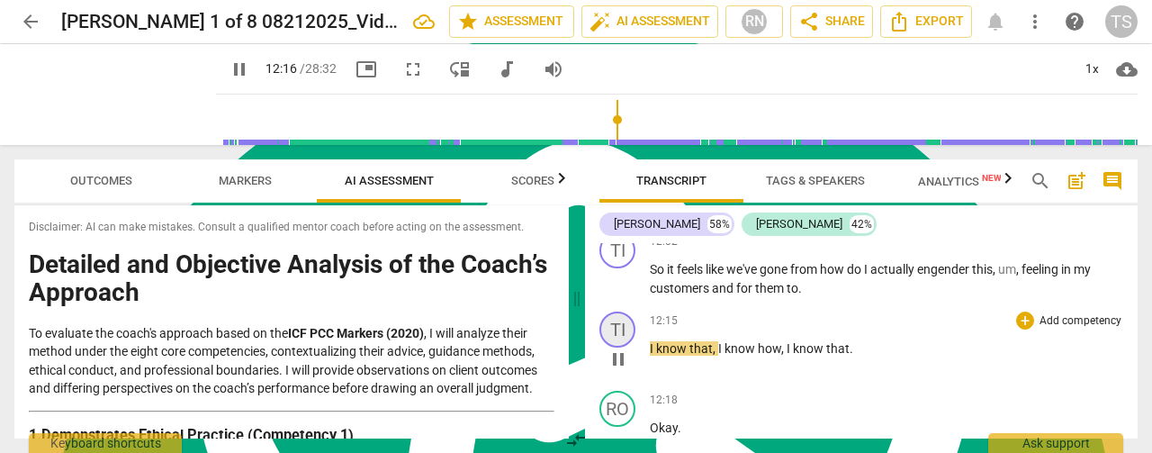
click at [621, 324] on div "TI" at bounding box center [617, 329] width 36 height 36
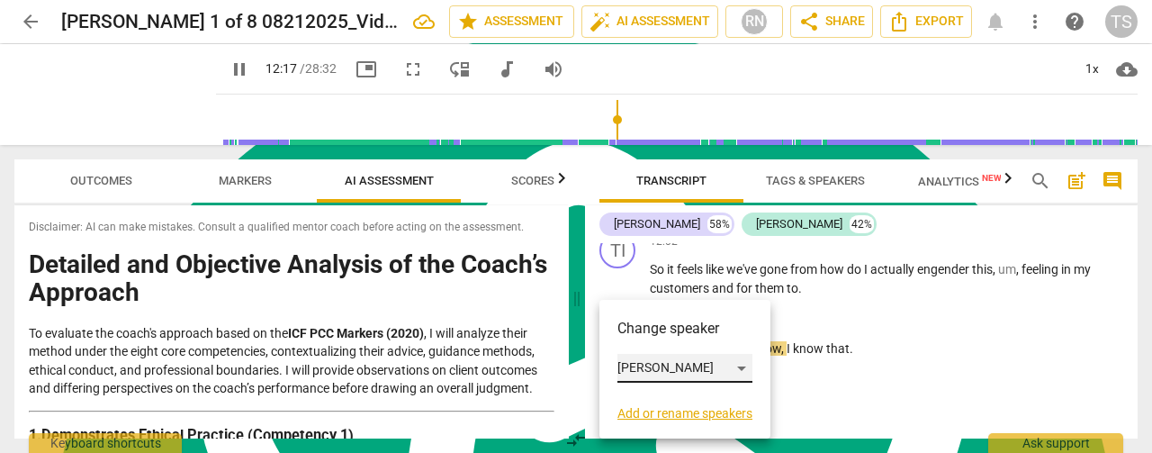
click at [740, 372] on div "[PERSON_NAME]" at bounding box center [684, 368] width 135 height 29
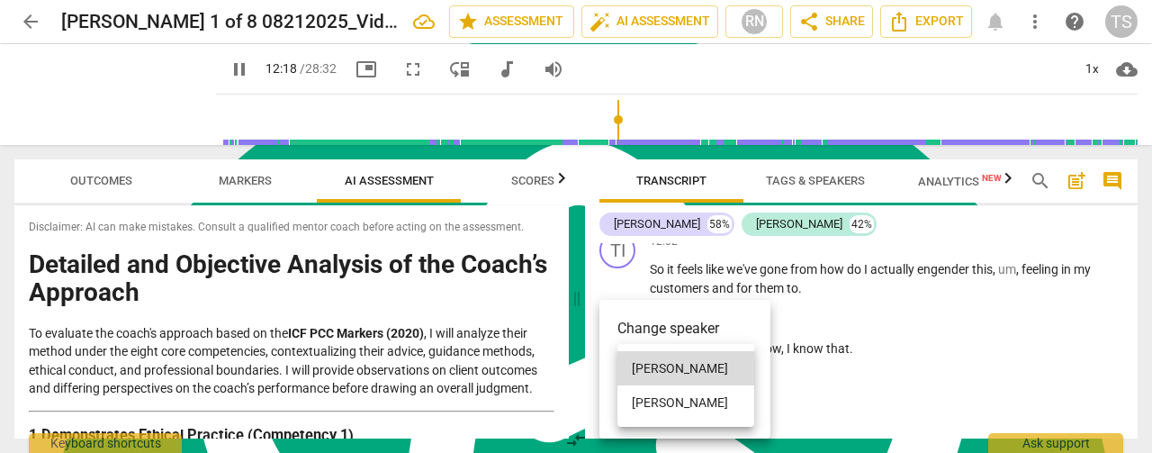
click at [682, 398] on li "[PERSON_NAME]" at bounding box center [685, 402] width 137 height 34
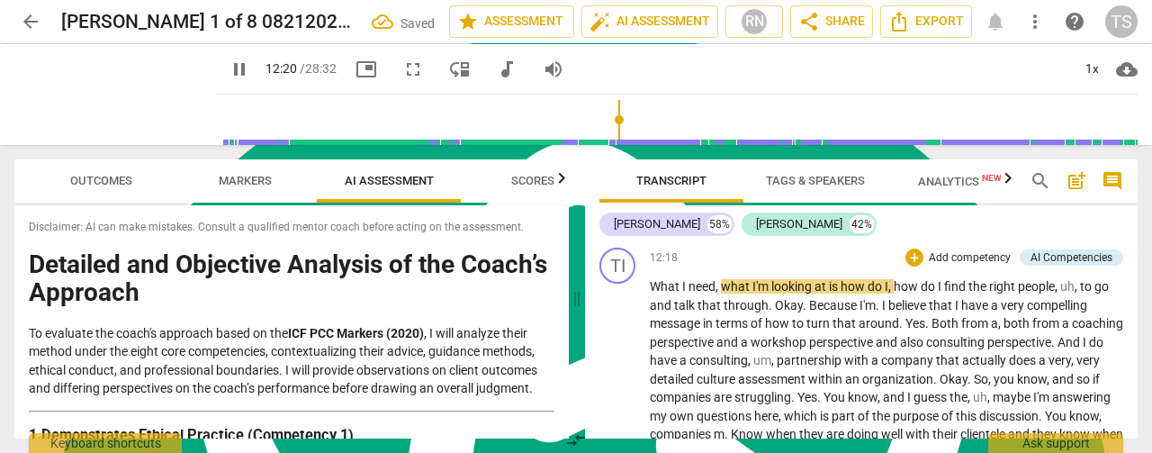
scroll to position [3538, 0]
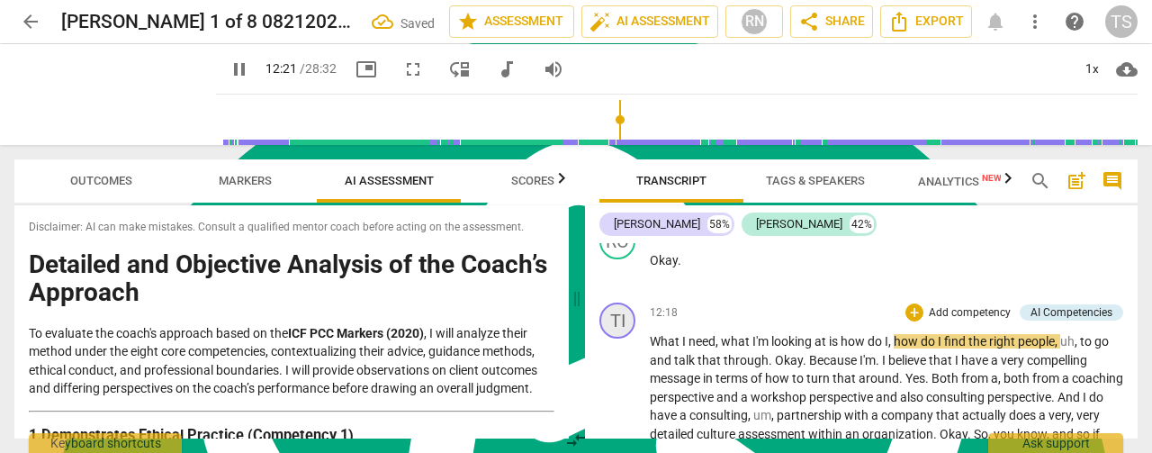
click at [625, 326] on div "TI" at bounding box center [617, 320] width 36 height 36
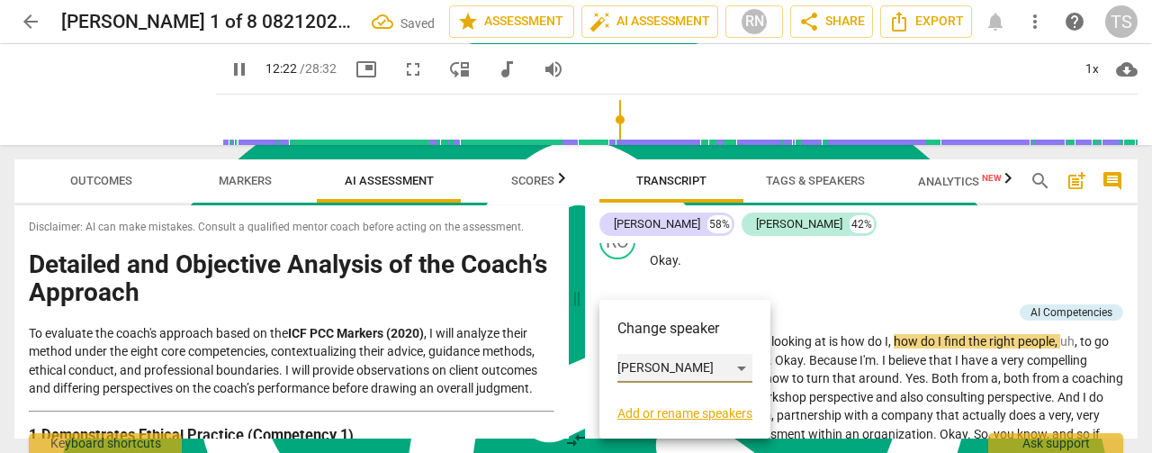
click at [667, 364] on div "[PERSON_NAME]" at bounding box center [684, 368] width 135 height 29
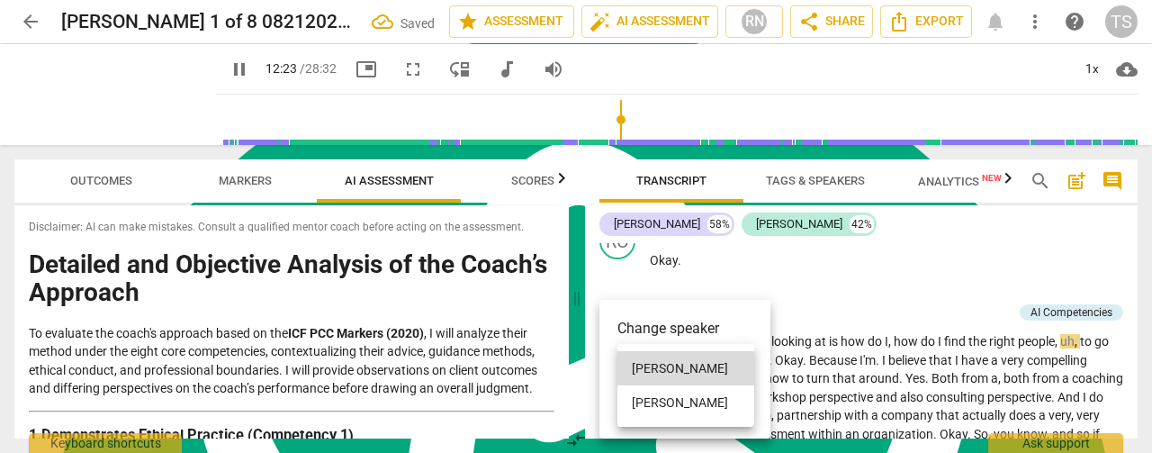
click at [669, 397] on li "[PERSON_NAME]" at bounding box center [685, 402] width 137 height 34
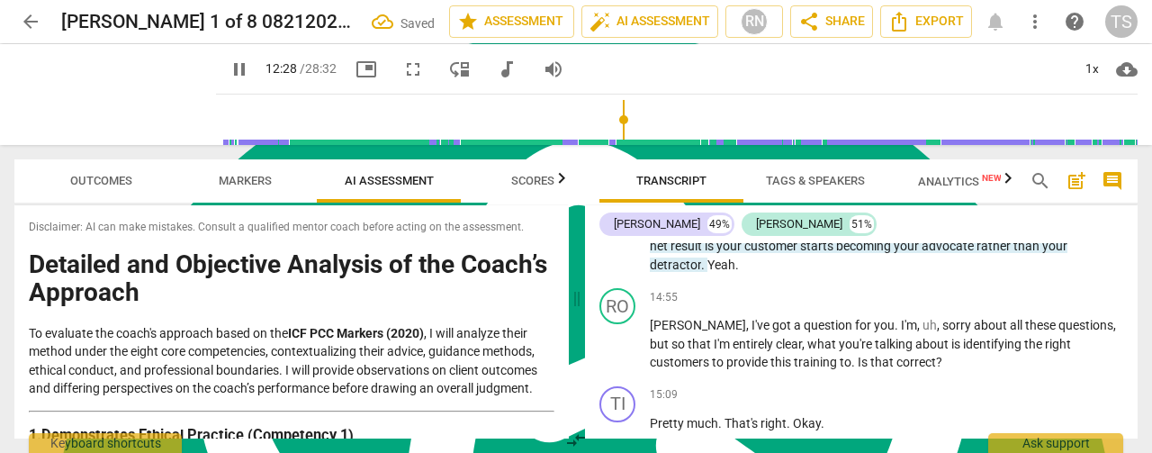
scroll to position [4078, 0]
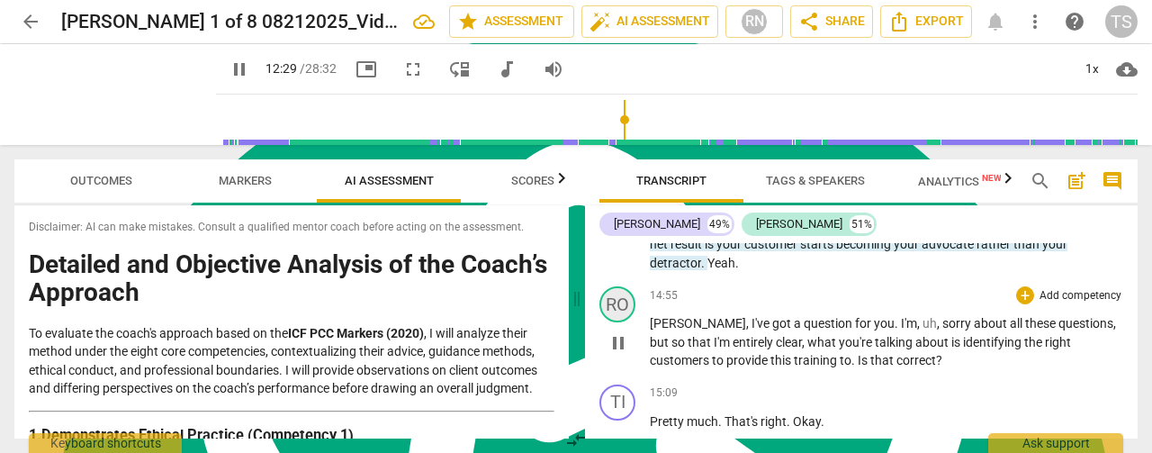
click at [625, 304] on div "RO" at bounding box center [617, 304] width 36 height 36
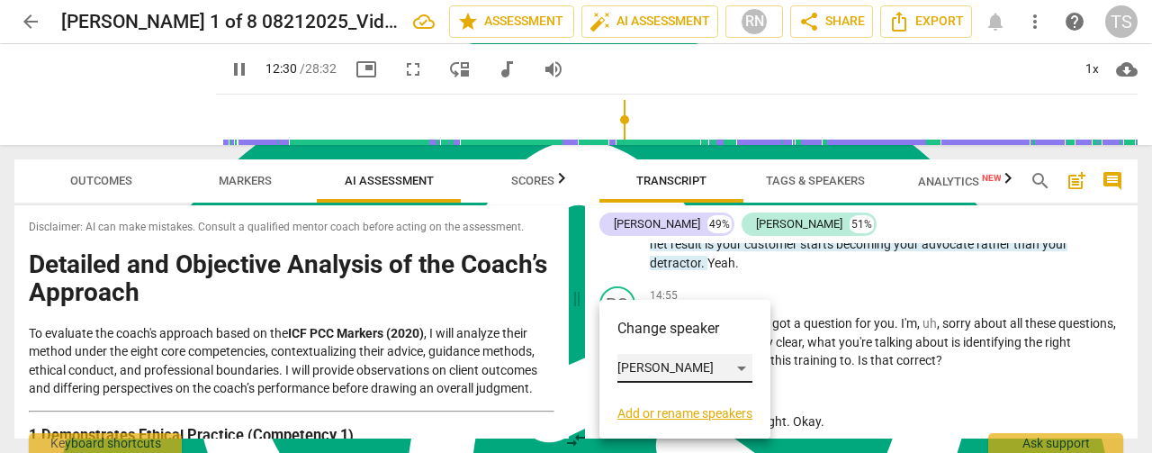
click at [646, 362] on div "[PERSON_NAME]" at bounding box center [684, 368] width 135 height 29
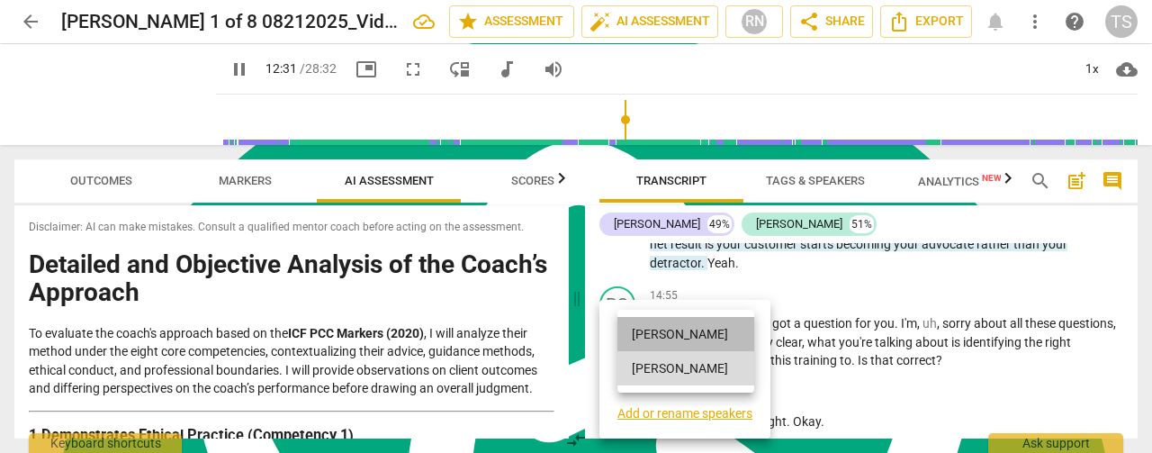
click at [645, 346] on li "[PERSON_NAME]" at bounding box center [685, 334] width 137 height 34
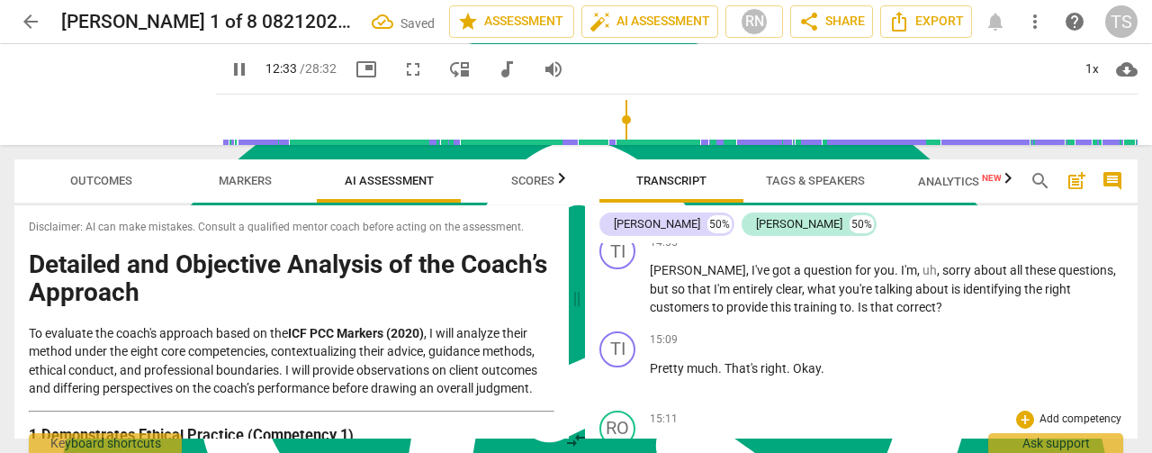
scroll to position [4168, 0]
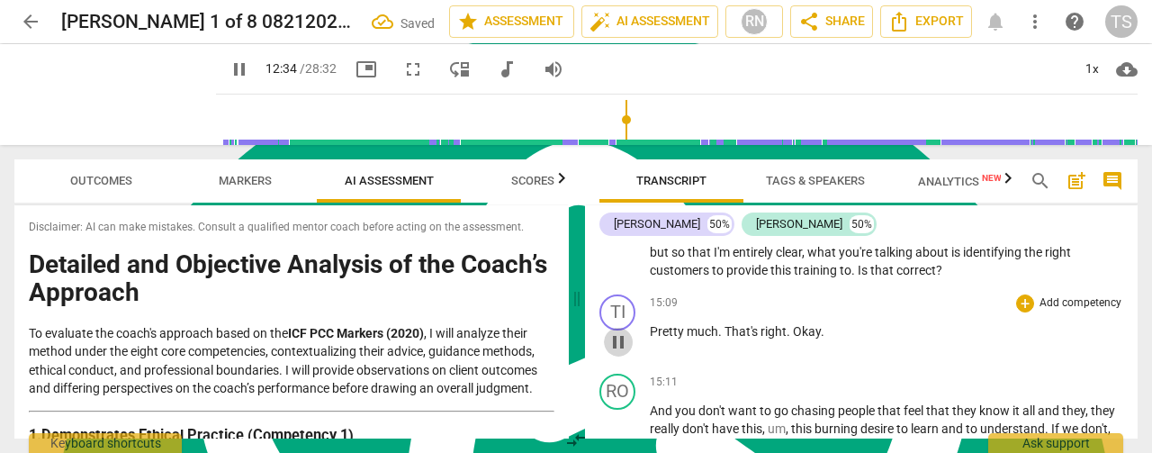
click at [621, 348] on span "pause" at bounding box center [618, 342] width 22 height 22
click at [622, 344] on span "play_arrow" at bounding box center [618, 342] width 22 height 22
click at [618, 311] on div "TI" at bounding box center [617, 312] width 36 height 36
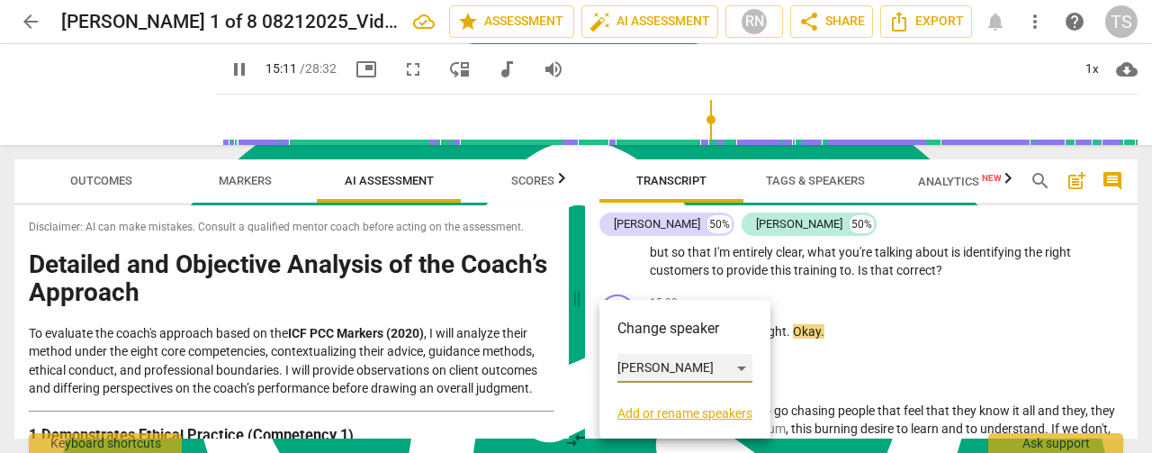
click at [659, 370] on div "[PERSON_NAME]" at bounding box center [684, 368] width 135 height 29
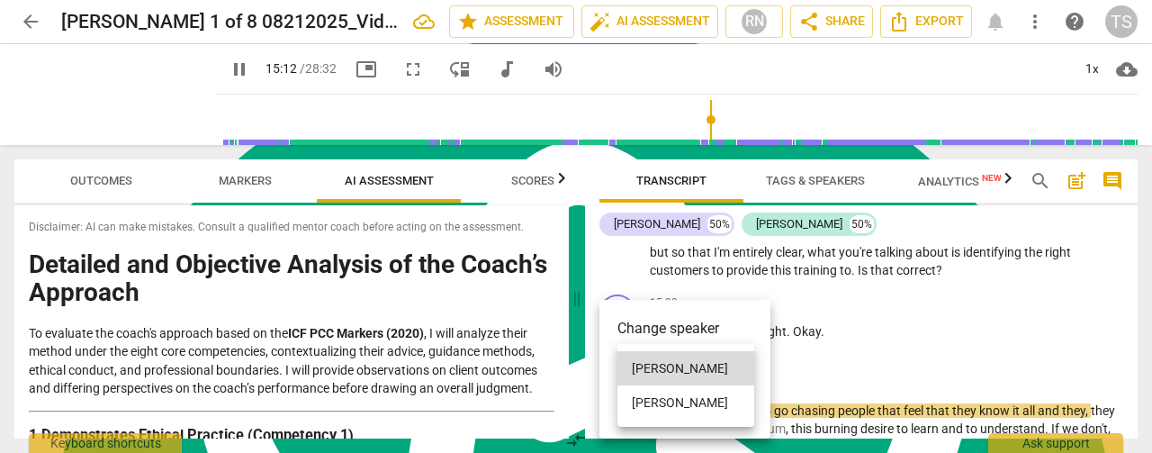
click at [653, 399] on li "[PERSON_NAME]" at bounding box center [685, 402] width 137 height 34
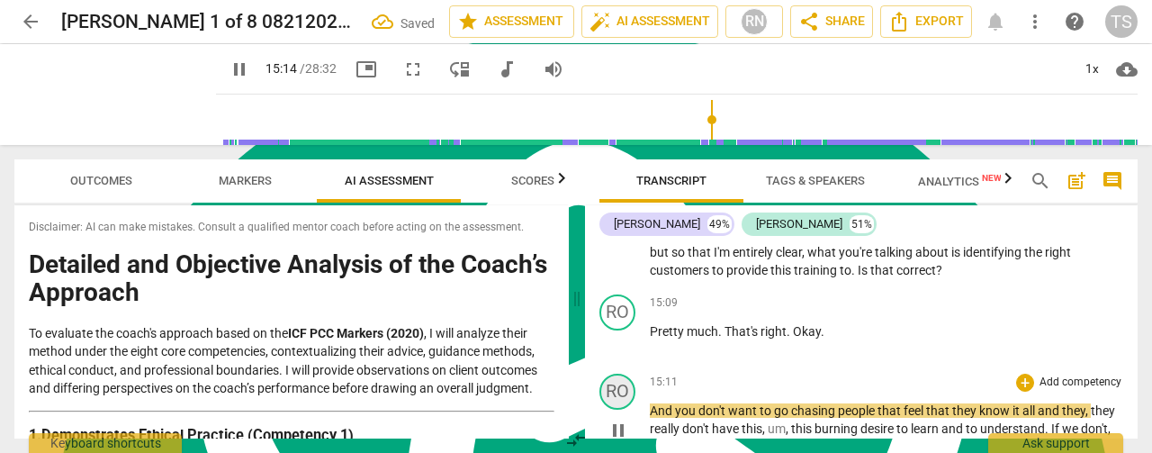
click at [618, 390] on div "RO" at bounding box center [617, 391] width 36 height 36
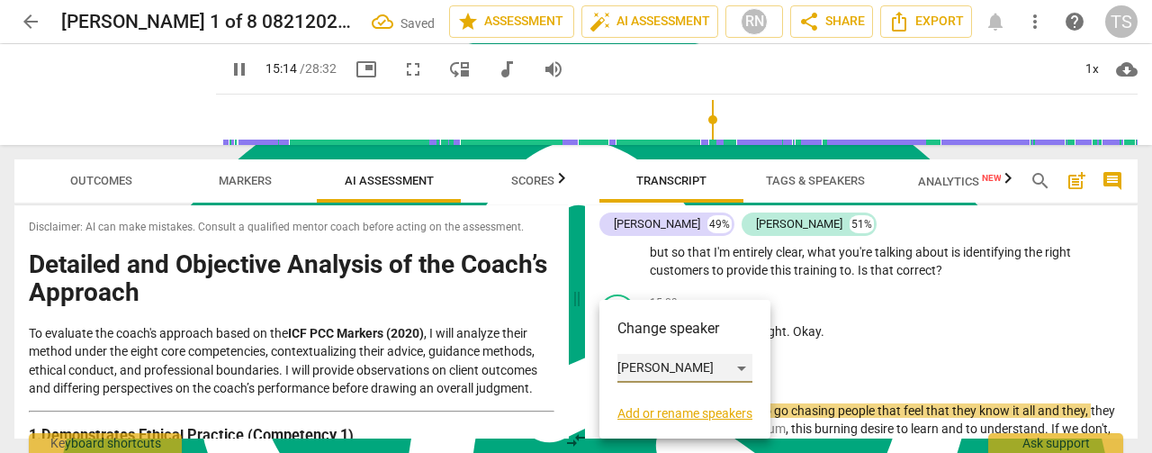
click at [653, 369] on div "[PERSON_NAME]" at bounding box center [684, 368] width 135 height 29
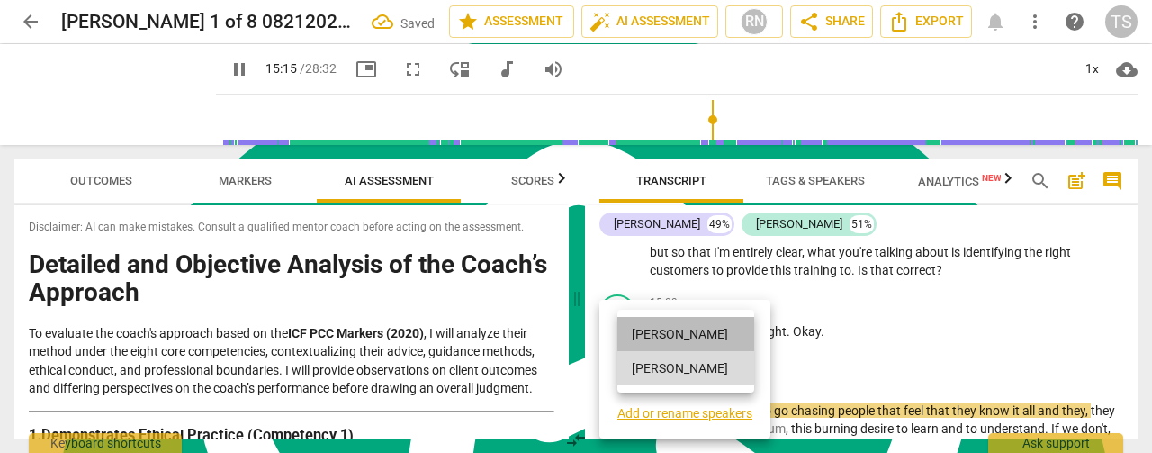
click at [644, 335] on li "[PERSON_NAME]" at bounding box center [685, 334] width 137 height 34
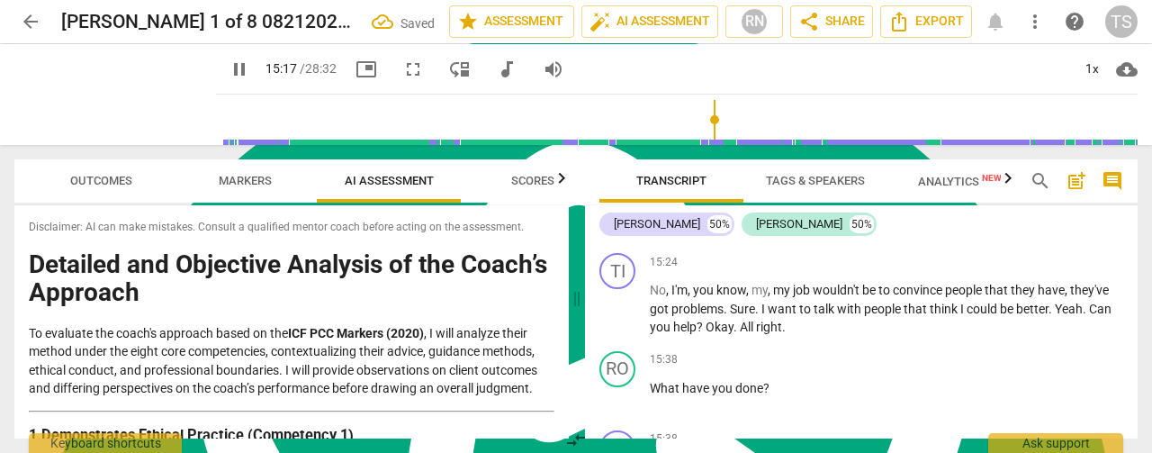
scroll to position [4348, 0]
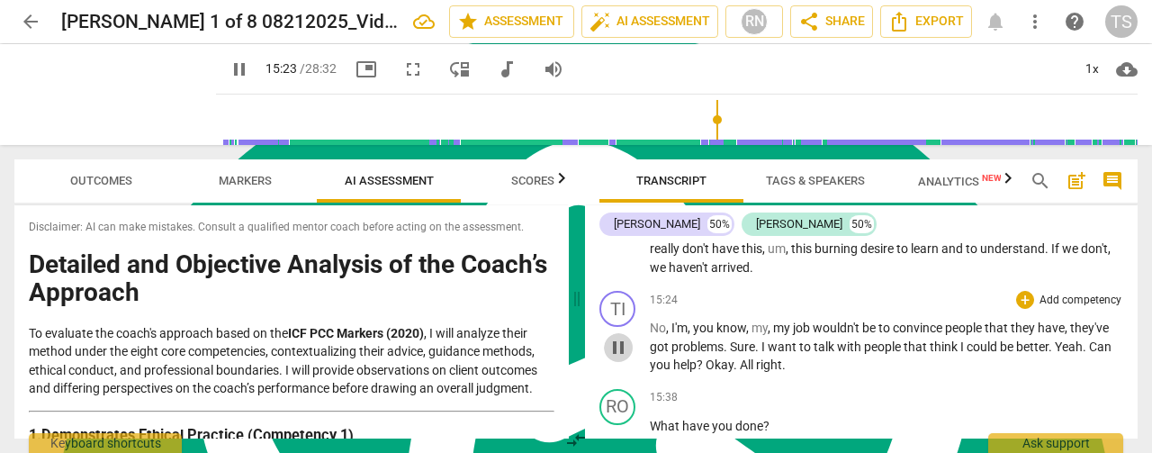
drag, startPoint x: 619, startPoint y: 347, endPoint x: 616, endPoint y: 336, distance: 12.0
click at [623, 346] on span "pause" at bounding box center [618, 348] width 22 height 22
type input "924"
